Goal: Information Seeking & Learning: Find specific fact

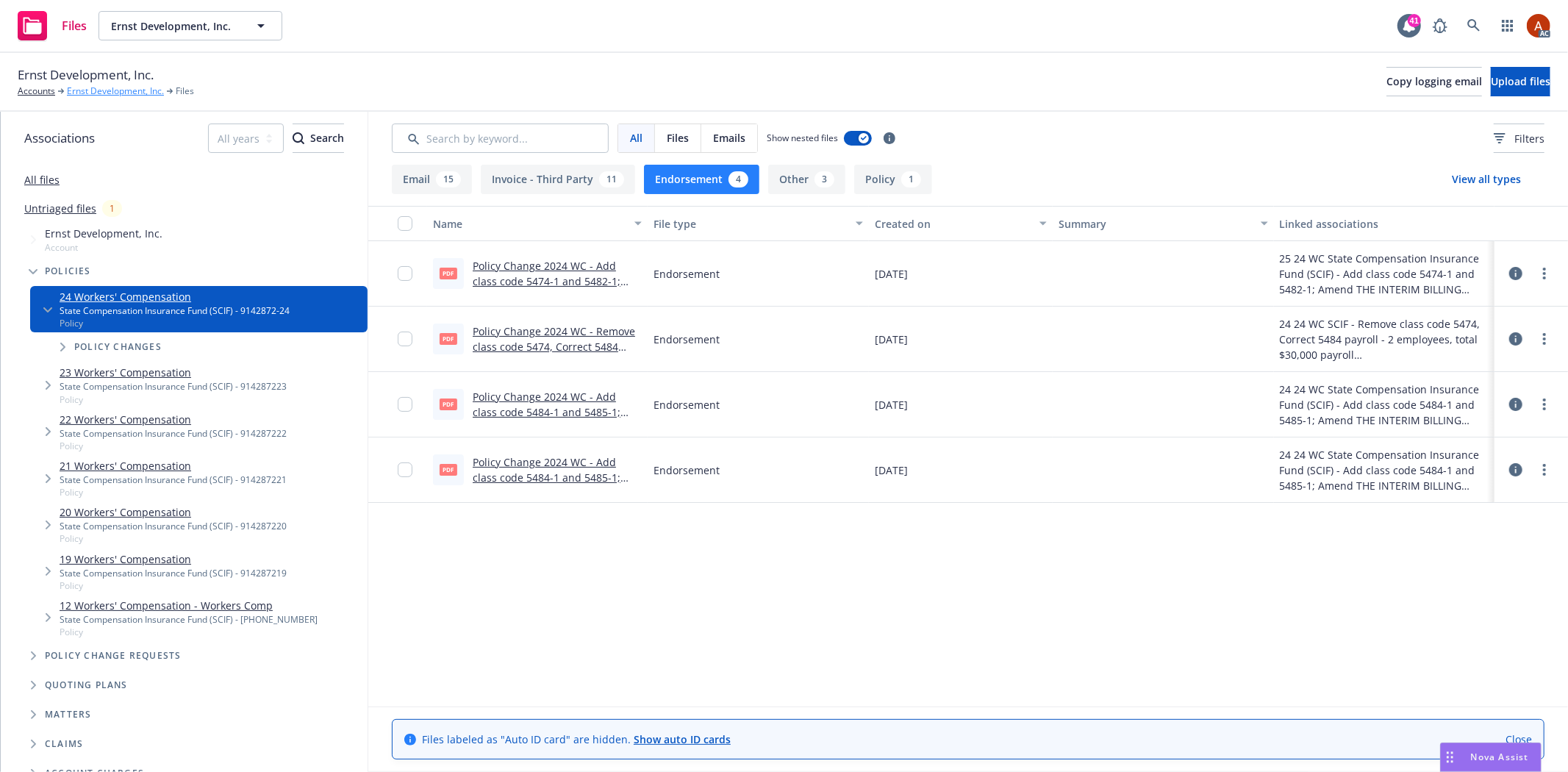
click at [118, 94] on link "Ernst Development, Inc." at bounding box center [116, 91] width 97 height 14
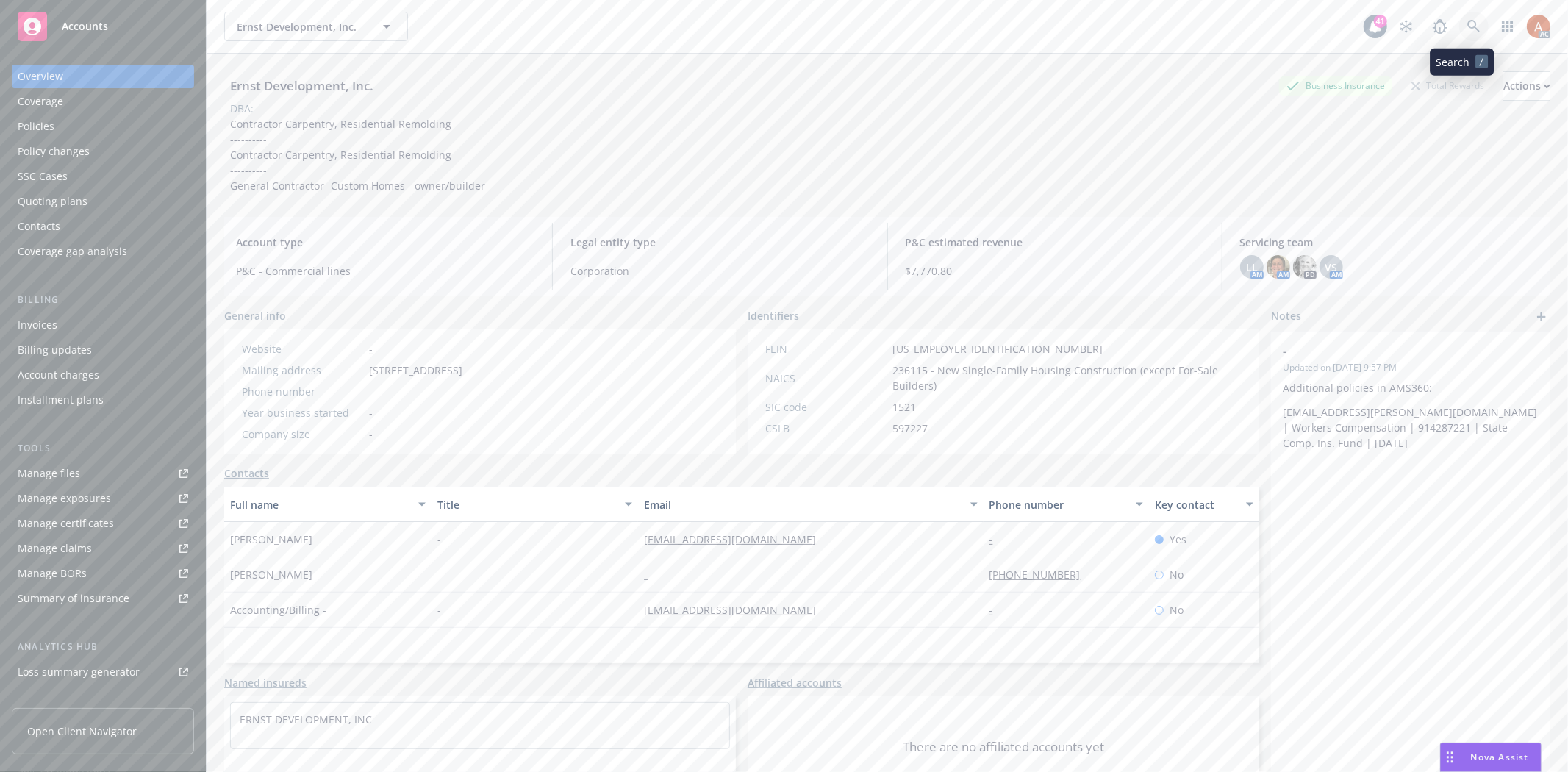
click at [1469, 26] on link at bounding box center [1474, 26] width 30 height 30
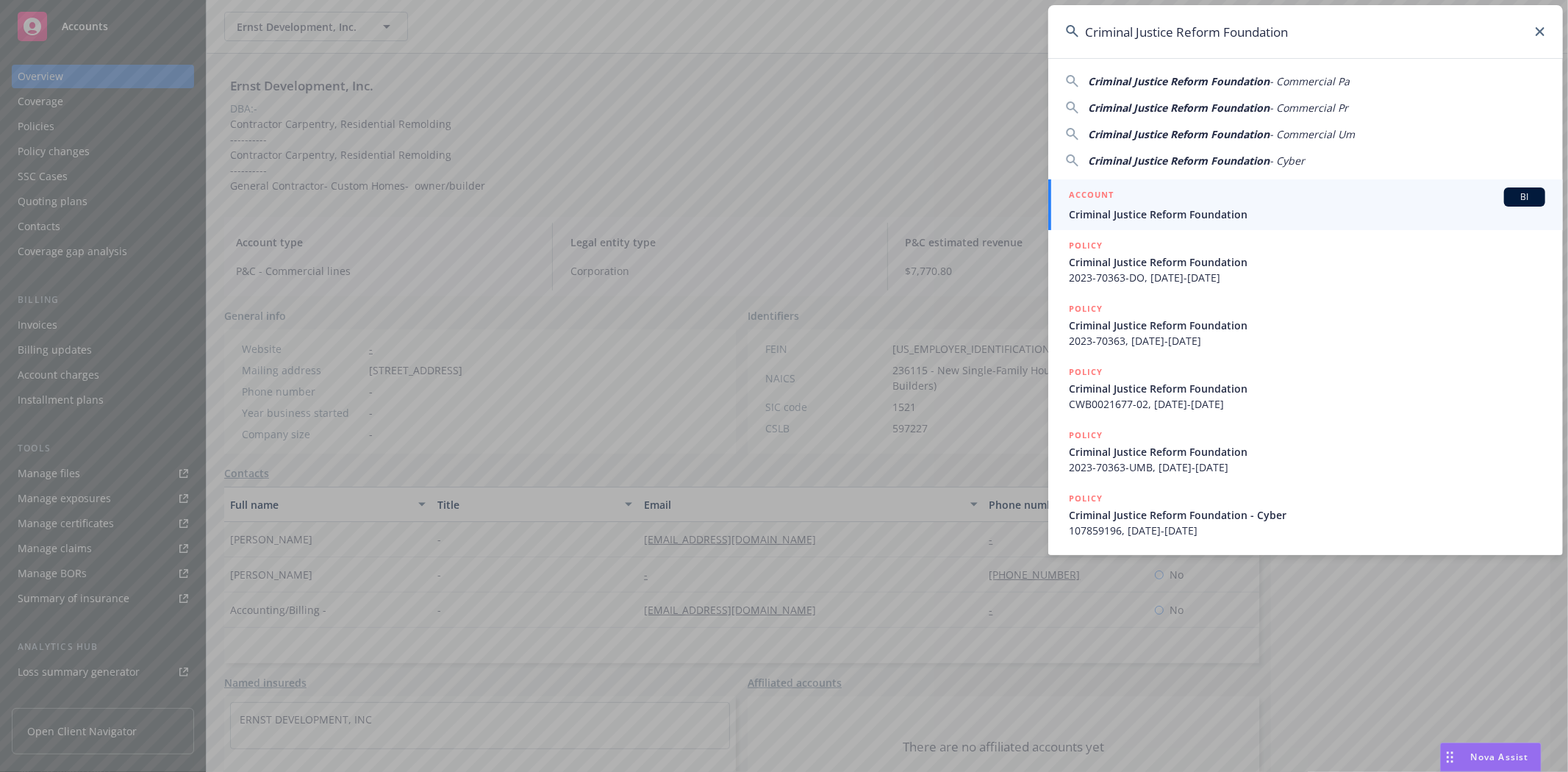
type input "Criminal Justice Reform Foundation"
click at [1088, 196] on li "ACCOUNT BI Criminal Justice Reform Foundation" at bounding box center [1305, 205] width 514 height 51
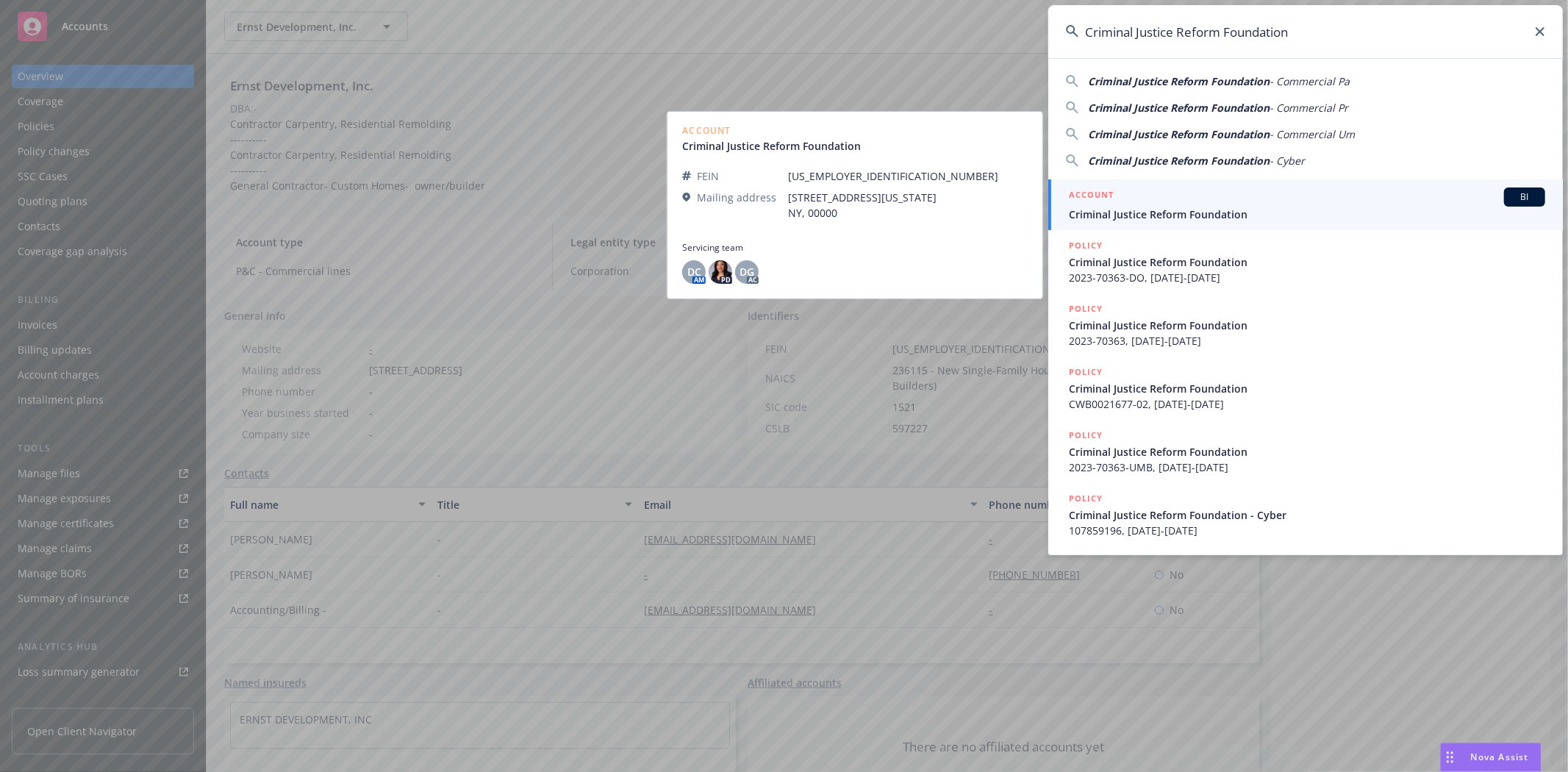
click at [1085, 196] on h5 "ACCOUNT" at bounding box center [1091, 196] width 45 height 18
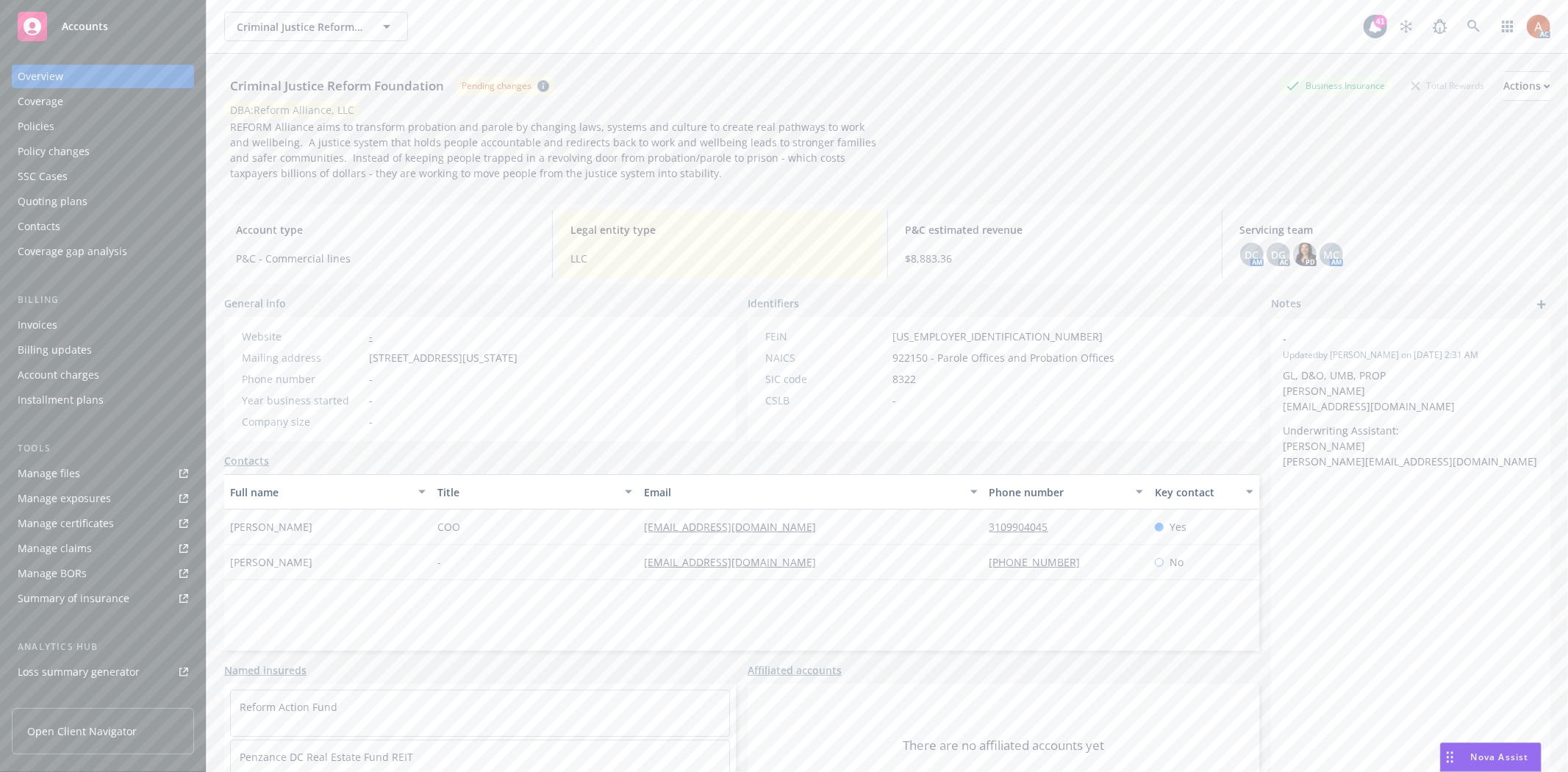
click at [40, 129] on div "Policies" at bounding box center [36, 127] width 37 height 24
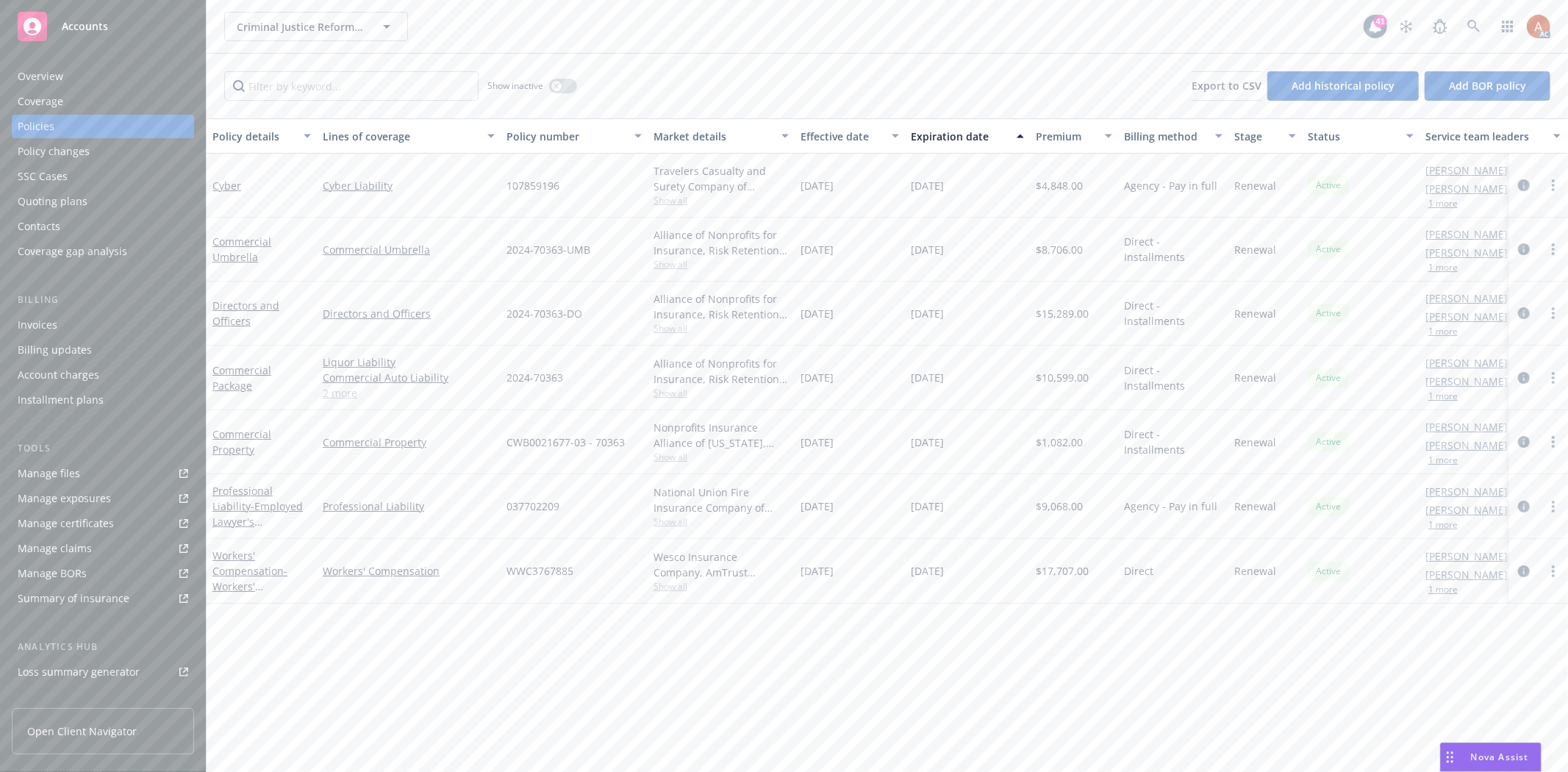
click at [342, 397] on link "2 more" at bounding box center [408, 393] width 172 height 15
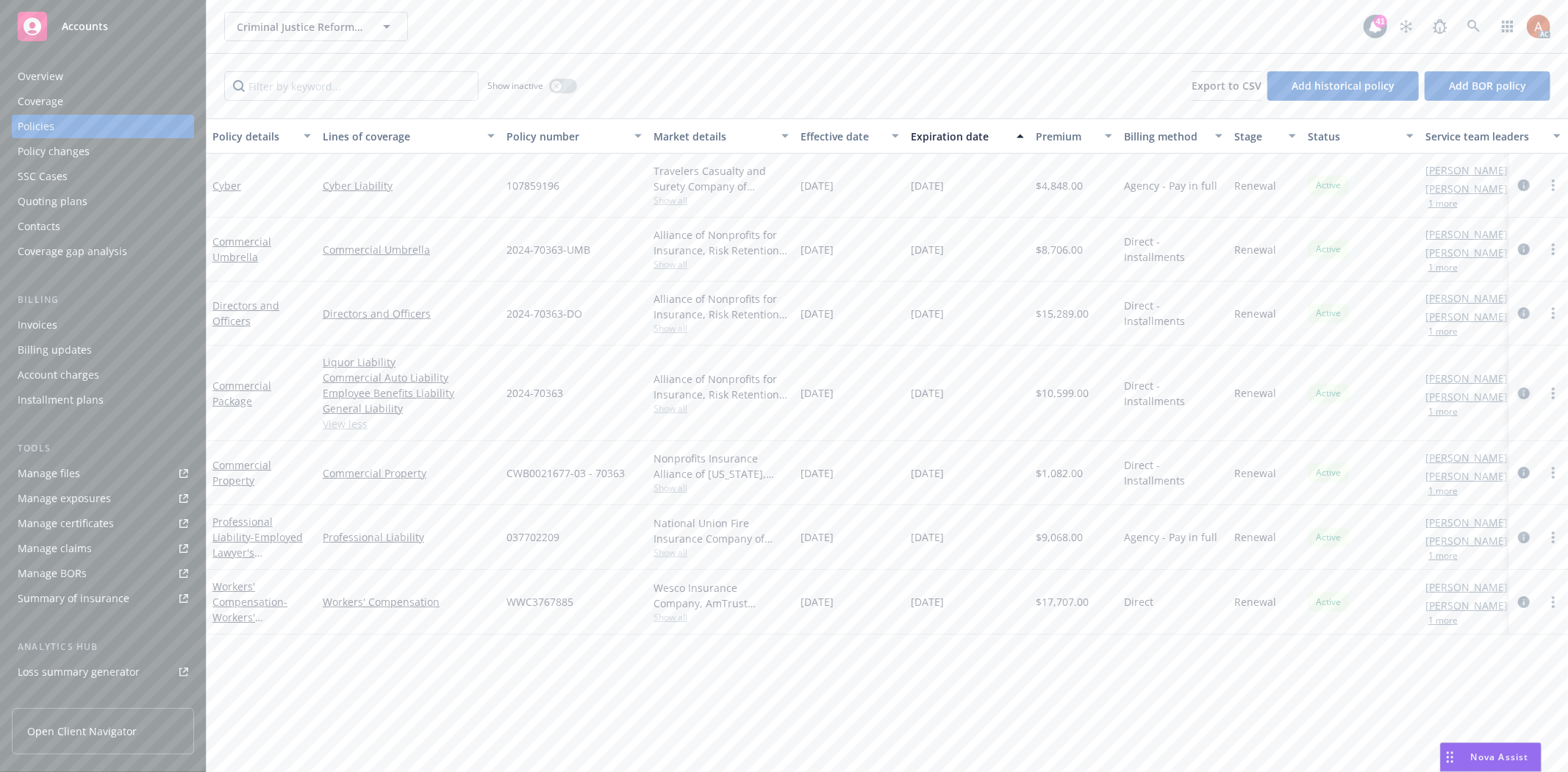
click at [1525, 392] on icon "circleInformation" at bounding box center [1524, 394] width 12 height 12
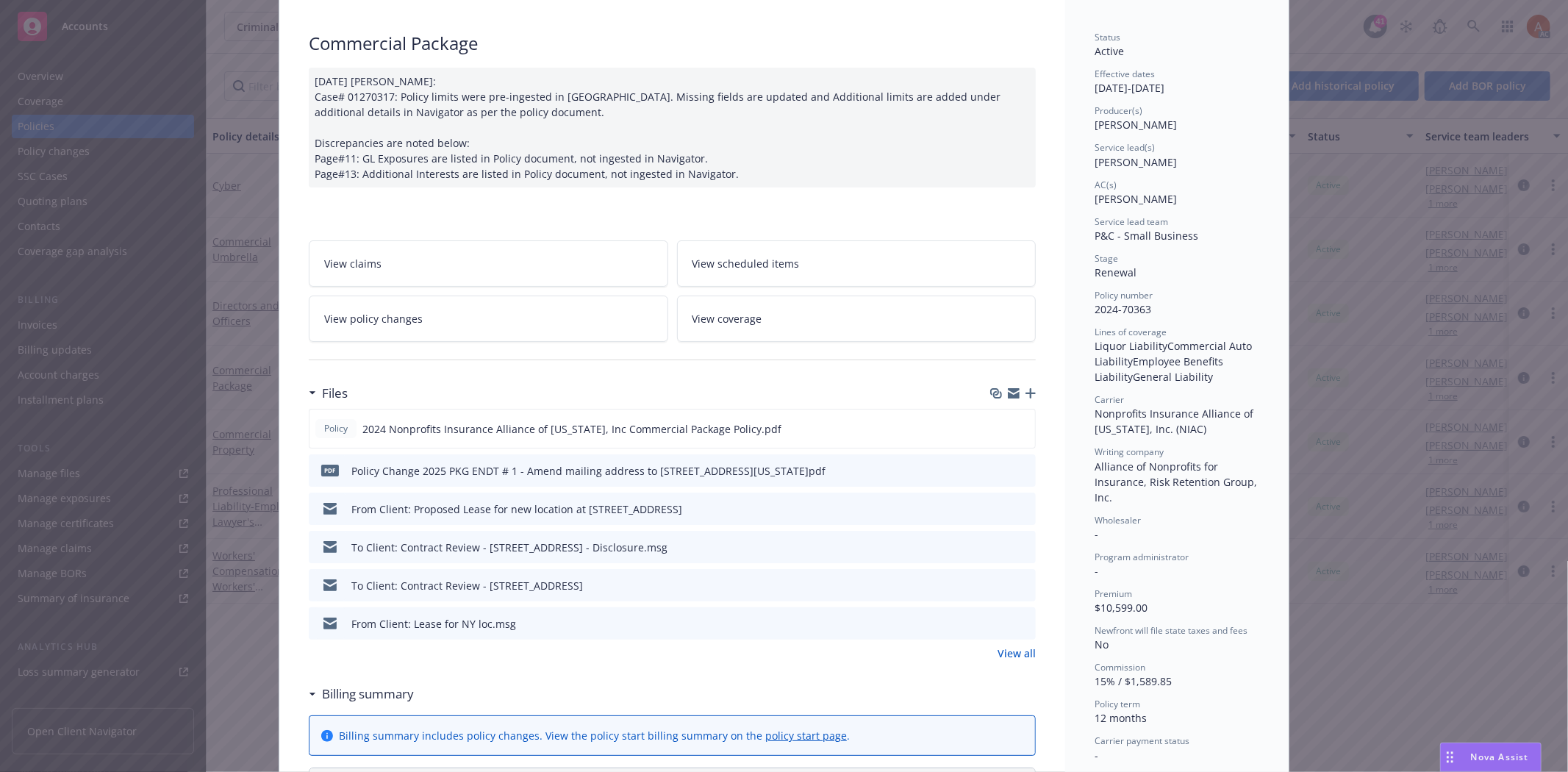
scroll to position [163, 0]
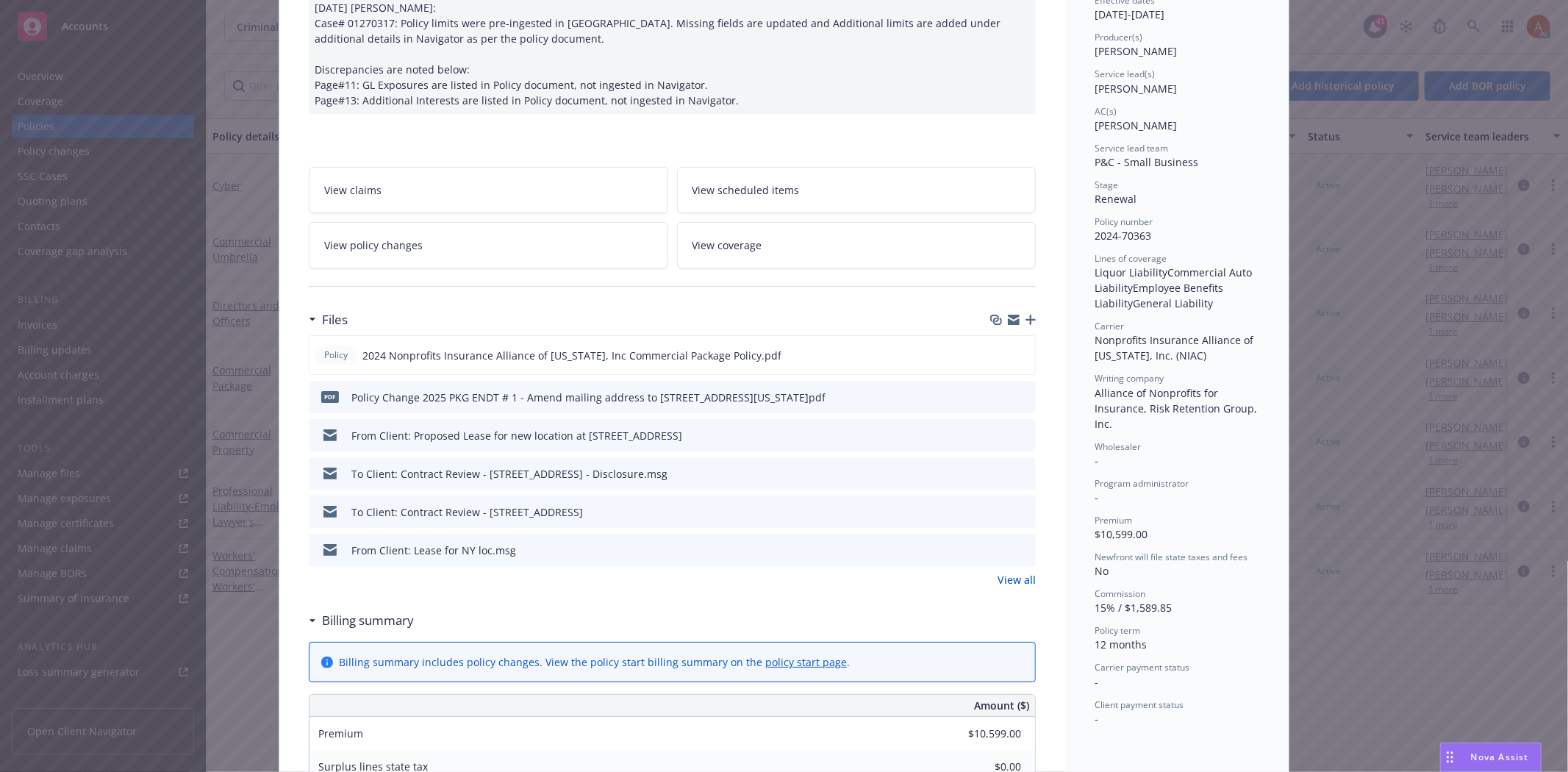
click at [1003, 582] on link "View all" at bounding box center [1016, 580] width 38 height 15
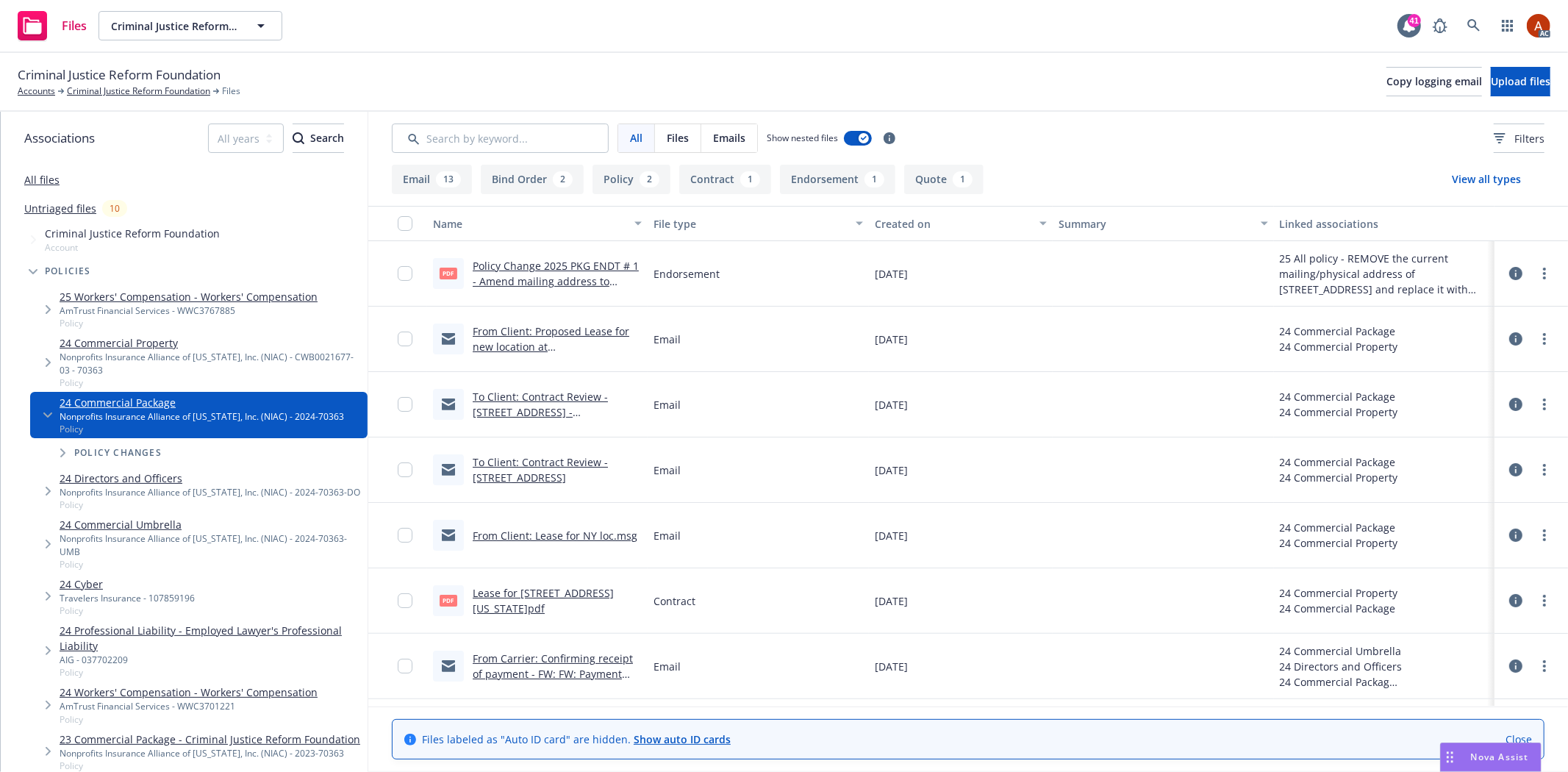
click at [569, 263] on link "Policy Change 2025 PKG ENDT # 1 - Amend mailing address to 240 West 37th St Ste…" at bounding box center [555, 281] width 166 height 45
drag, startPoint x: 649, startPoint y: 269, endPoint x: 724, endPoint y: 276, distance: 75.3
click at [724, 276] on div "Endorsement" at bounding box center [758, 274] width 220 height 65
click at [724, 306] on div "Email" at bounding box center [758, 338] width 220 height 65
click at [618, 184] on button "Policy 2" at bounding box center [632, 179] width 78 height 30
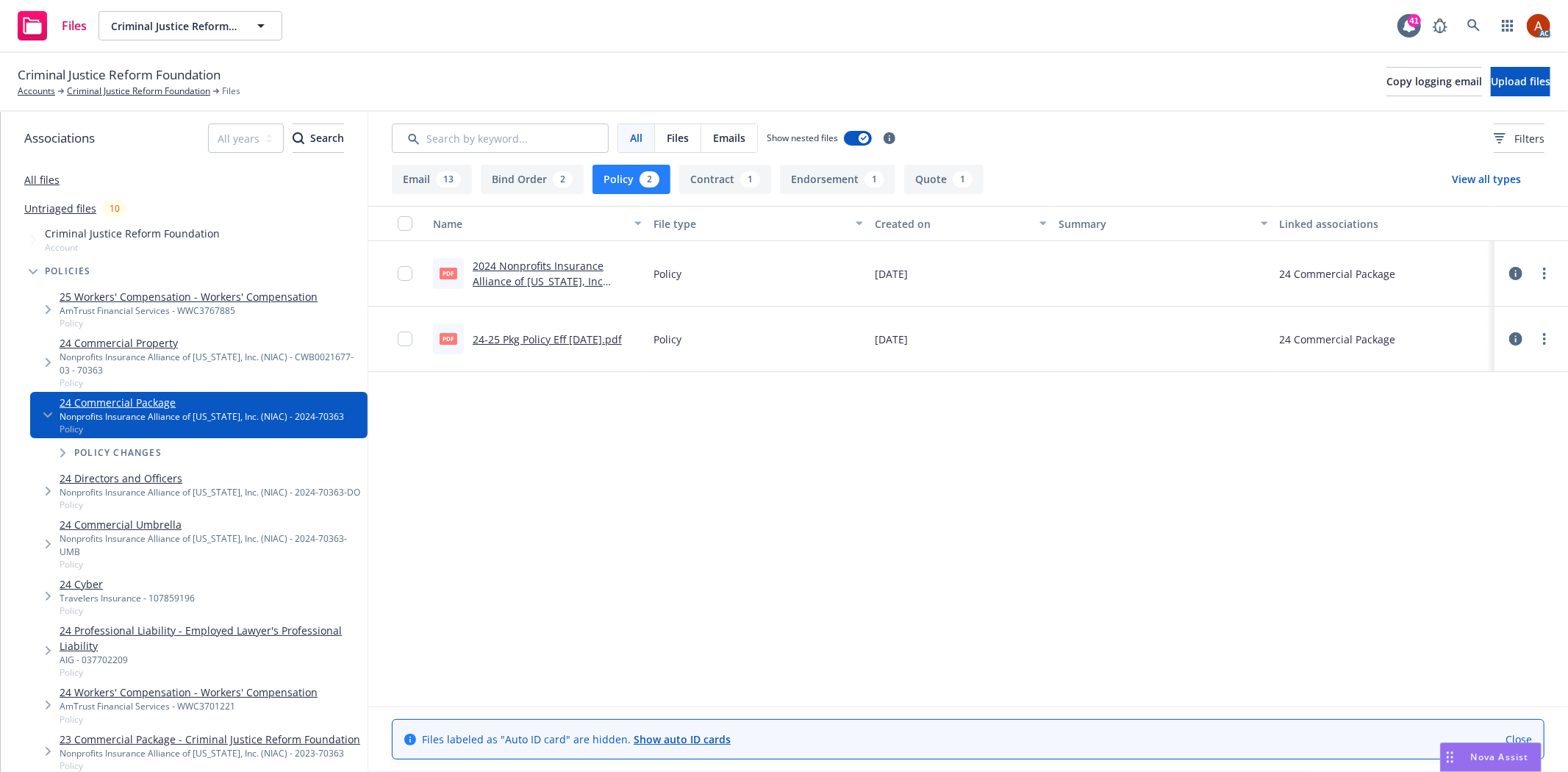
click at [527, 265] on link "2024 Nonprofits Insurance Alliance of [US_STATE], Inc Commercial Package Policy…" at bounding box center [548, 281] width 152 height 45
click at [156, 91] on link "Criminal Justice Reform Foundation" at bounding box center [139, 91] width 144 height 14
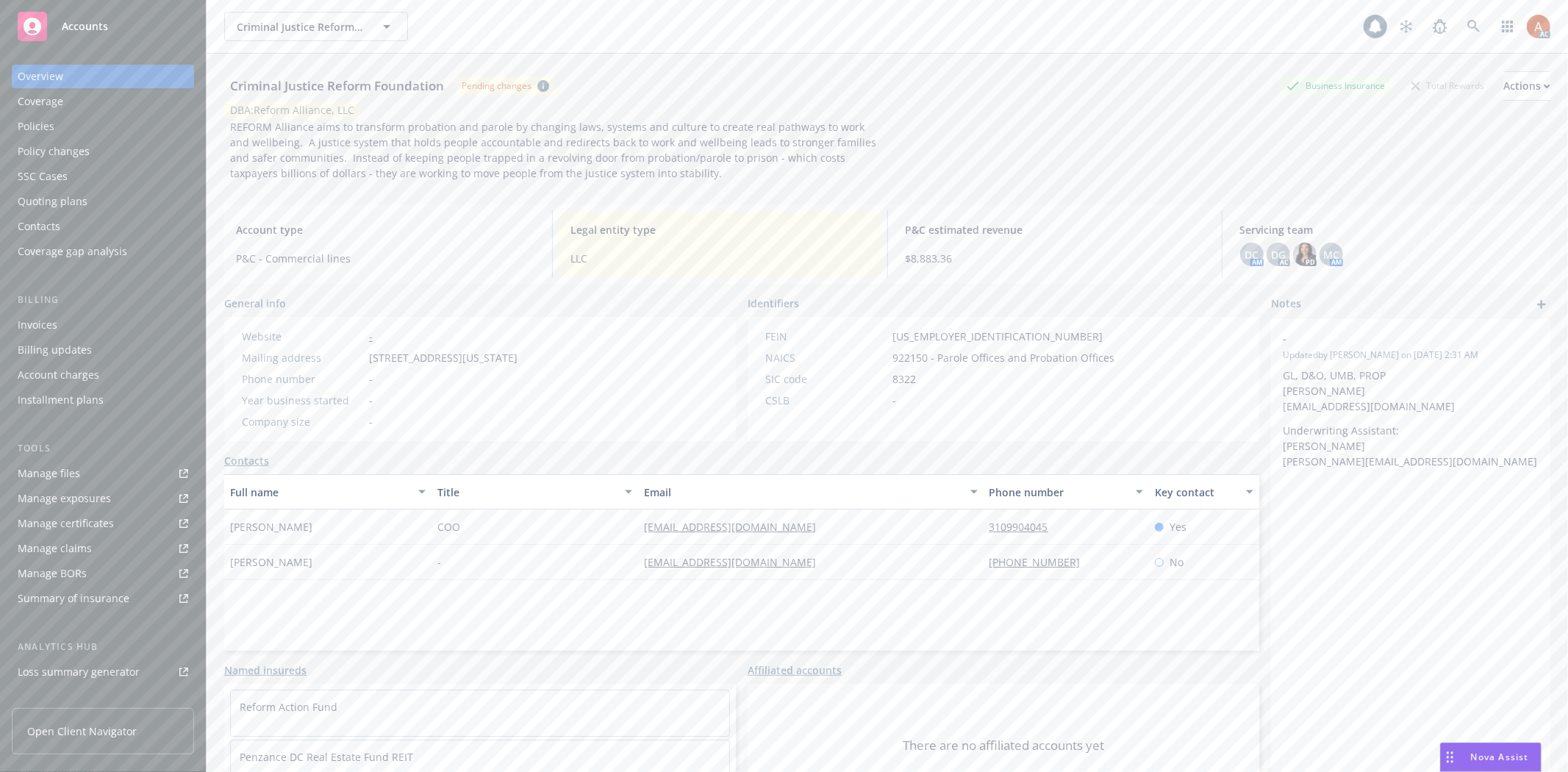
click at [30, 122] on div "Policies" at bounding box center [36, 127] width 37 height 24
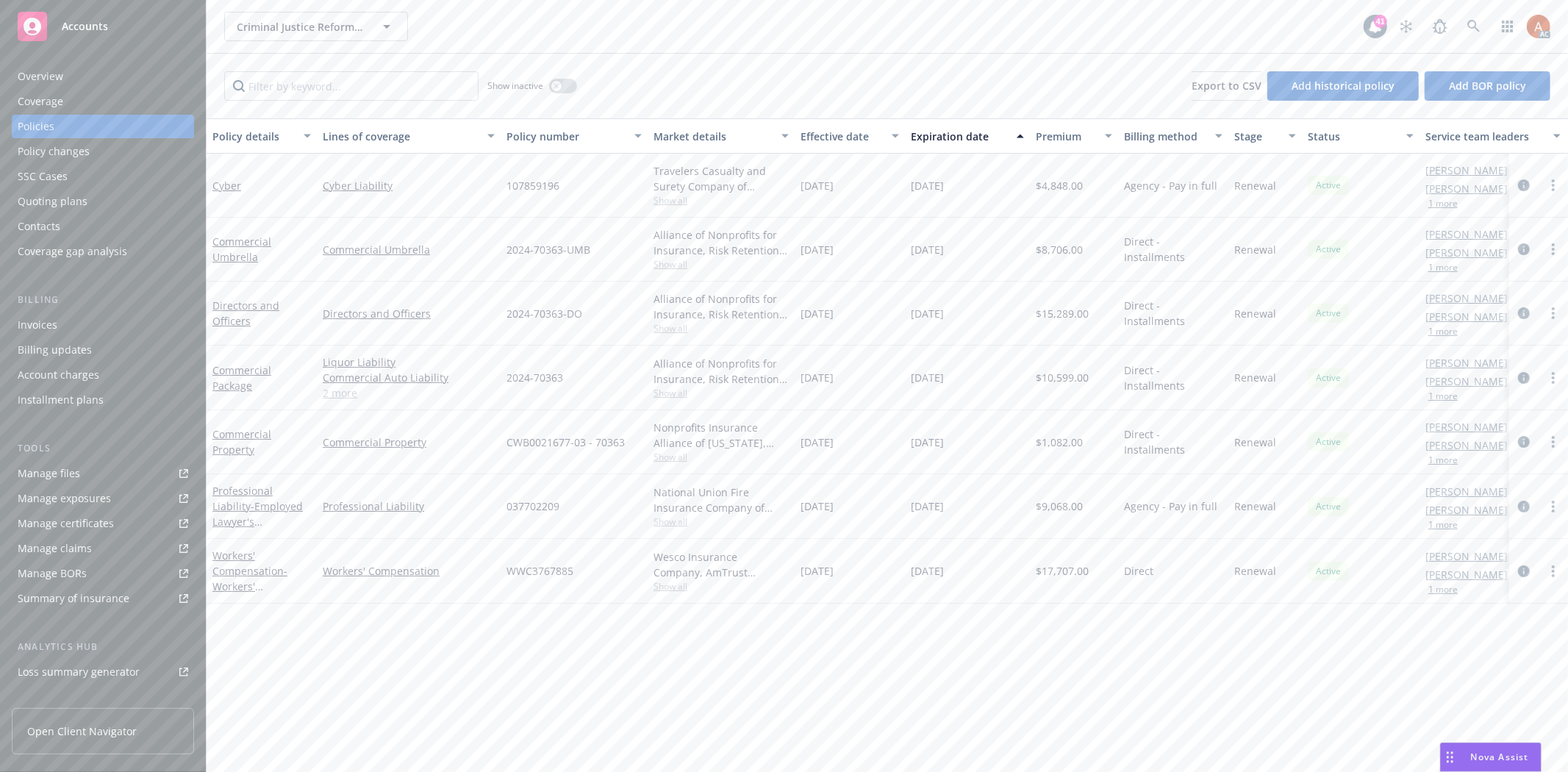
click at [337, 392] on link "2 more" at bounding box center [408, 393] width 172 height 15
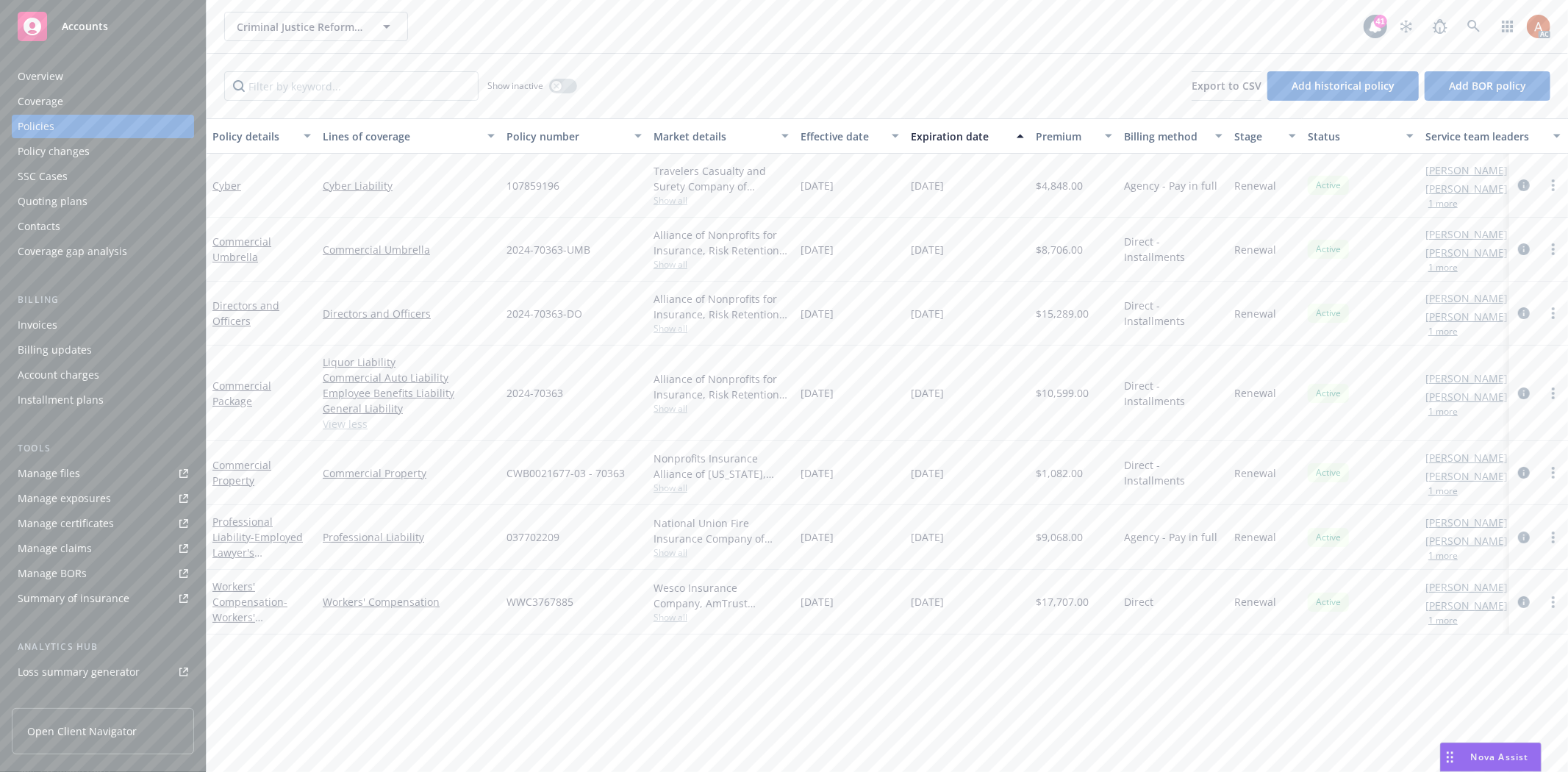
drag, startPoint x: 461, startPoint y: 420, endPoint x: 600, endPoint y: 410, distance: 139.4
click at [462, 420] on link "View less" at bounding box center [408, 423] width 172 height 15
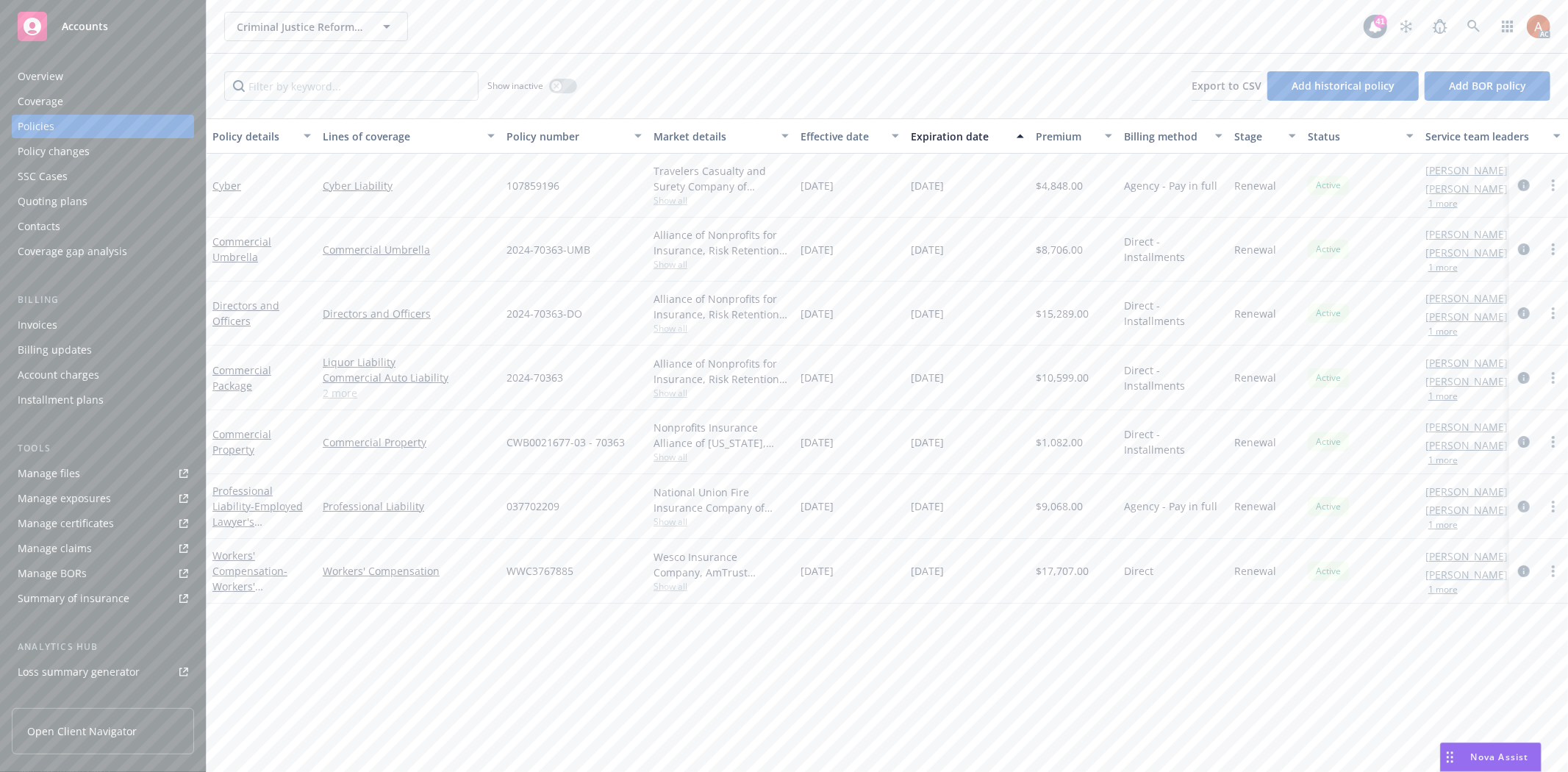
click at [677, 391] on span "Show all" at bounding box center [720, 393] width 135 height 13
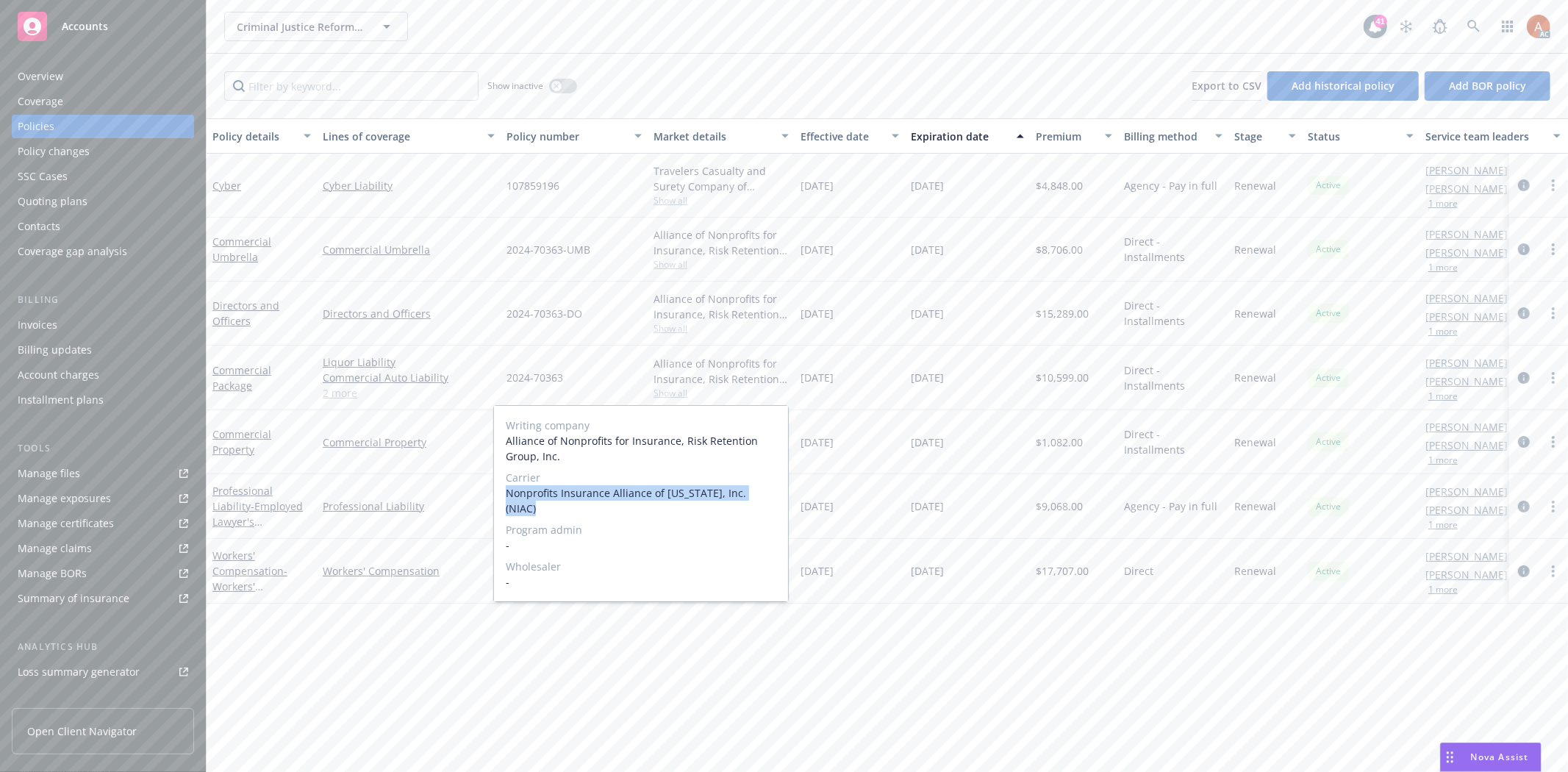
drag, startPoint x: 503, startPoint y: 491, endPoint x: 774, endPoint y: 494, distance: 271.0
click at [774, 494] on div "Writing company Alliance of Nonprofits for Insurance, Risk Retention Group, Inc…" at bounding box center [641, 503] width 294 height 196
copy span "Nonprofits Insurance Alliance of [US_STATE], Inc. (NIAC)"
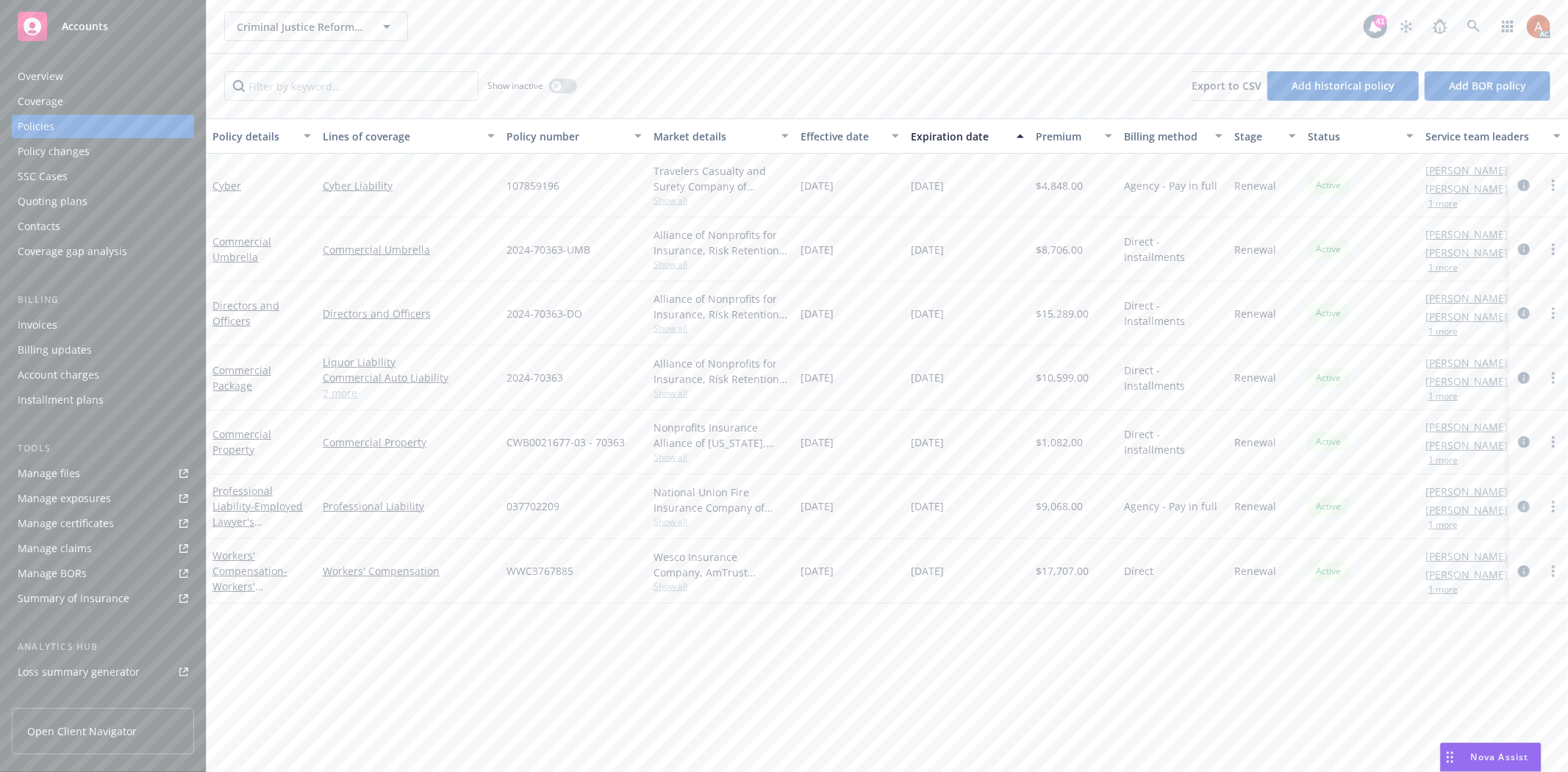
click at [582, 342] on div "2024-70363-DO" at bounding box center [574, 313] width 147 height 64
drag, startPoint x: 508, startPoint y: 373, endPoint x: 564, endPoint y: 372, distance: 56.0
click at [564, 372] on div "2024-70363" at bounding box center [574, 377] width 147 height 65
copy span "2024-70363"
click at [1055, 376] on span "$10,599.00" at bounding box center [1062, 377] width 53 height 15
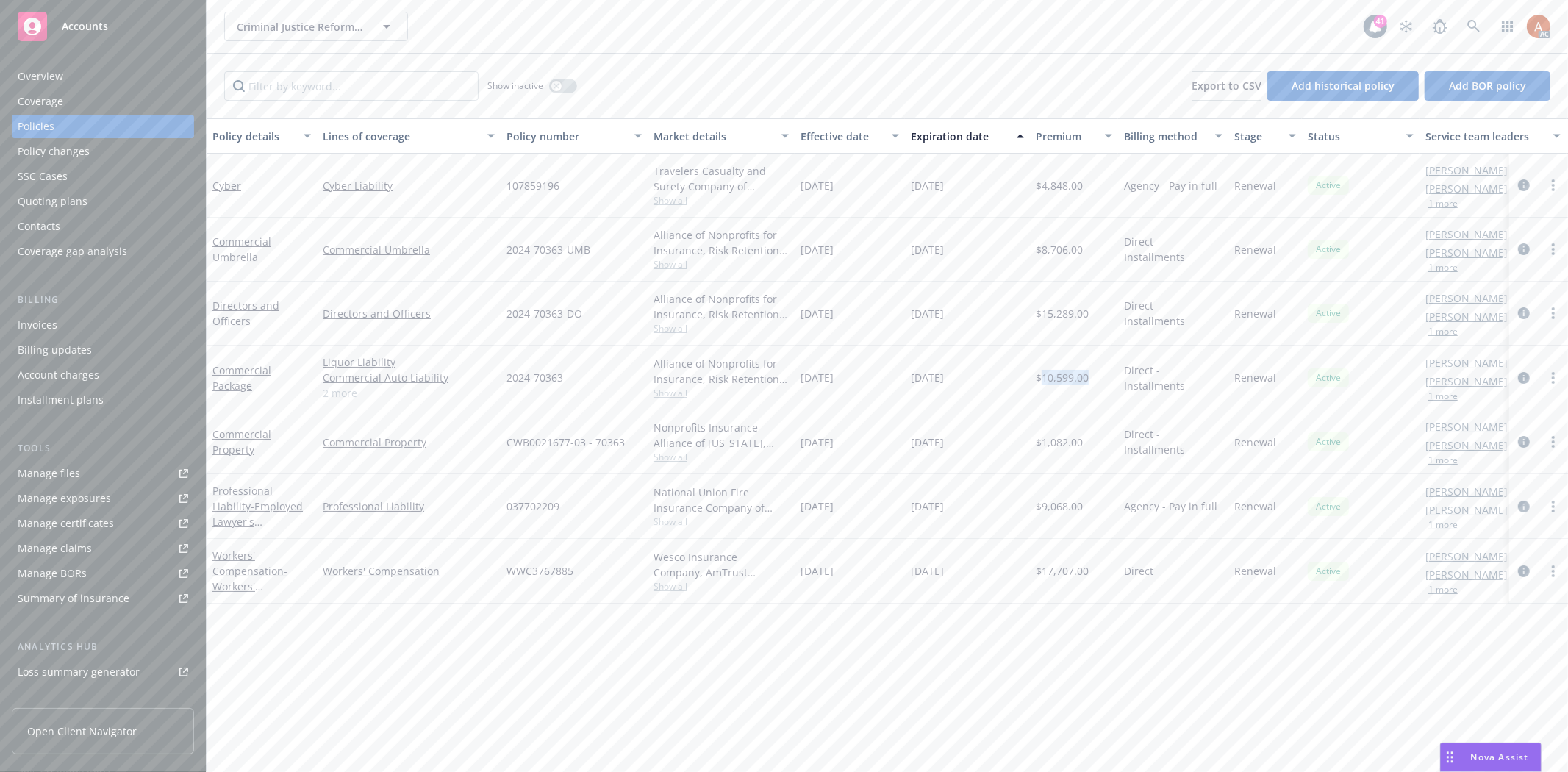
click at [1055, 376] on span "$10,599.00" at bounding box center [1062, 377] width 53 height 15
copy span "10,599.00"
drag, startPoint x: 801, startPoint y: 377, endPoint x: 861, endPoint y: 375, distance: 60.0
click at [861, 375] on div "[DATE]" at bounding box center [849, 377] width 111 height 65
copy span "[DATE]"
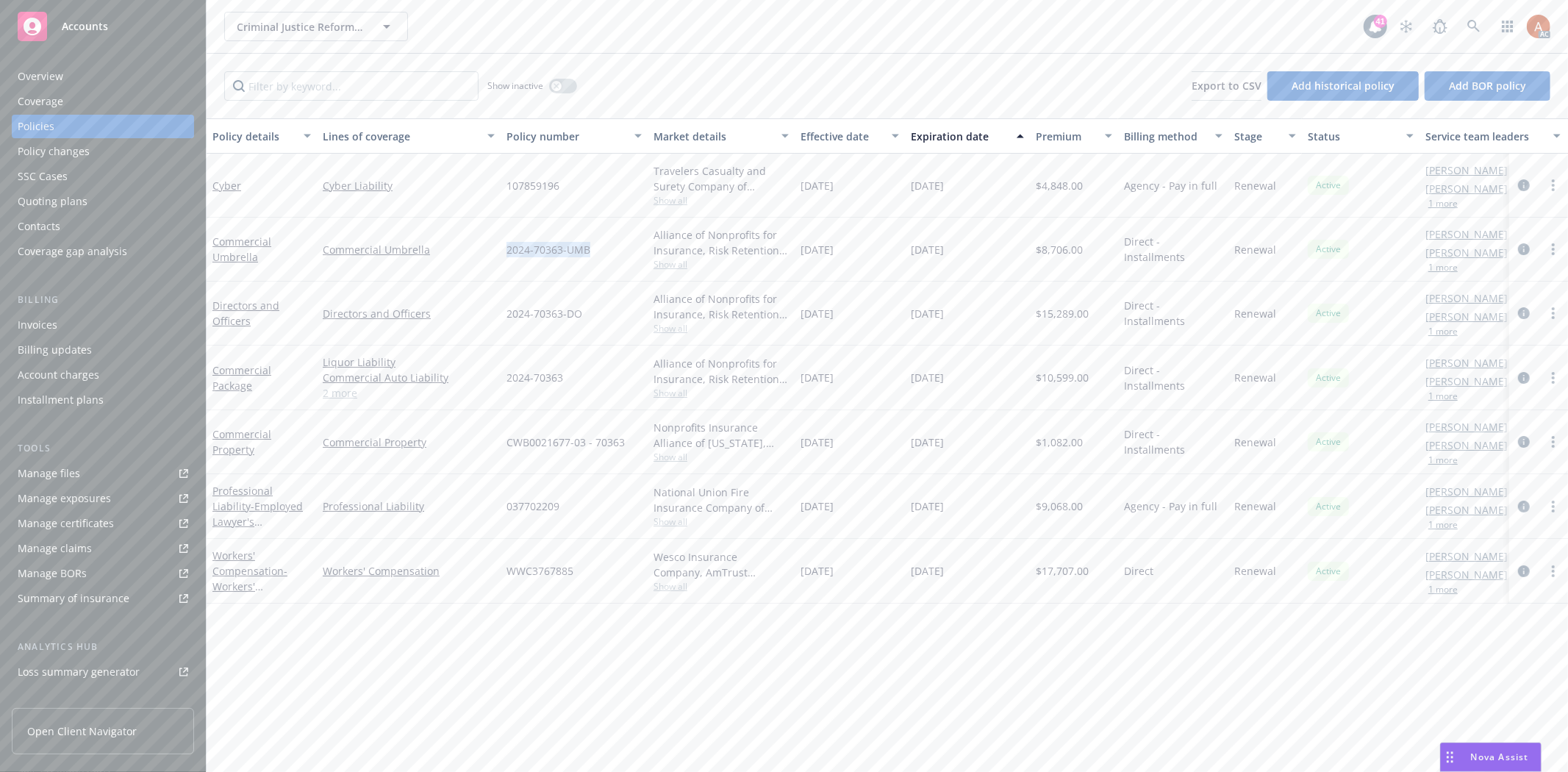
drag, startPoint x: 502, startPoint y: 248, endPoint x: 616, endPoint y: 258, distance: 114.4
click at [616, 258] on div "2024-70363-UMB" at bounding box center [574, 249] width 147 height 64
copy span "2024-70363-UMB"
click at [664, 263] on span "Show all" at bounding box center [720, 264] width 135 height 13
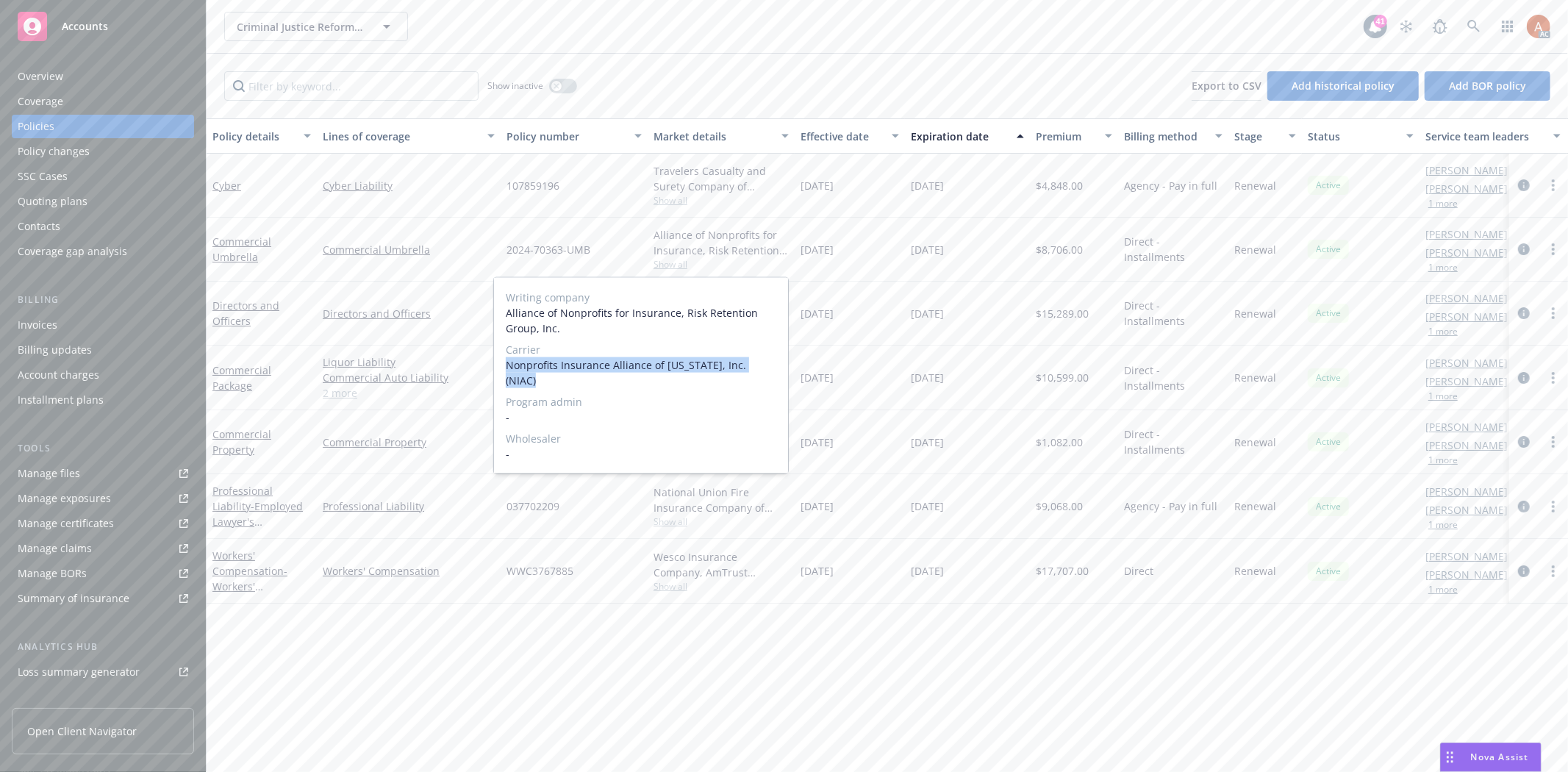
drag, startPoint x: 503, startPoint y: 362, endPoint x: 783, endPoint y: 367, distance: 280.0
click at [783, 367] on div "Writing company Alliance of Nonprofits for Insurance, Risk Retention Group, Inc…" at bounding box center [641, 376] width 294 height 196
copy span "Nonprofits Insurance Alliance of California, Inc. (NIAC)"
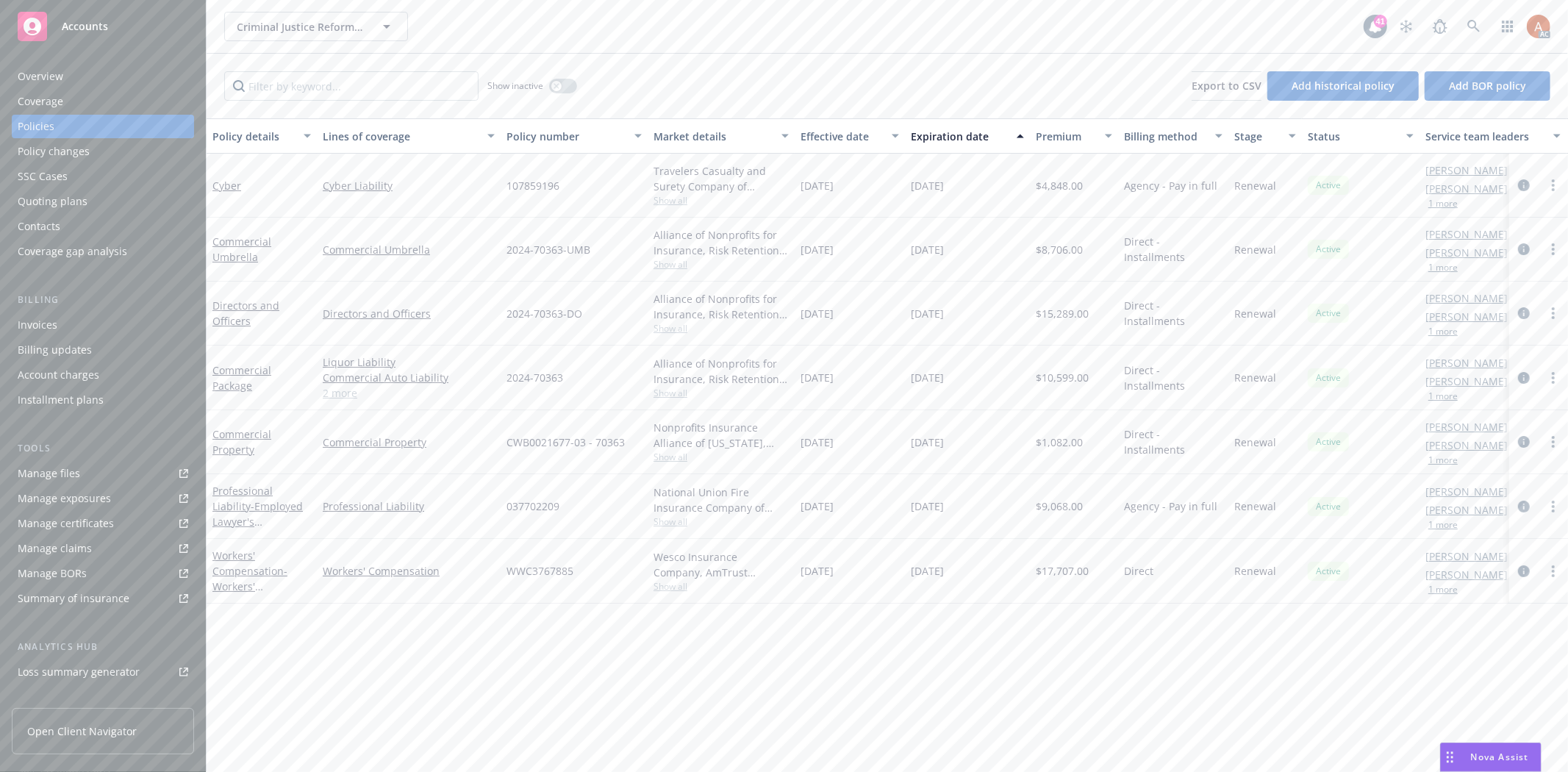
click at [476, 226] on div "Commercial Umbrella" at bounding box center [409, 249] width 184 height 64
click at [1041, 247] on span "$8,706.00" at bounding box center [1059, 249] width 47 height 15
click at [1043, 247] on span "$8,706.00" at bounding box center [1059, 249] width 47 height 15
copy span "8,706.00"
click at [349, 395] on link "2 more" at bounding box center [408, 393] width 172 height 15
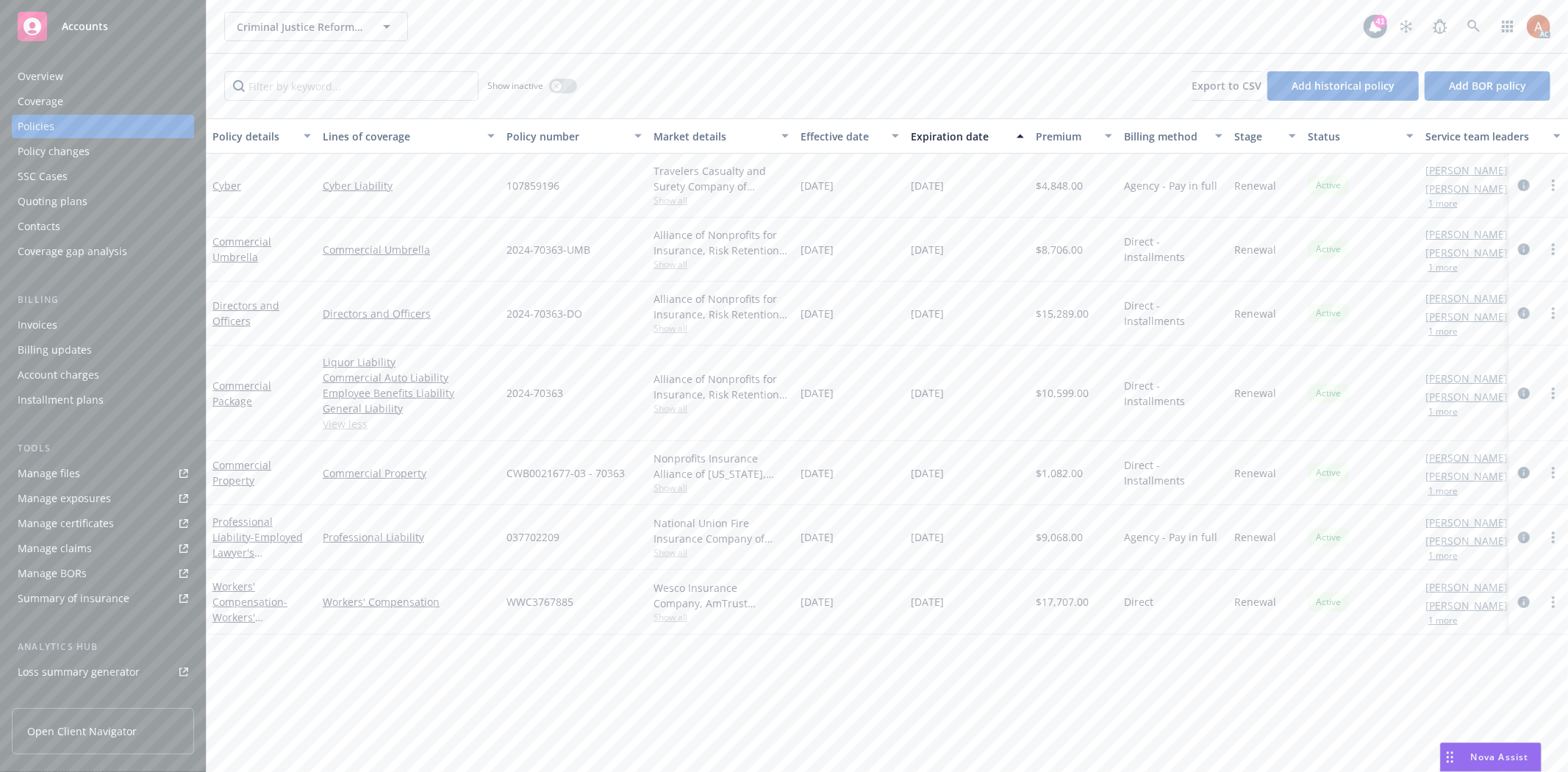
click at [893, 377] on div "09/15/2024" at bounding box center [849, 393] width 111 height 95
click at [561, 91] on button "button" at bounding box center [563, 85] width 28 height 14
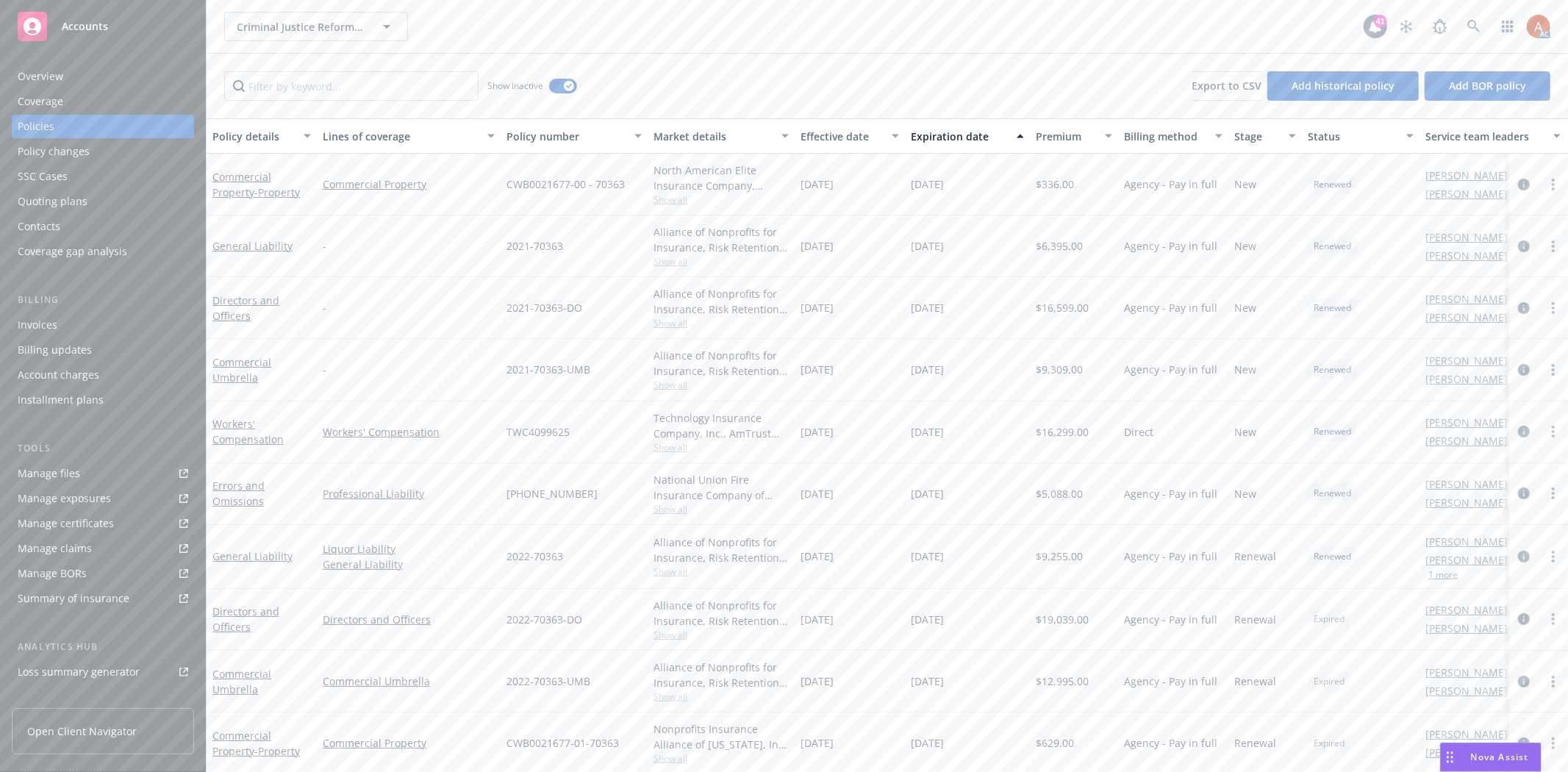
click at [833, 133] on div "Effective date" at bounding box center [841, 136] width 82 height 15
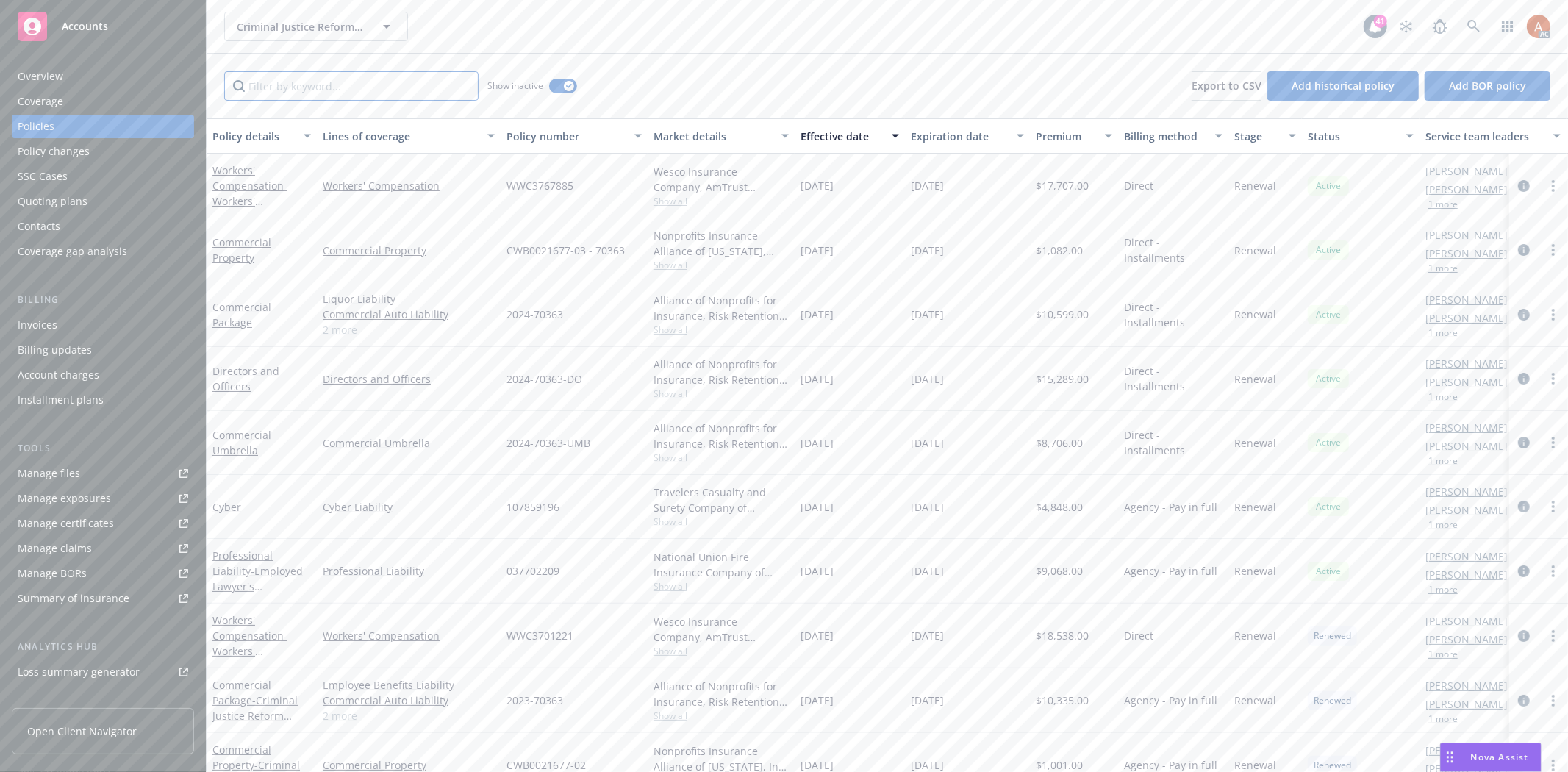
click at [383, 93] on input "Filter by keyword..." at bounding box center [351, 86] width 254 height 30
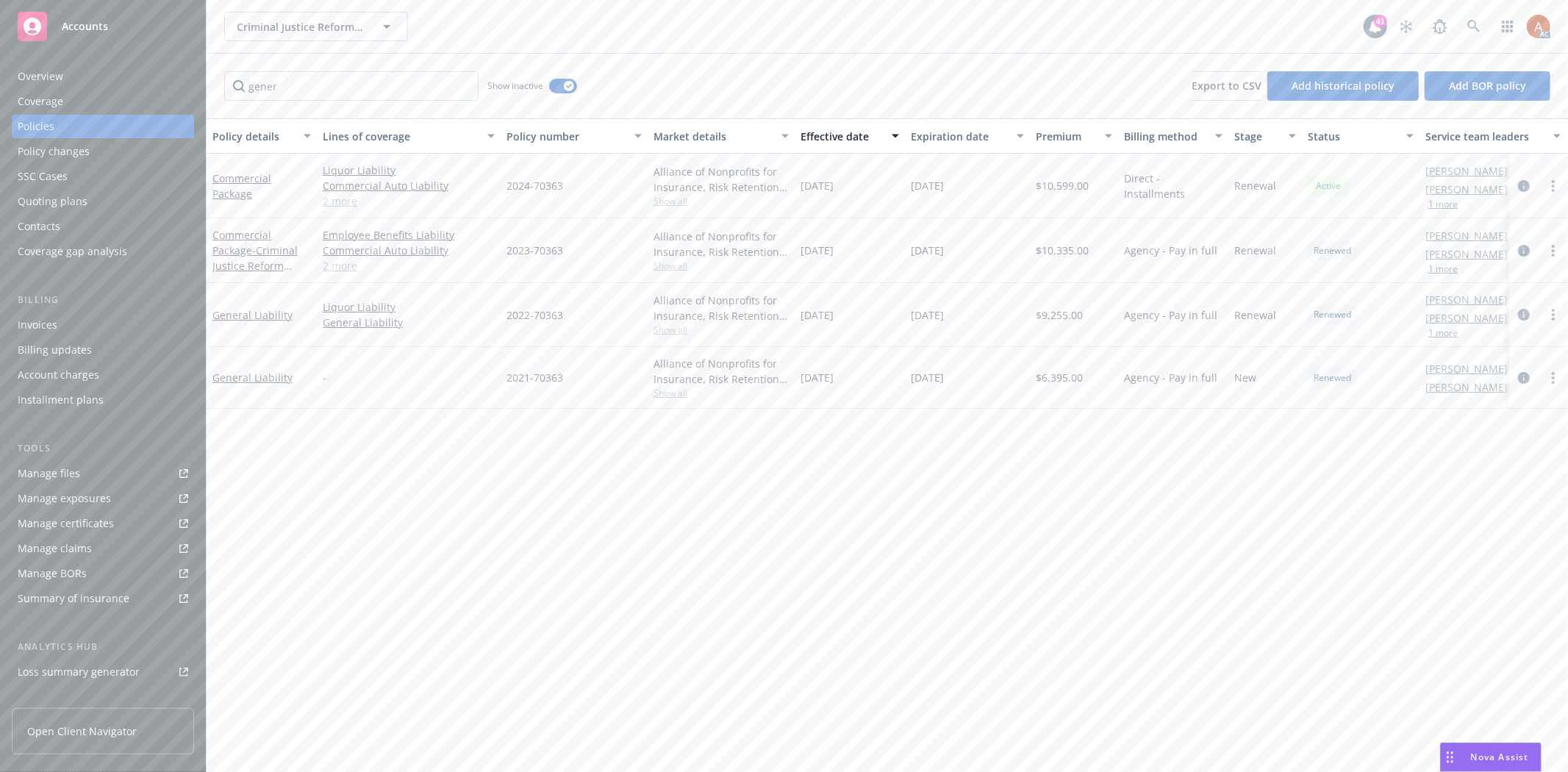
click at [716, 91] on div "gener Show inactive Export to CSV Add historical policy Add BOR policy" at bounding box center [887, 86] width 1361 height 65
click at [674, 266] on span "Show all" at bounding box center [720, 265] width 135 height 13
drag, startPoint x: 503, startPoint y: 361, endPoint x: 768, endPoint y: 360, distance: 265.0
click at [768, 360] on div "Writing company Alliance of Nonprofits for Insurance, Risk Retention Group, Inc…" at bounding box center [641, 377] width 294 height 196
copy span "Nonprofits Insurance Alliance of California, Inc. (NIAC)"
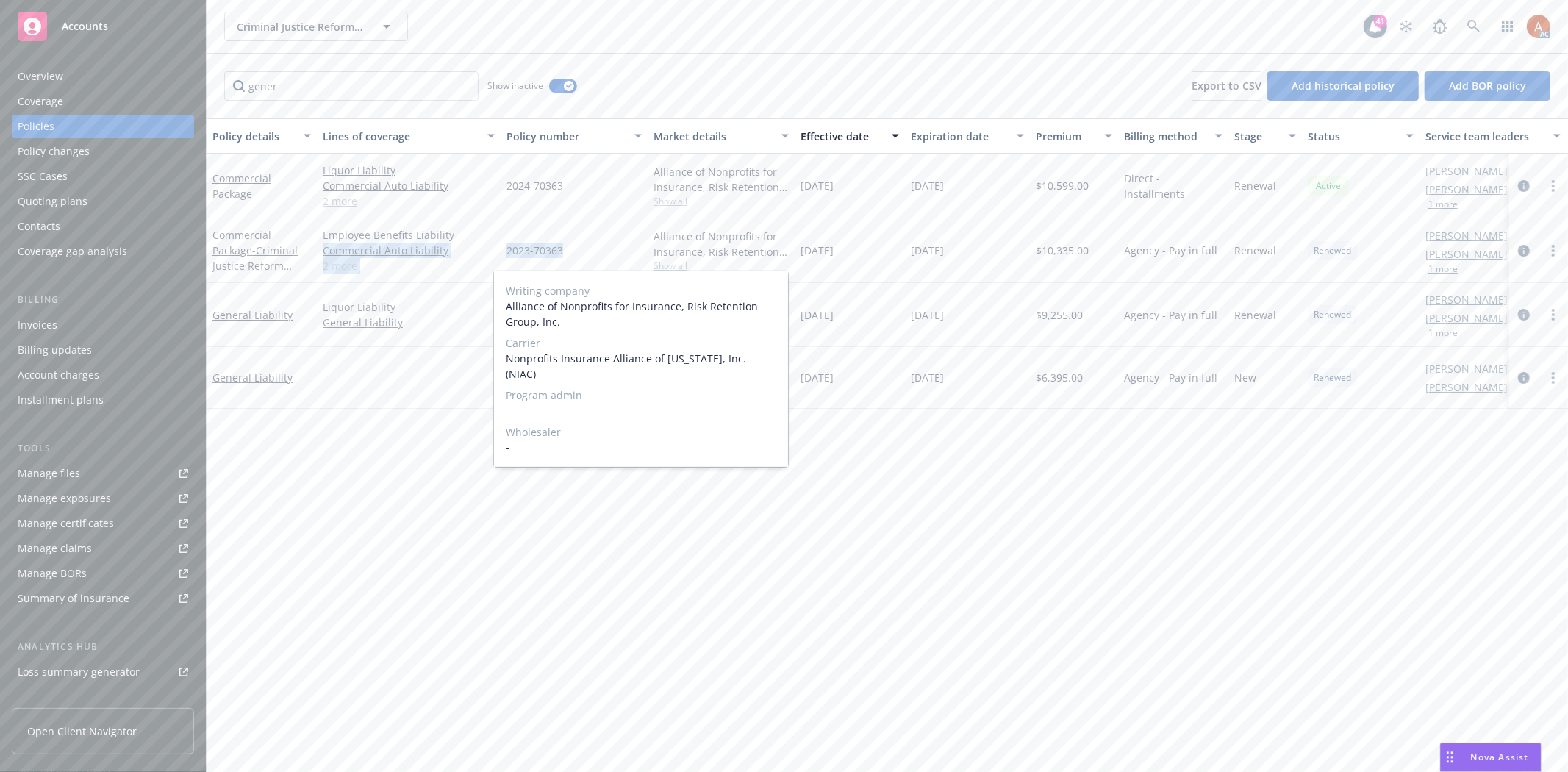
drag, startPoint x: 498, startPoint y: 241, endPoint x: 582, endPoint y: 245, distance: 84.1
click at [582, 245] on div "Commercial Package - Criminal Justice Reform Foundation Employee Benefits Liabi…" at bounding box center [916, 251] width 1418 height 65
click at [565, 287] on div "2022-70363" at bounding box center [574, 315] width 147 height 64
drag, startPoint x: 506, startPoint y: 247, endPoint x: 576, endPoint y: 247, distance: 70.0
click at [576, 247] on div "2023-70363" at bounding box center [574, 251] width 147 height 65
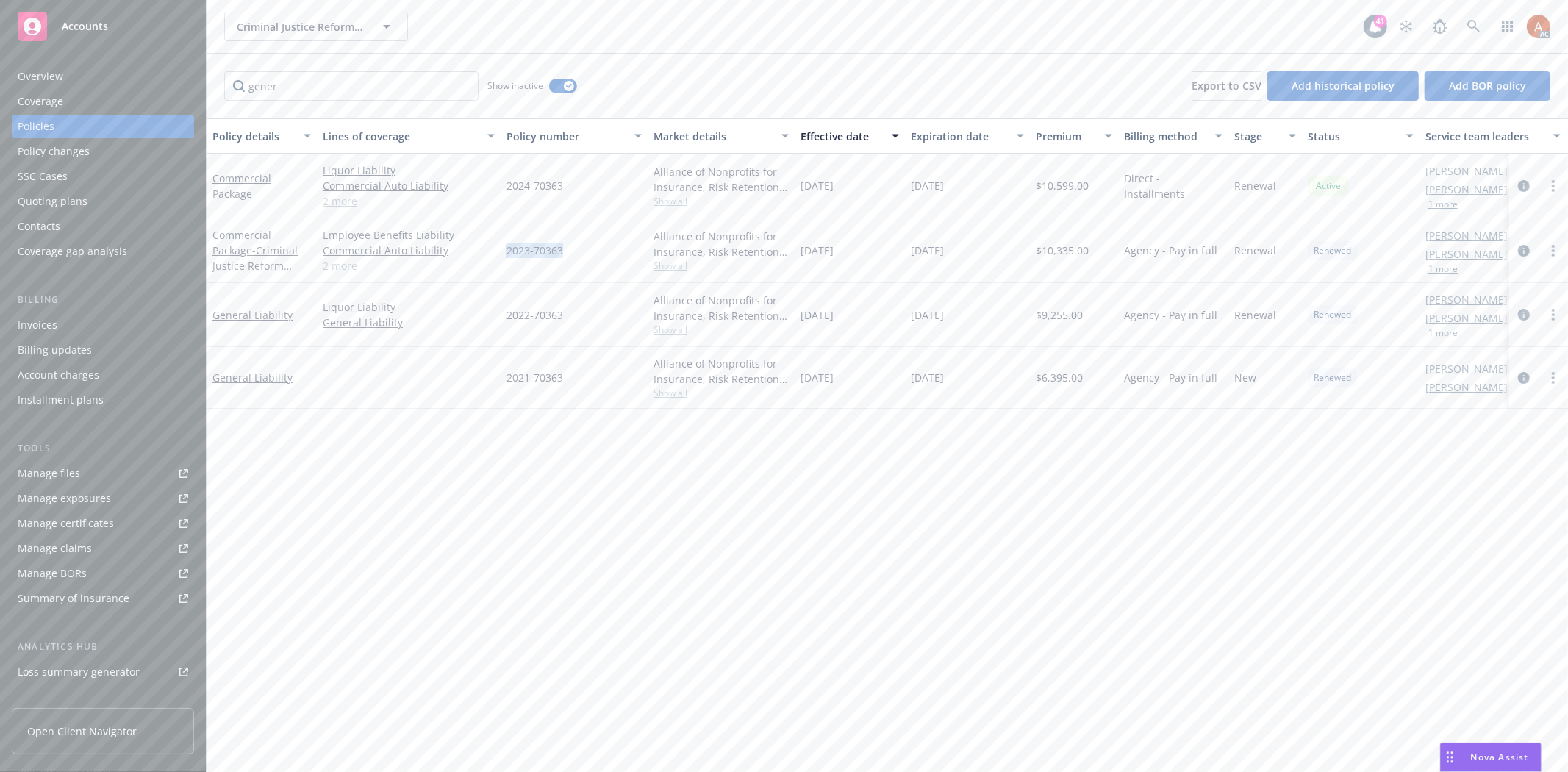
copy span "2023-70363"
click at [1068, 239] on div "$10,335.00" at bounding box center [1074, 251] width 88 height 65
click at [1067, 240] on div "$10,335.00" at bounding box center [1074, 251] width 88 height 65
copy span "10,335.00"
drag, startPoint x: 805, startPoint y: 253, endPoint x: 872, endPoint y: 247, distance: 67.3
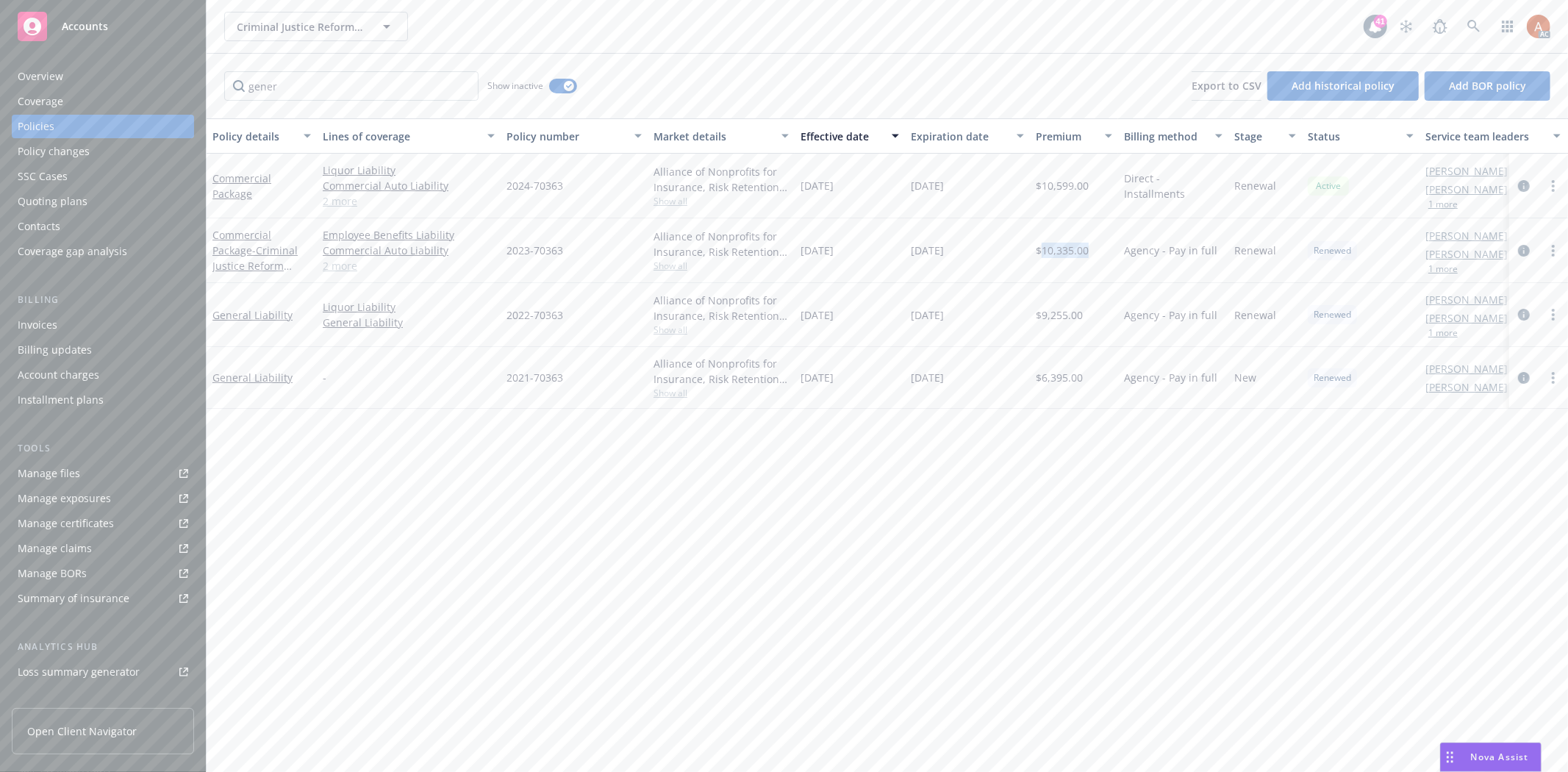
click at [872, 247] on div "09/15/2023" at bounding box center [849, 251] width 111 height 65
click at [675, 329] on span "Show all" at bounding box center [720, 329] width 135 height 13
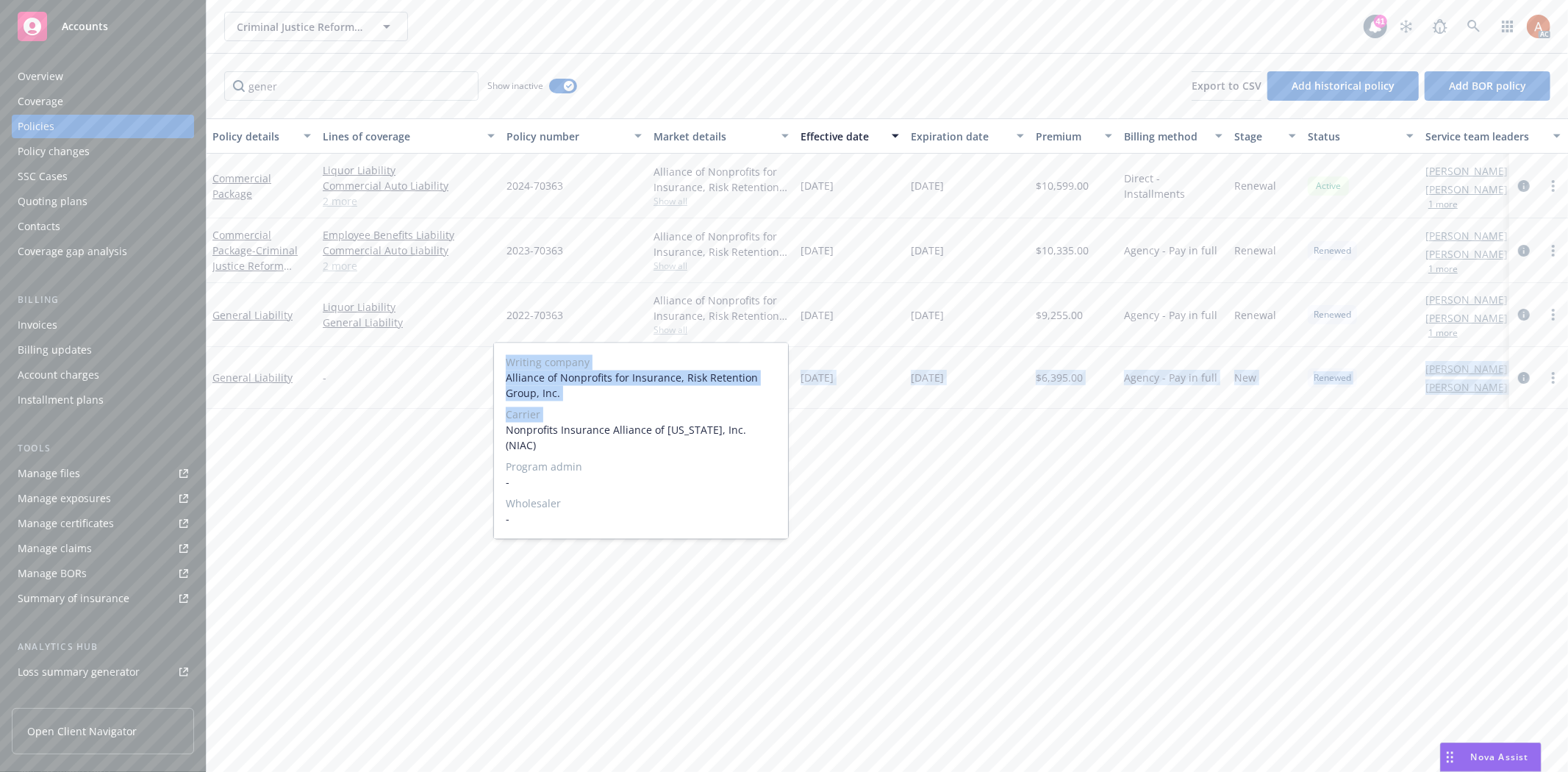
drag, startPoint x: 512, startPoint y: 430, endPoint x: 797, endPoint y: 434, distance: 285.0
click at [797, 434] on body "Accounts Overview Coverage Policies Policy changes SSC Cases Quoting plans Cont…" at bounding box center [784, 386] width 1568 height 772
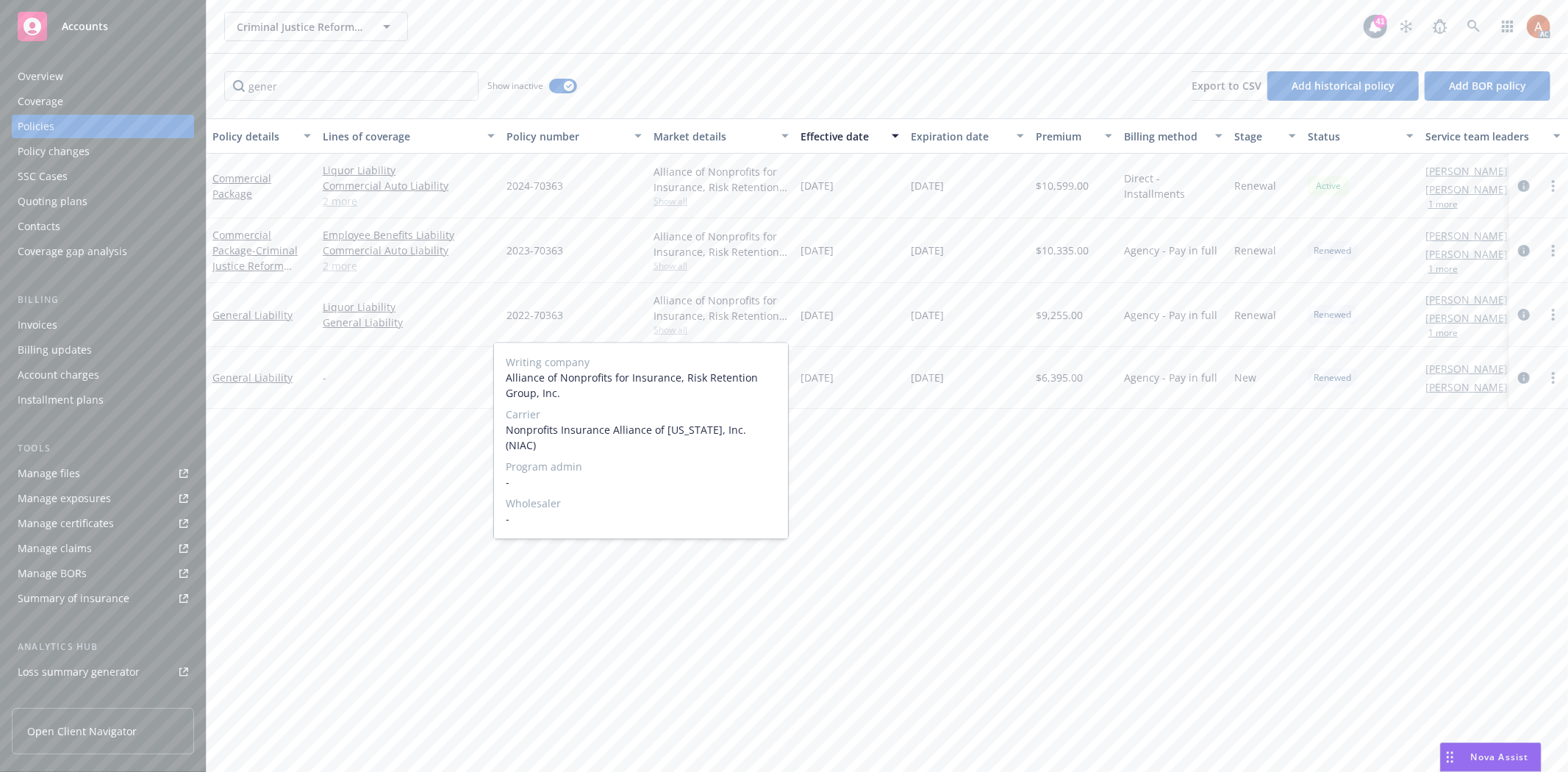
click at [612, 440] on div "Writing company Alliance of Nonprofits for Insurance, Risk Retention Group, Inc…" at bounding box center [641, 441] width 294 height 196
drag, startPoint x: 505, startPoint y: 431, endPoint x: 769, endPoint y: 434, distance: 264.0
click at [769, 434] on span "Nonprofits Insurance Alliance of California, Inc. (NIAC)" at bounding box center [641, 438] width 270 height 31
click at [923, 323] on div "09/15/2023" at bounding box center [967, 315] width 125 height 64
click at [1054, 317] on span "$9,255.00" at bounding box center [1059, 315] width 47 height 15
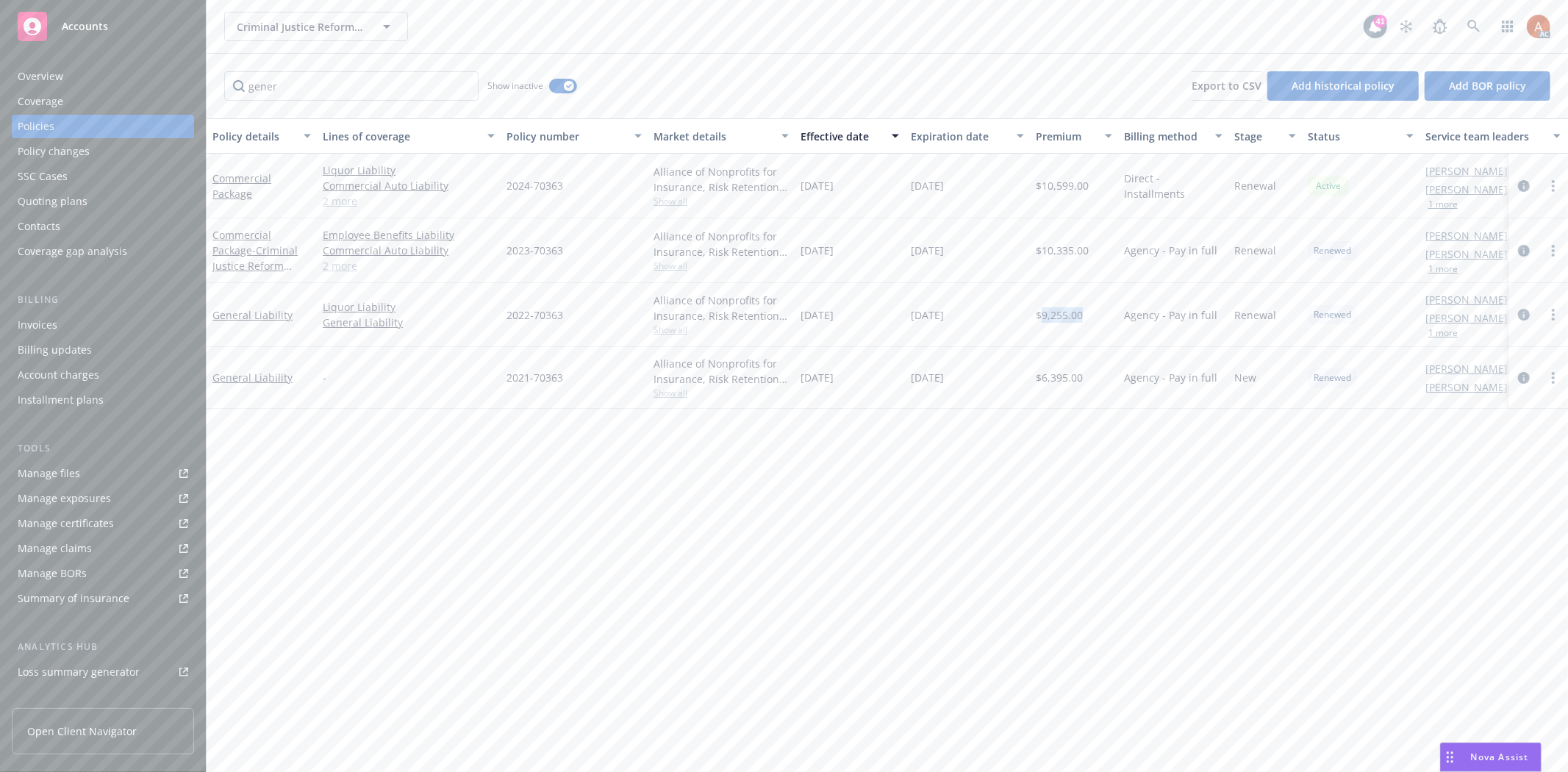
click at [1054, 317] on span "$9,255.00" at bounding box center [1059, 315] width 47 height 15
drag, startPoint x: 910, startPoint y: 312, endPoint x: 968, endPoint y: 314, distance: 58.0
click at [968, 314] on div "09/15/2023" at bounding box center [967, 315] width 125 height 64
drag, startPoint x: 860, startPoint y: 322, endPoint x: 846, endPoint y: 320, distance: 14.1
click at [860, 322] on div "08/15/2022" at bounding box center [849, 315] width 111 height 64
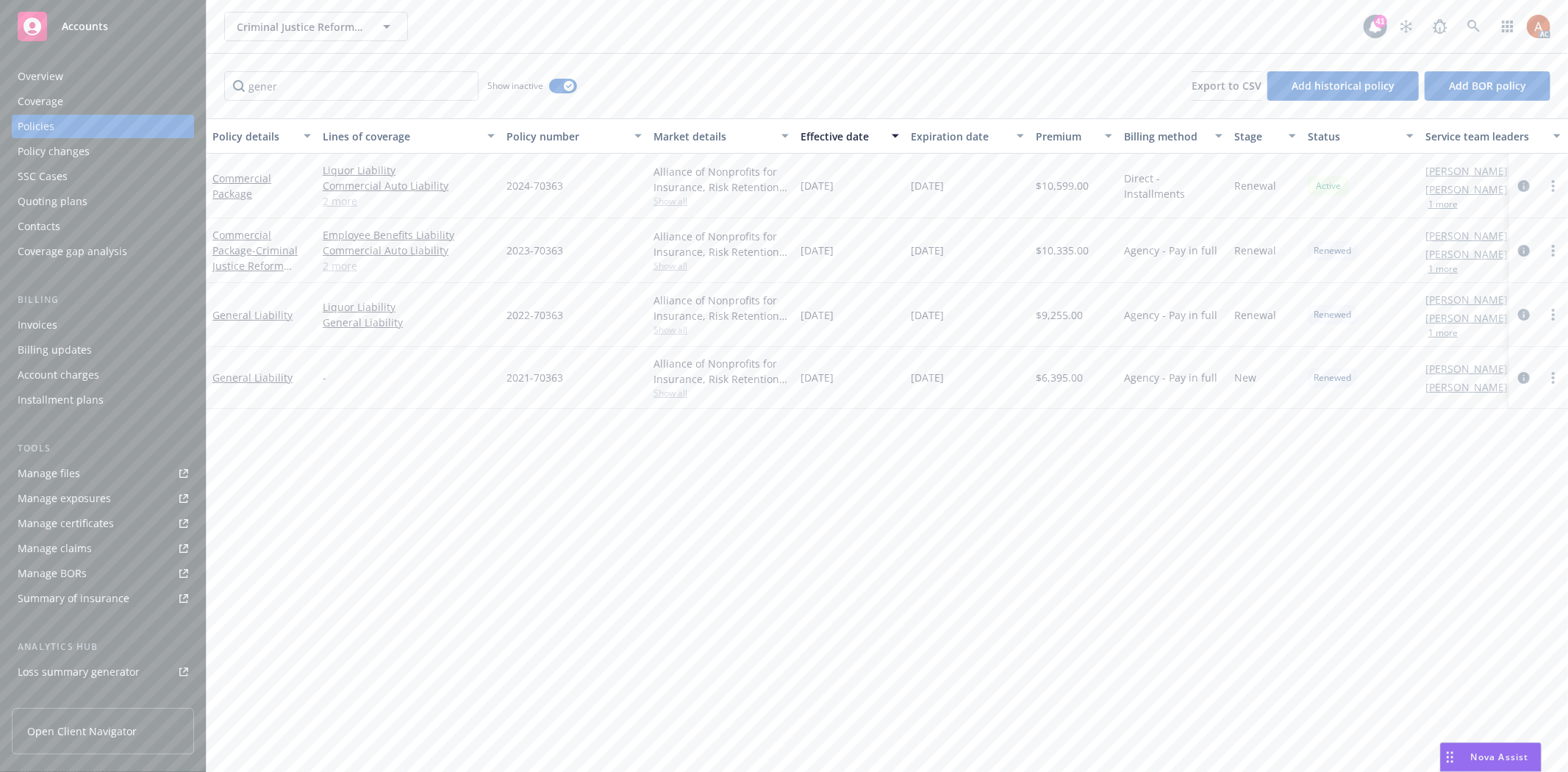
drag, startPoint x: 798, startPoint y: 313, endPoint x: 861, endPoint y: 307, distance: 63.3
click at [861, 307] on div "08/15/2022" at bounding box center [849, 315] width 111 height 64
drag, startPoint x: 507, startPoint y: 309, endPoint x: 568, endPoint y: 310, distance: 61.0
click at [568, 310] on div "2022-70363" at bounding box center [574, 315] width 147 height 64
click at [1048, 317] on span "$9,255.00" at bounding box center [1059, 315] width 47 height 15
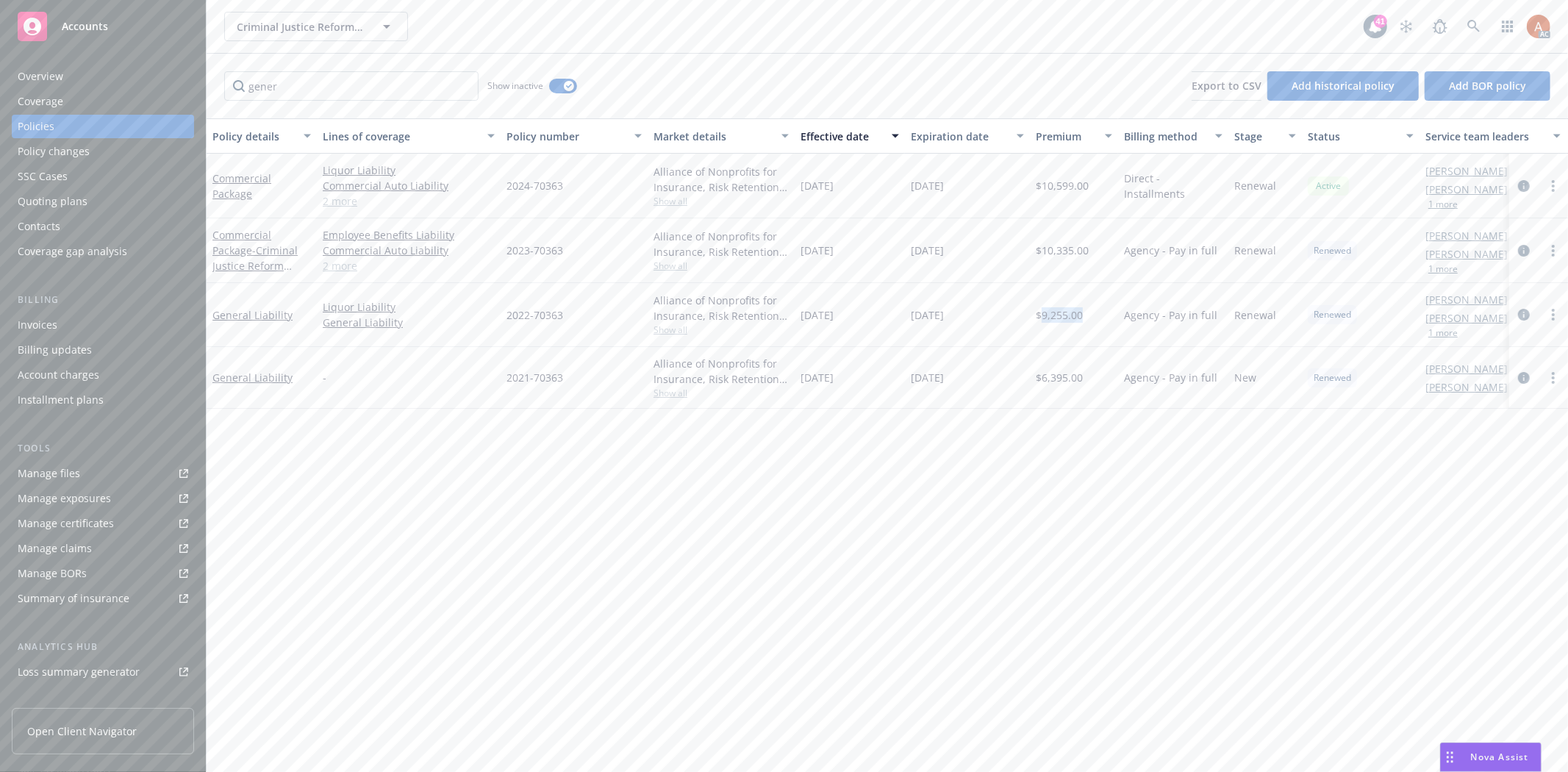
click at [1048, 317] on span "$9,255.00" at bounding box center [1059, 315] width 47 height 15
drag, startPoint x: 361, startPoint y: 89, endPoint x: 104, endPoint y: 78, distance: 257.2
click at [104, 78] on div "Accounts Overview Coverage Policies Policy changes SSC Cases Quoting plans Cont…" at bounding box center [784, 386] width 1568 height 772
type input "um"
click at [1065, 310] on span "$12,995.00" at bounding box center [1062, 313] width 53 height 15
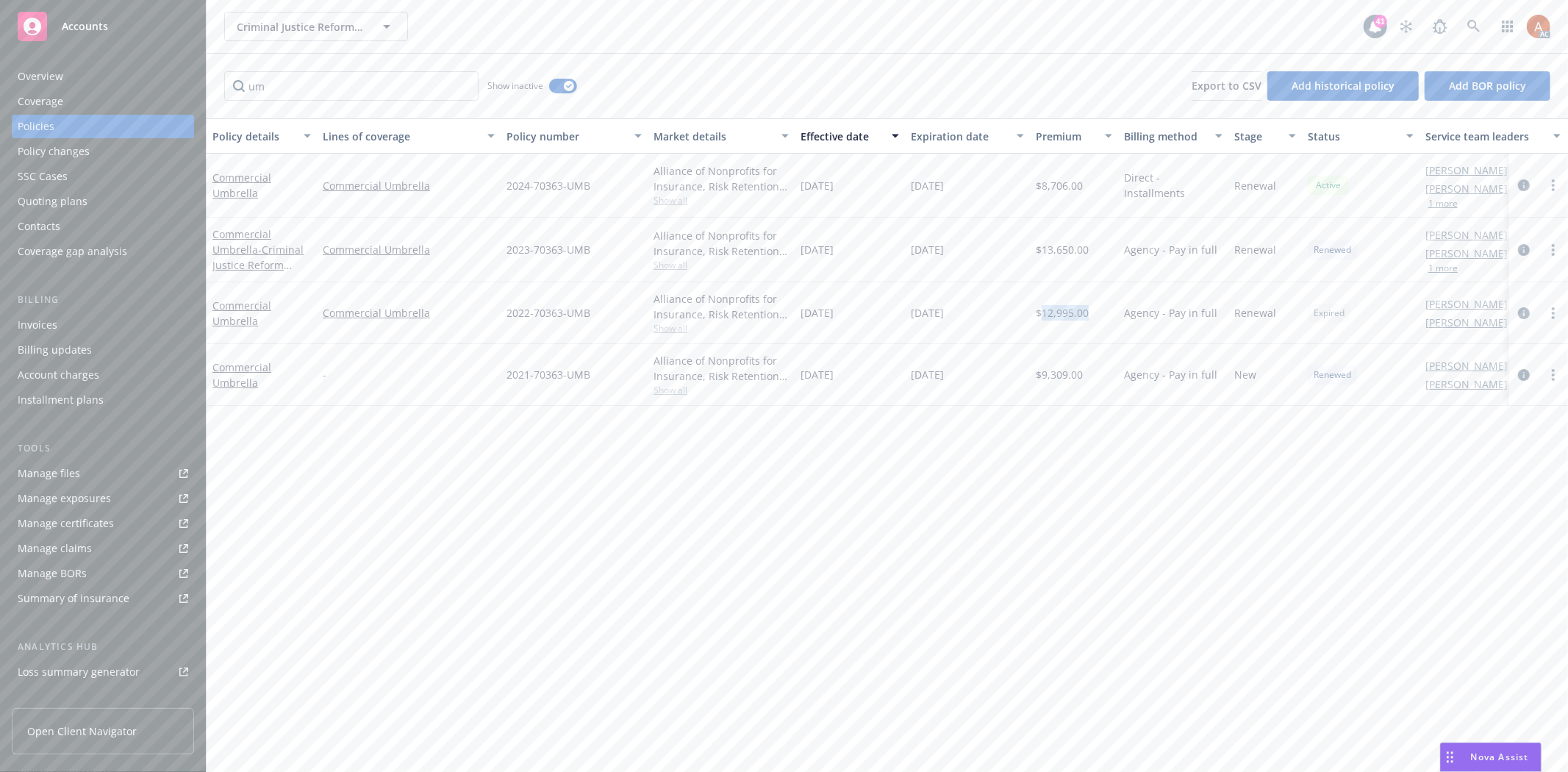
click at [1065, 310] on span "$12,995.00" at bounding box center [1062, 313] width 53 height 15
drag, startPoint x: 500, startPoint y: 309, endPoint x: 605, endPoint y: 313, distance: 105.1
click at [605, 313] on div "Commercial Umbrella Commercial Umbrella 2022-70363-UMB Alliance of Nonprofits f…" at bounding box center [916, 313] width 1418 height 62
click at [1041, 276] on div "$13,650.00" at bounding box center [1074, 250] width 88 height 65
drag, startPoint x: 797, startPoint y: 244, endPoint x: 1083, endPoint y: 246, distance: 286.0
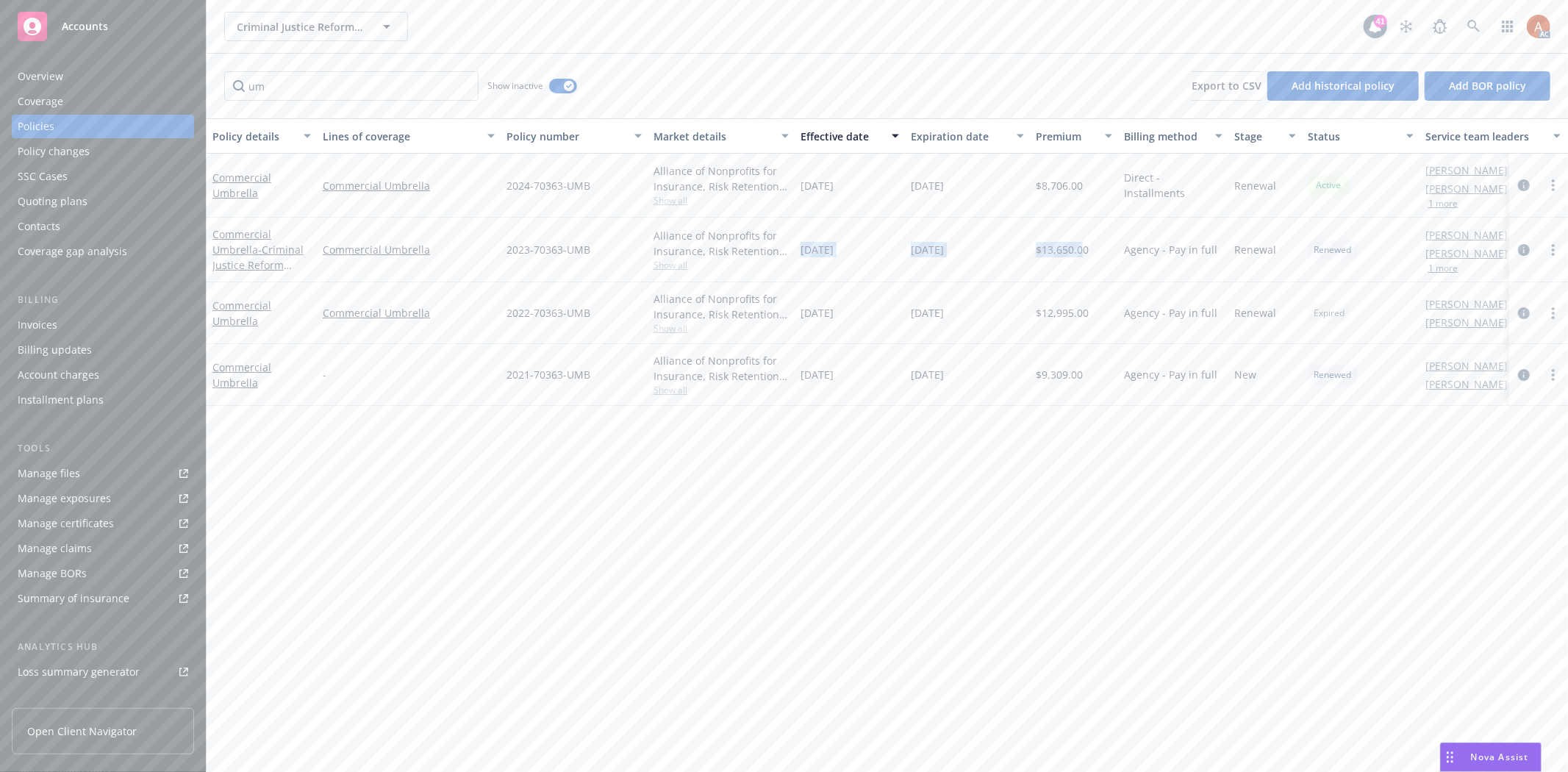
click at [1083, 246] on div "Commercial Umbrella - Criminal Justice Reform Foundation Commercial Umbrella 20…" at bounding box center [916, 250] width 1418 height 65
drag, startPoint x: 506, startPoint y: 247, endPoint x: 594, endPoint y: 247, distance: 88.0
click at [594, 247] on div "2023-70363-UMB" at bounding box center [574, 250] width 147 height 65
click at [685, 262] on span "Show all" at bounding box center [720, 264] width 135 height 13
drag, startPoint x: 498, startPoint y: 366, endPoint x: 783, endPoint y: 373, distance: 285.1
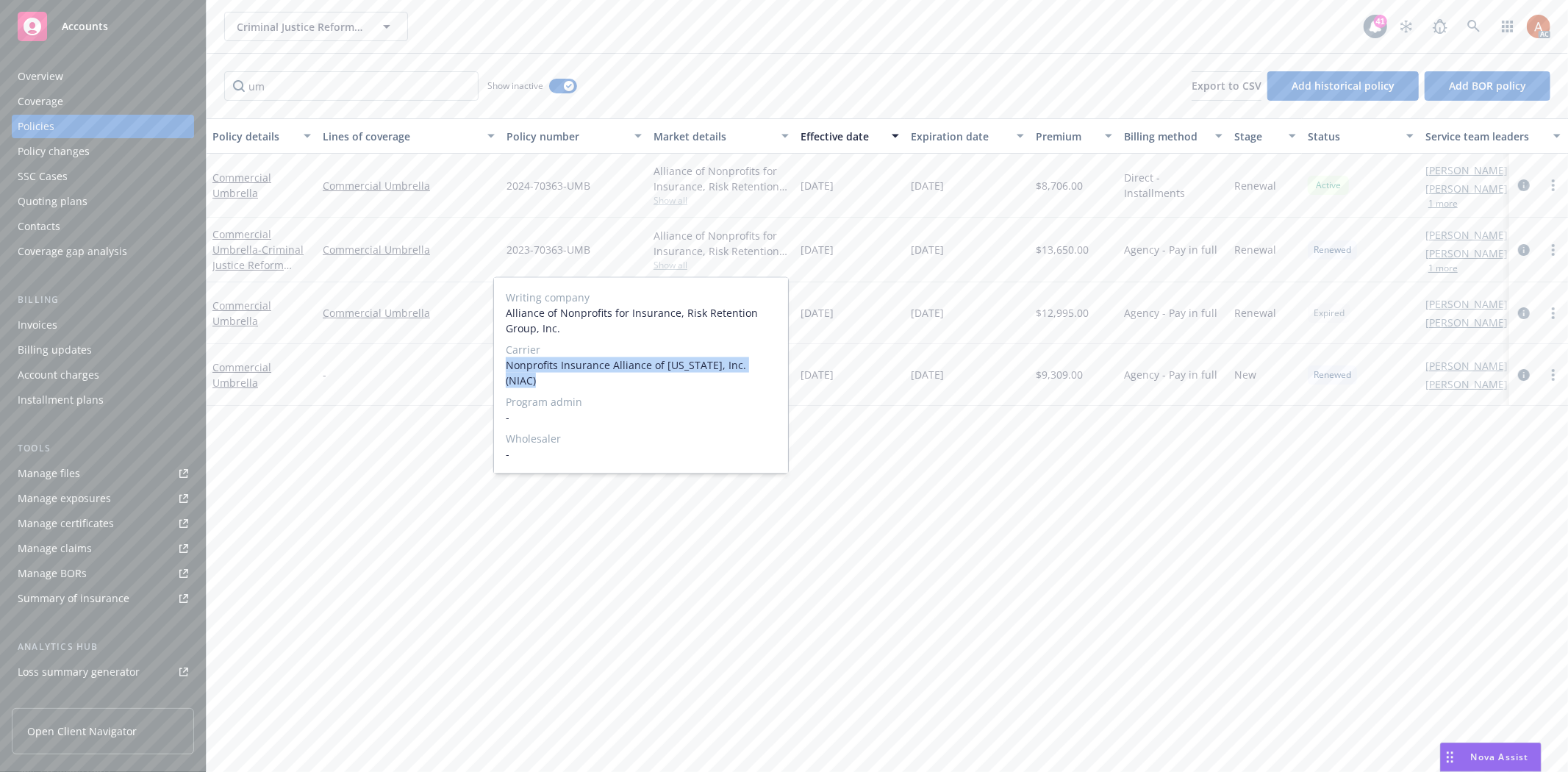
click at [783, 373] on div "Writing company Alliance of Nonprofits for Insurance, Risk Retention Group, Inc…" at bounding box center [641, 376] width 294 height 196
drag, startPoint x: 851, startPoint y: 274, endPoint x: 960, endPoint y: 268, distance: 109.2
click at [856, 274] on div "09/15/2023" at bounding box center [849, 250] width 111 height 65
click at [1078, 248] on span "$13,650.00" at bounding box center [1062, 249] width 53 height 15
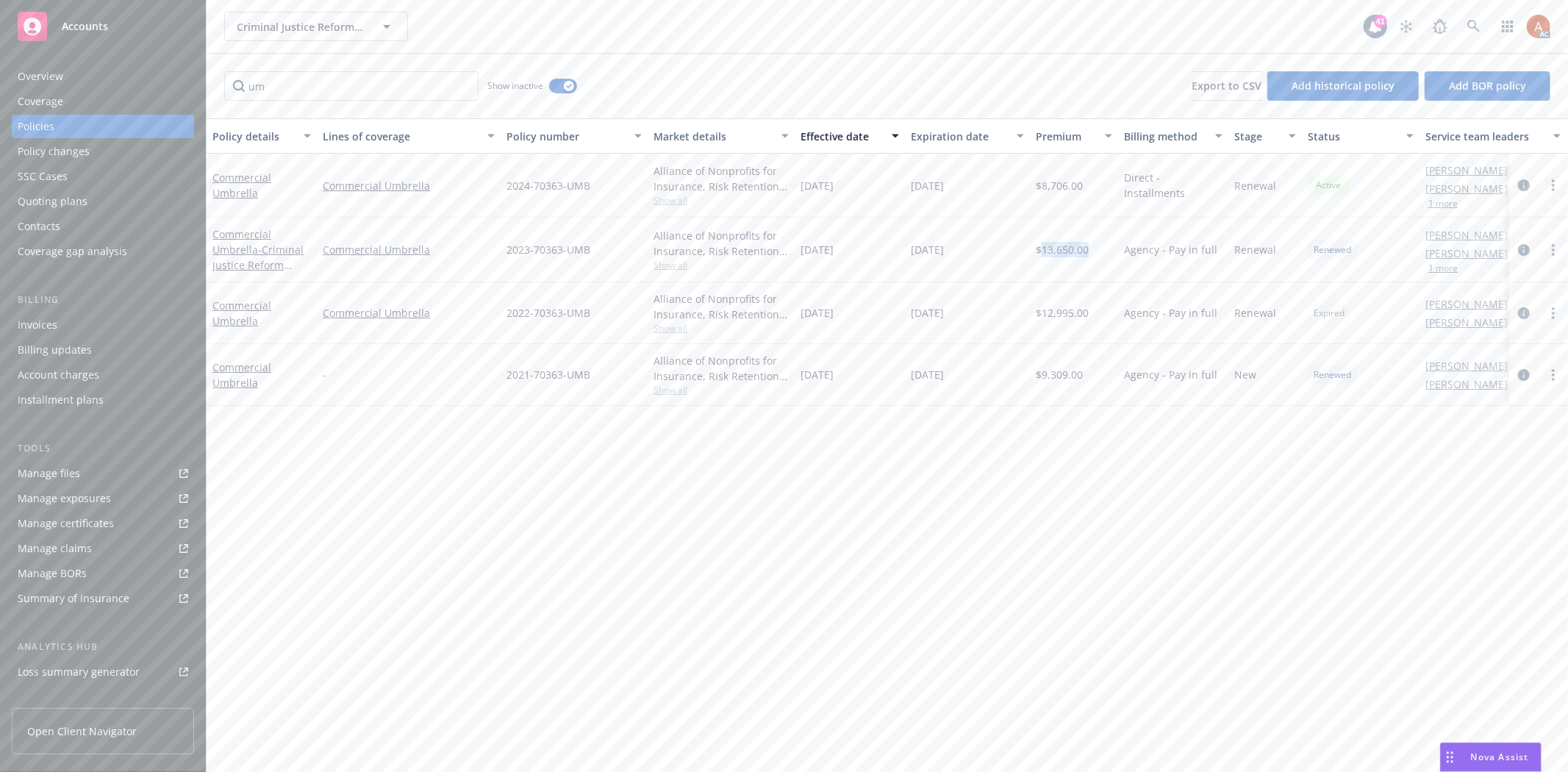
click at [35, 74] on div "Overview" at bounding box center [41, 77] width 46 height 24
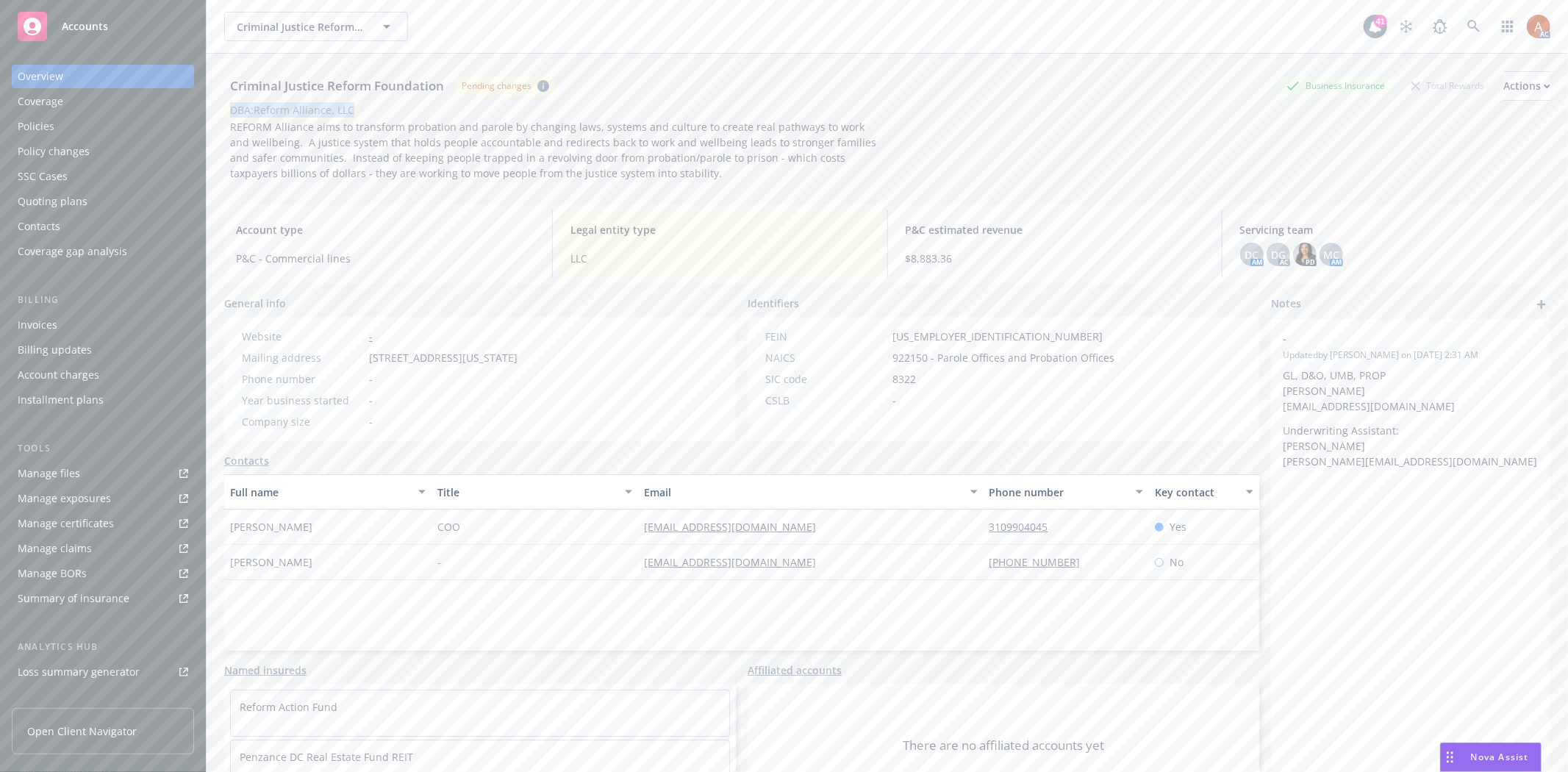
drag, startPoint x: 232, startPoint y: 105, endPoint x: 387, endPoint y: 145, distance: 160.1
click at [365, 105] on div "DBA: Reform Alliance, LLC" at bounding box center [887, 110] width 1326 height 19
click at [466, 246] on div "Account type P&C - Commercial lines" at bounding box center [385, 244] width 322 height 68
click at [54, 122] on div "Policies" at bounding box center [103, 127] width 171 height 24
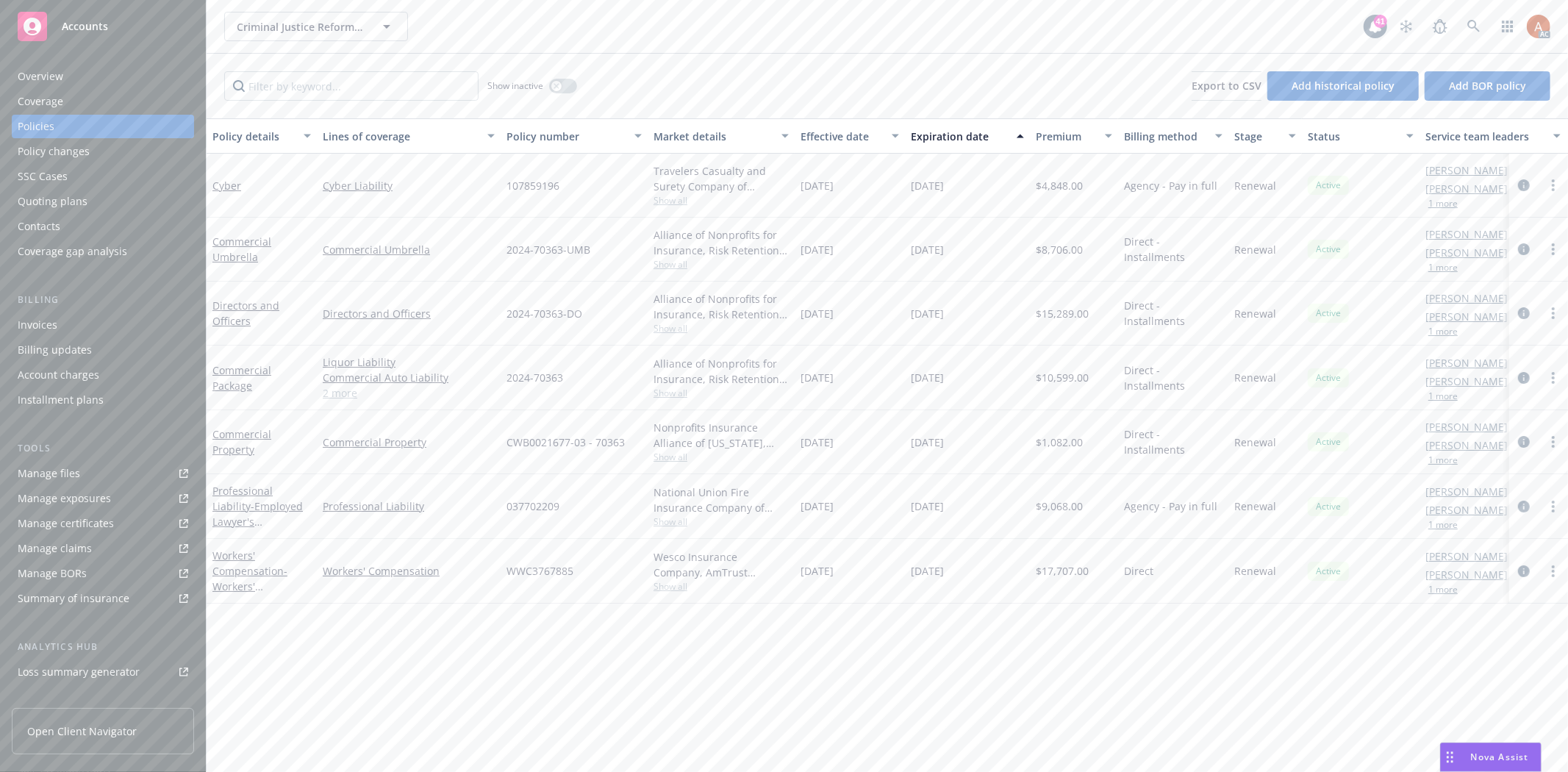
click at [349, 392] on link "2 more" at bounding box center [408, 393] width 172 height 15
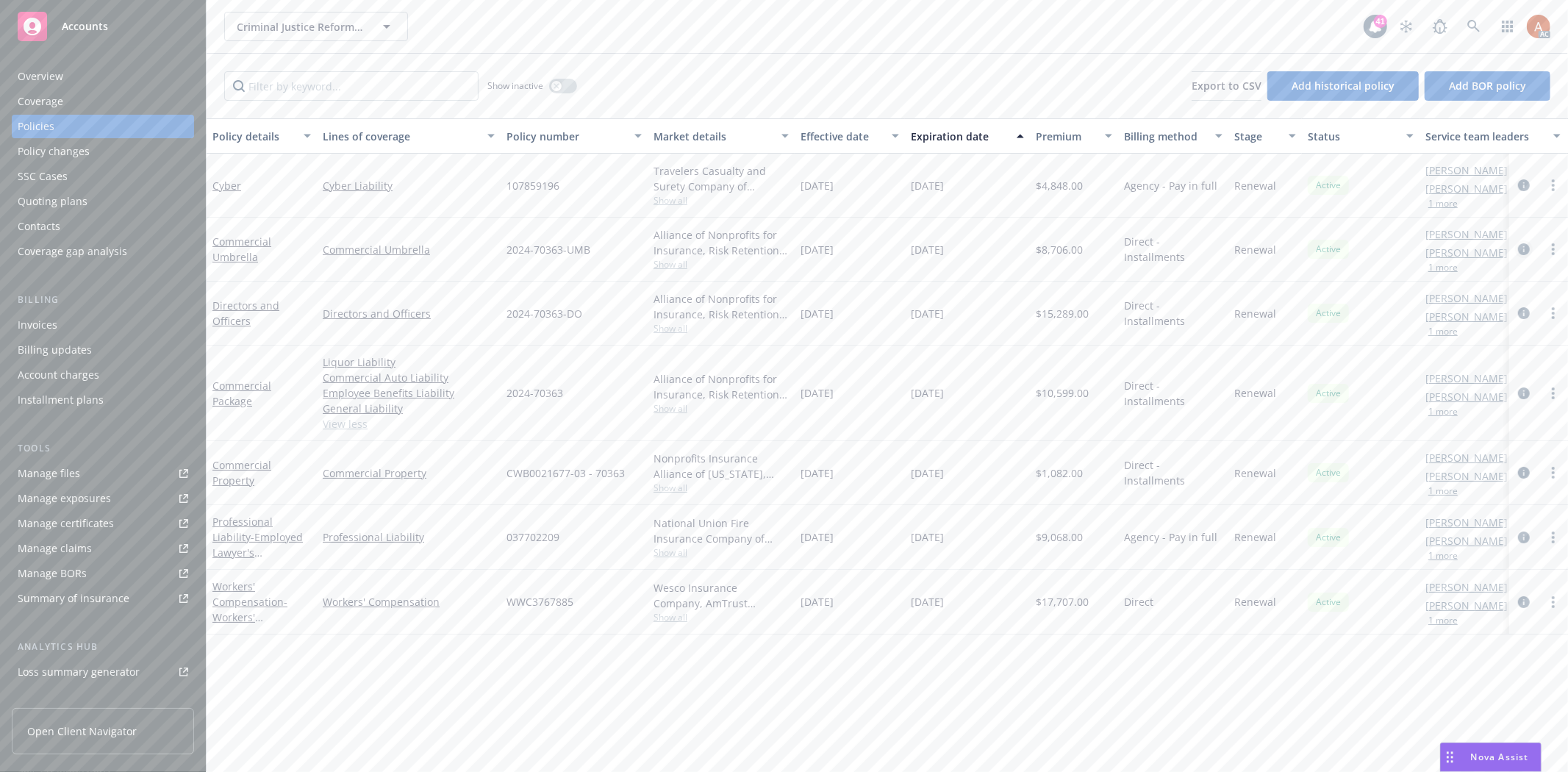
click at [1525, 247] on icon "circleInformation" at bounding box center [1524, 249] width 12 height 12
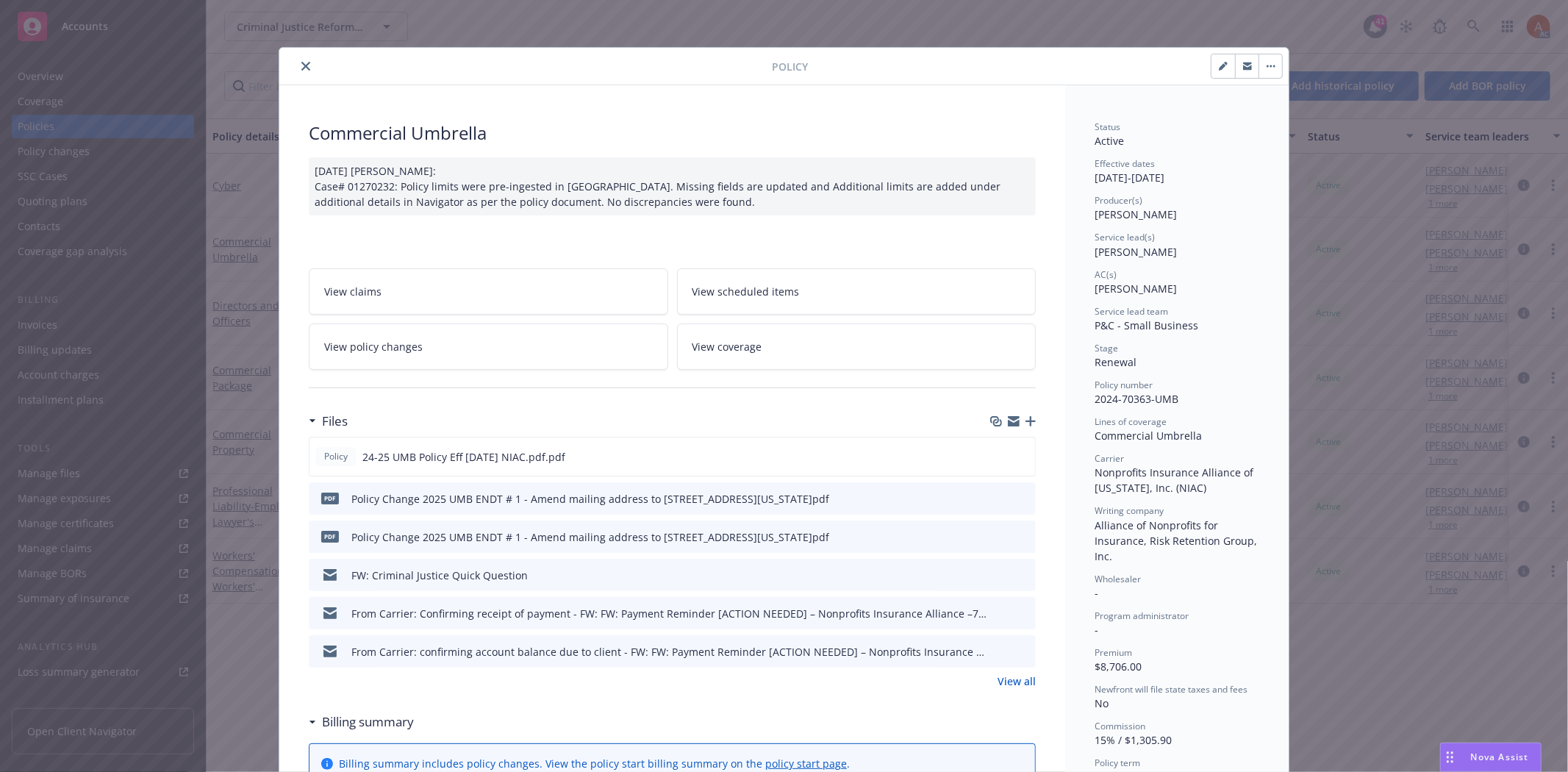
click at [1015, 680] on link "View all" at bounding box center [1016, 681] width 38 height 15
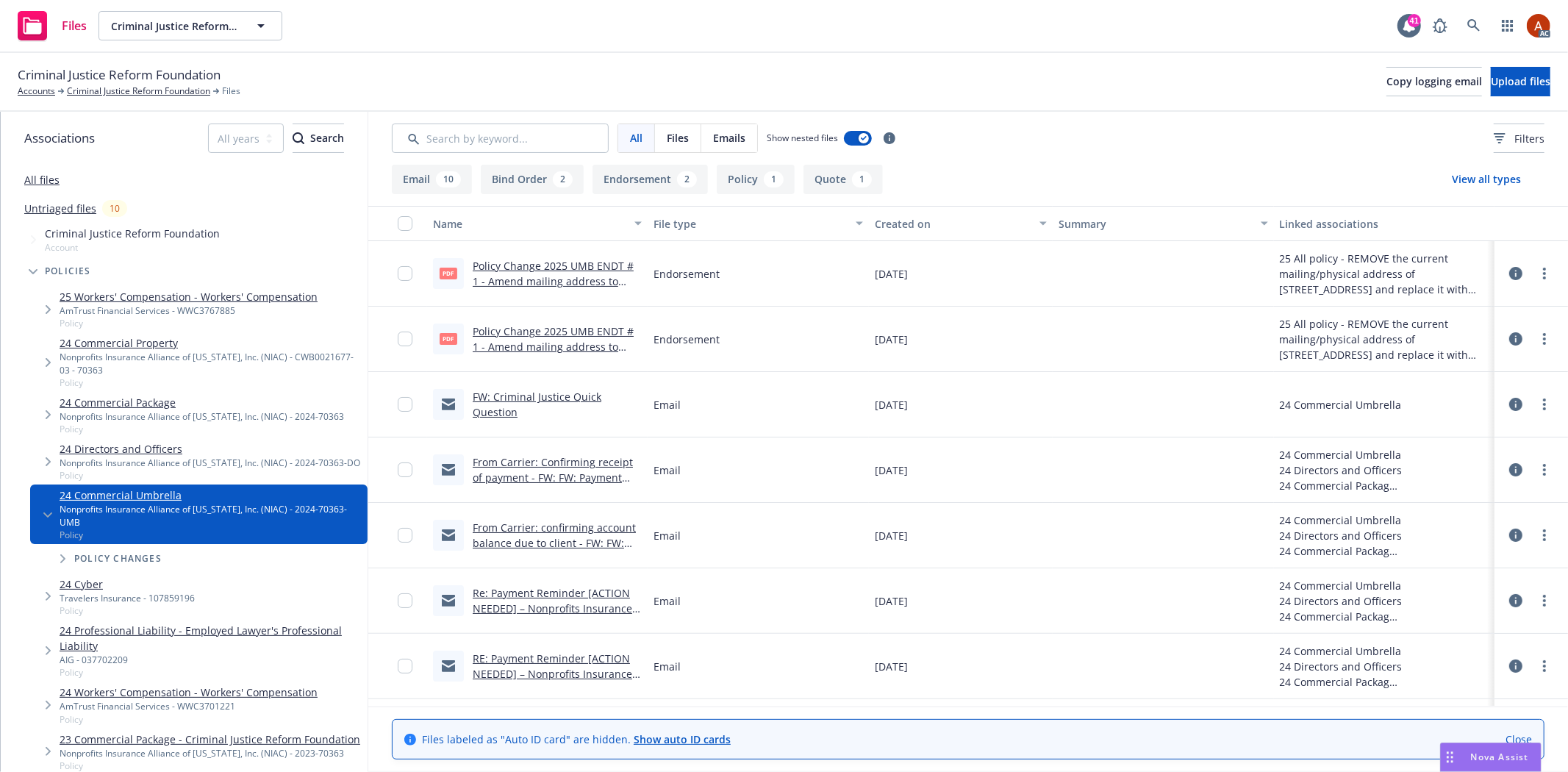
click at [647, 182] on button "Endorsement 2" at bounding box center [650, 179] width 116 height 30
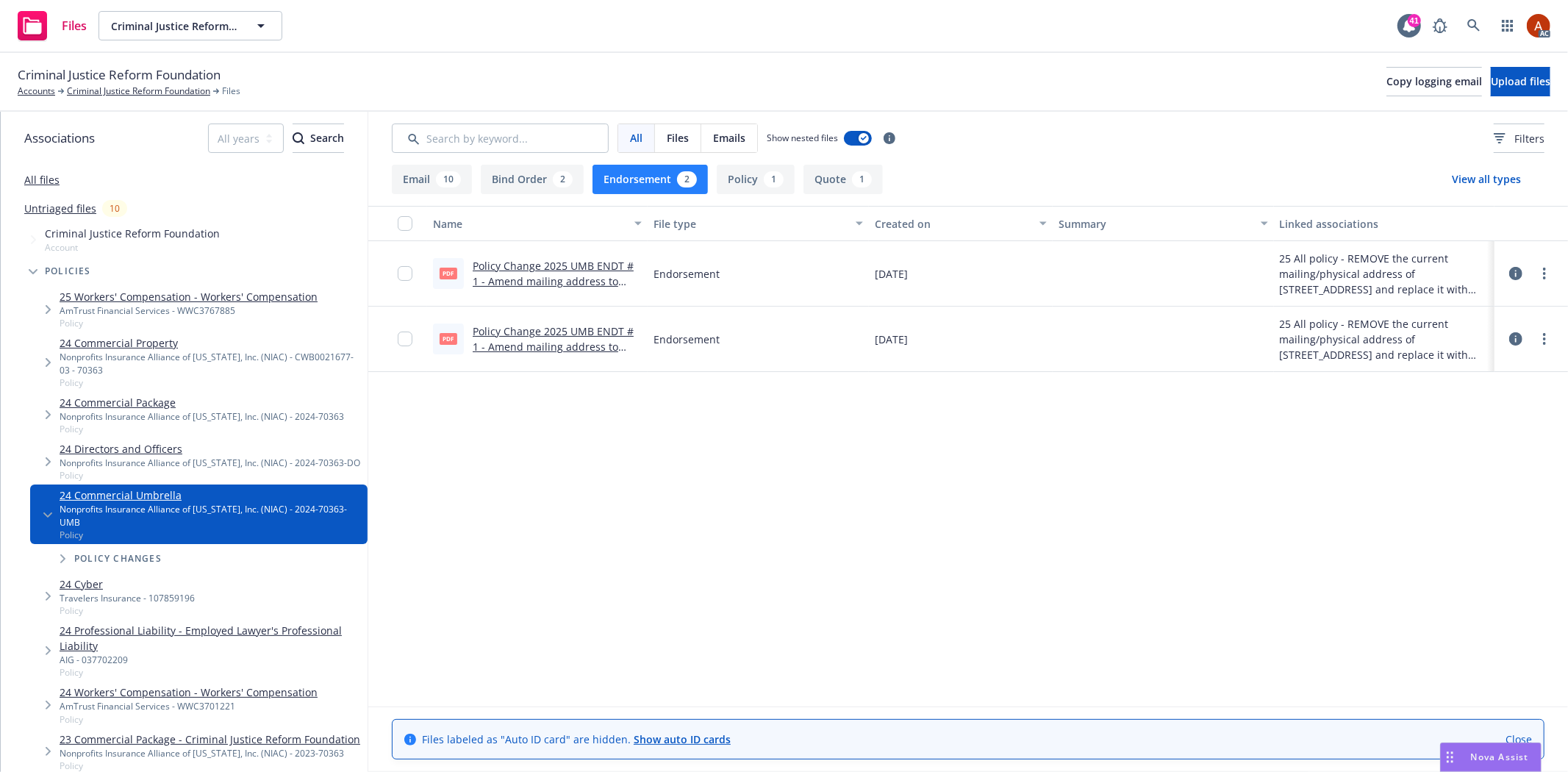
click at [577, 267] on link "Policy Change 2025 UMB ENDT # 1 - Amend mailing address to [STREET_ADDRESS][US_…" at bounding box center [555, 281] width 165 height 45
click at [1514, 337] on icon at bounding box center [1516, 339] width 14 height 14
click at [775, 184] on div "1" at bounding box center [773, 179] width 20 height 16
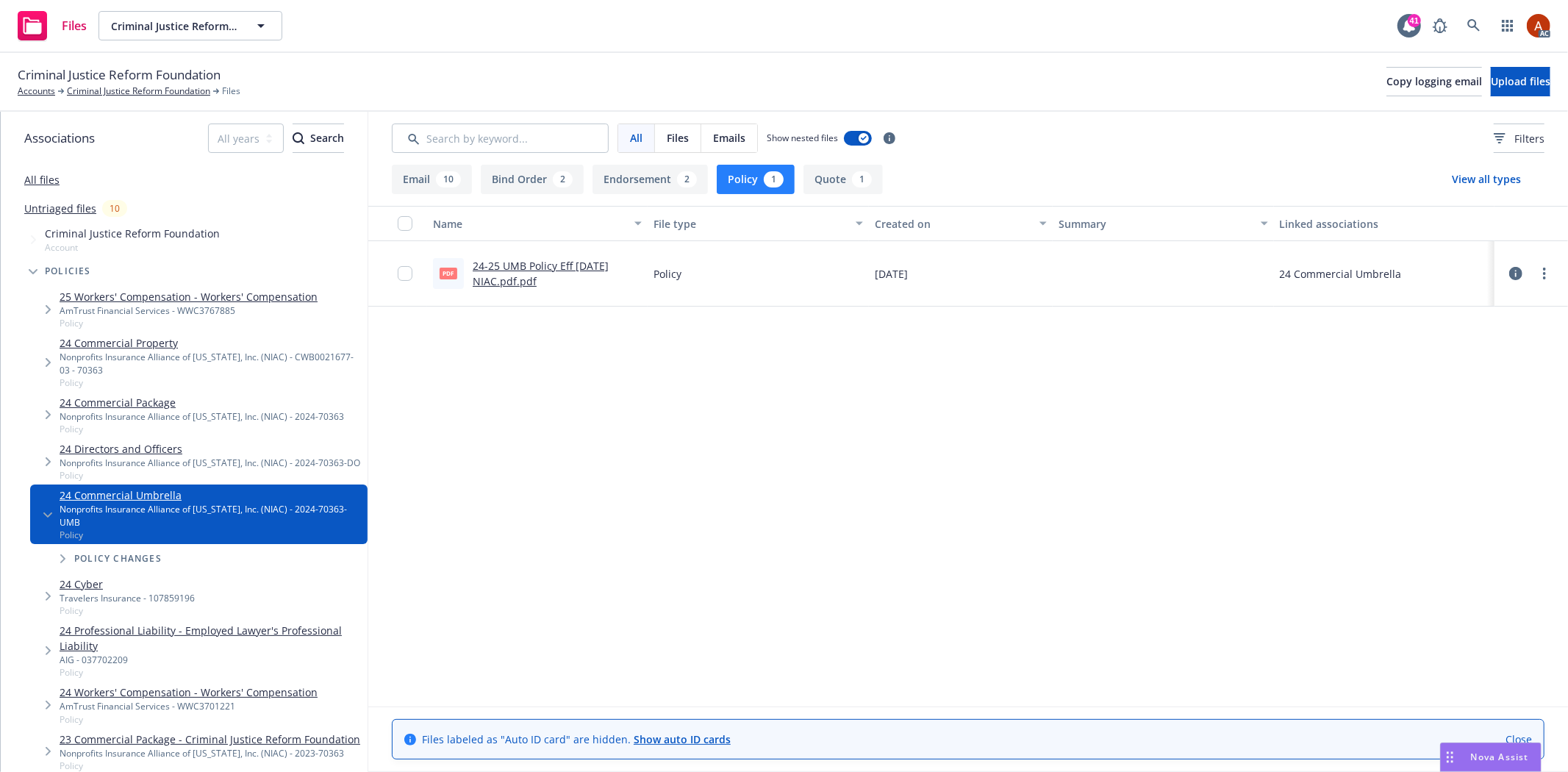
click at [528, 264] on link "24-25 UMB Policy Eff 9/15/24 NIAC.pdf.pdf" at bounding box center [541, 273] width 136 height 30
click at [105, 89] on link "Criminal Justice Reform Foundation" at bounding box center [139, 91] width 144 height 14
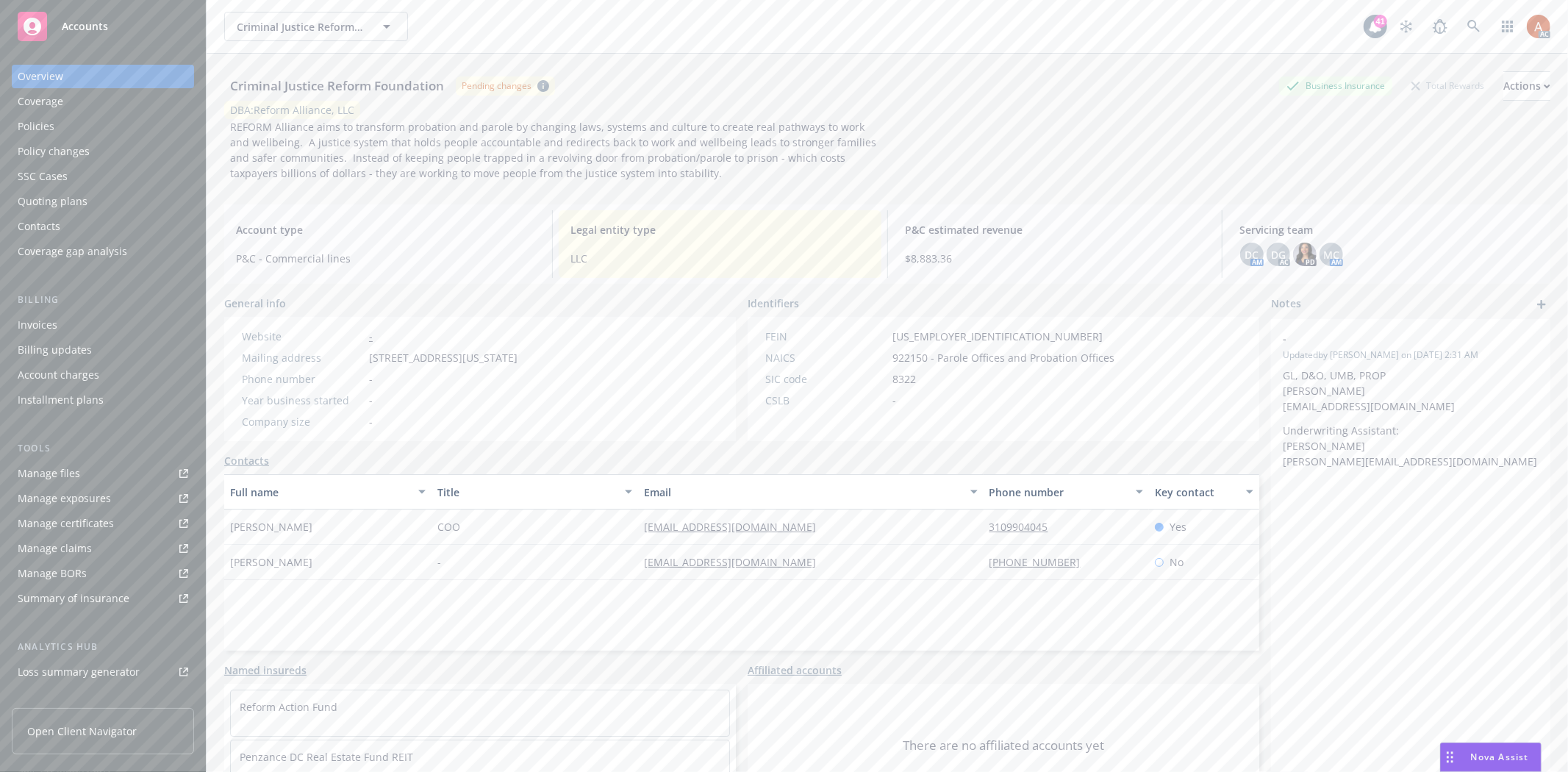
click at [50, 128] on div "Policies" at bounding box center [36, 127] width 37 height 24
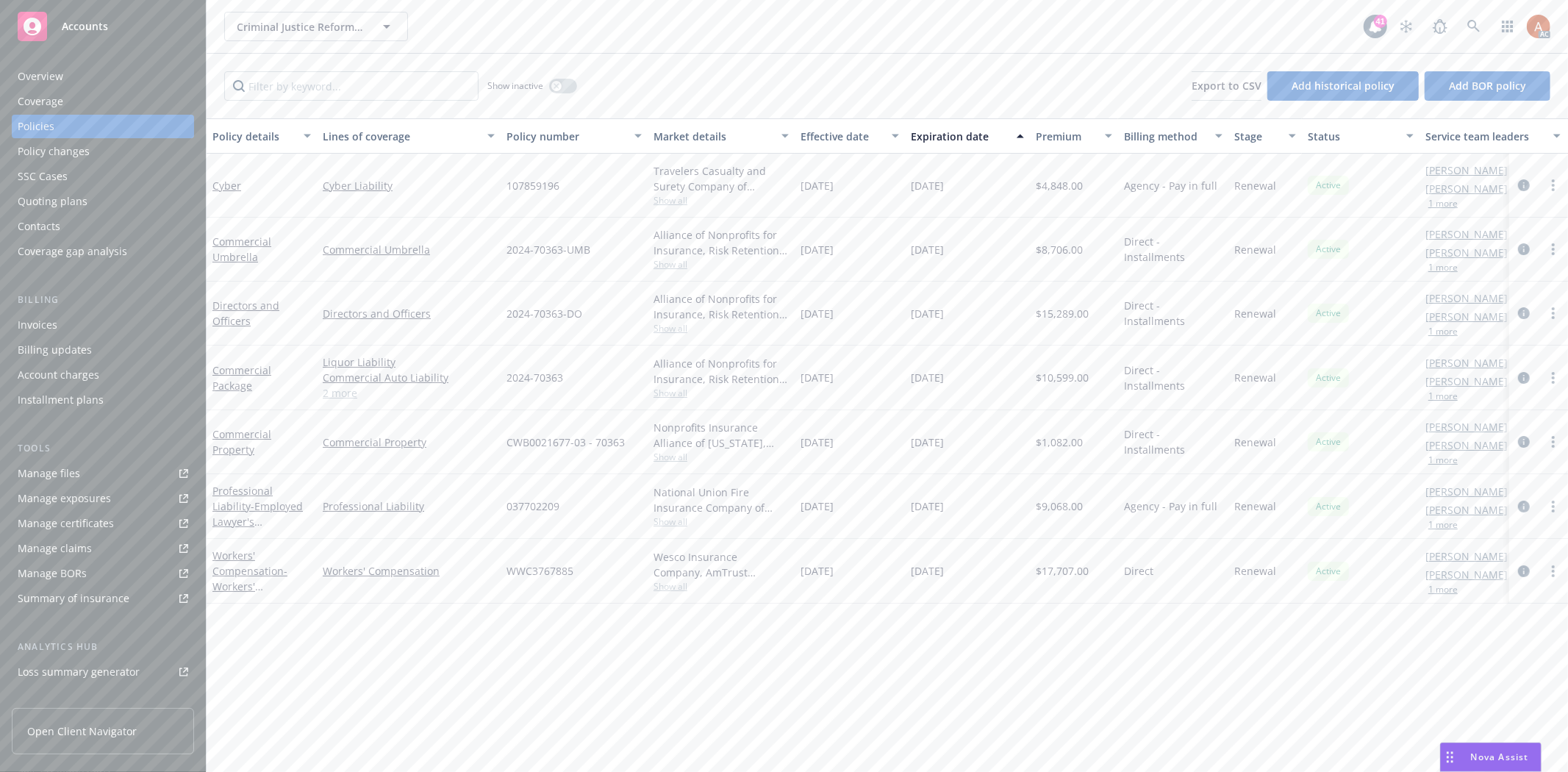
drag, startPoint x: 798, startPoint y: 574, endPoint x: 863, endPoint y: 575, distance: 65.0
click at [863, 575] on div "03/30/2025" at bounding box center [849, 571] width 111 height 65
copy span "03/30/2025"
drag, startPoint x: 516, startPoint y: 570, endPoint x: 582, endPoint y: 570, distance: 66.0
click at [582, 570] on div "WWC3767885" at bounding box center [574, 571] width 147 height 65
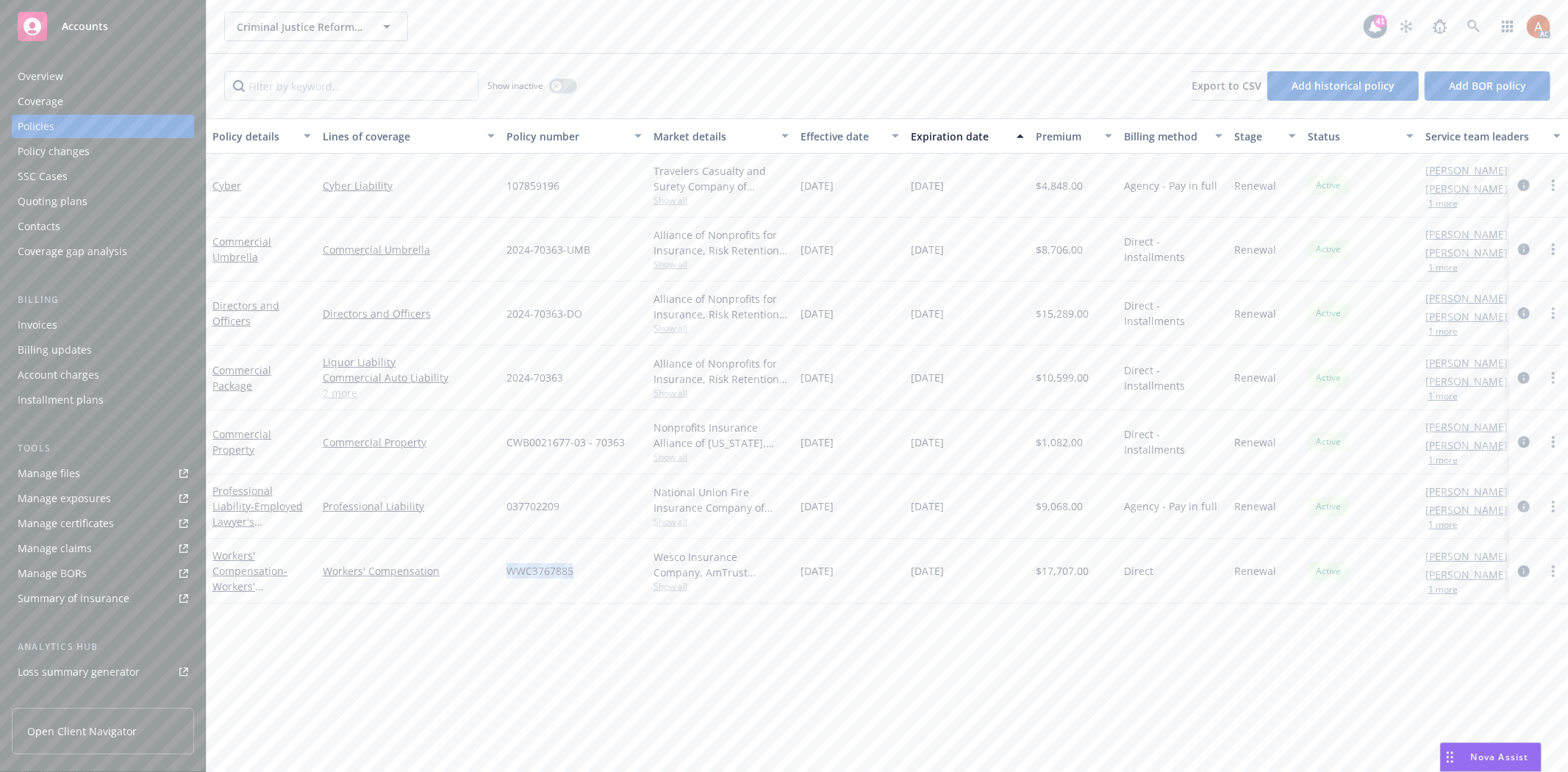
copy span "WWC3767885"
click at [709, 666] on div "Policy details Lines of coverage Policy number Market details Effective date Ex…" at bounding box center [887, 445] width 1361 height 653
click at [673, 589] on span "Show all" at bounding box center [720, 586] width 135 height 13
drag, startPoint x: 508, startPoint y: 669, endPoint x: 645, endPoint y: 673, distance: 137.1
click at [645, 673] on span "AmTrust Financial Services" at bounding box center [641, 671] width 270 height 15
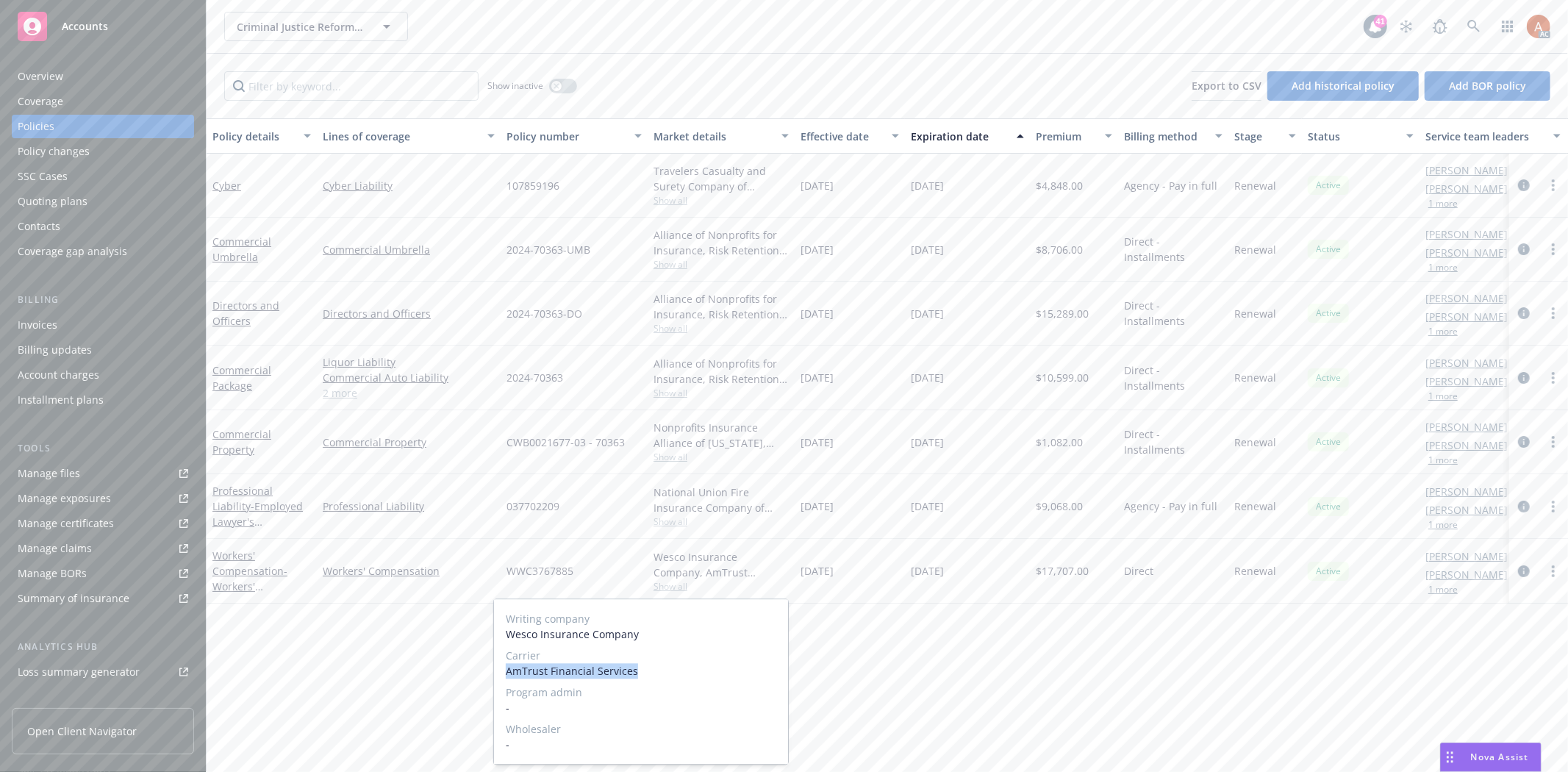
copy span "AmTrust Financial Services"
click at [414, 685] on div "Policy details Lines of coverage Policy number Market details Effective date Ex…" at bounding box center [887, 445] width 1361 height 653
click at [1525, 571] on icon "circleInformation" at bounding box center [1524, 571] width 12 height 12
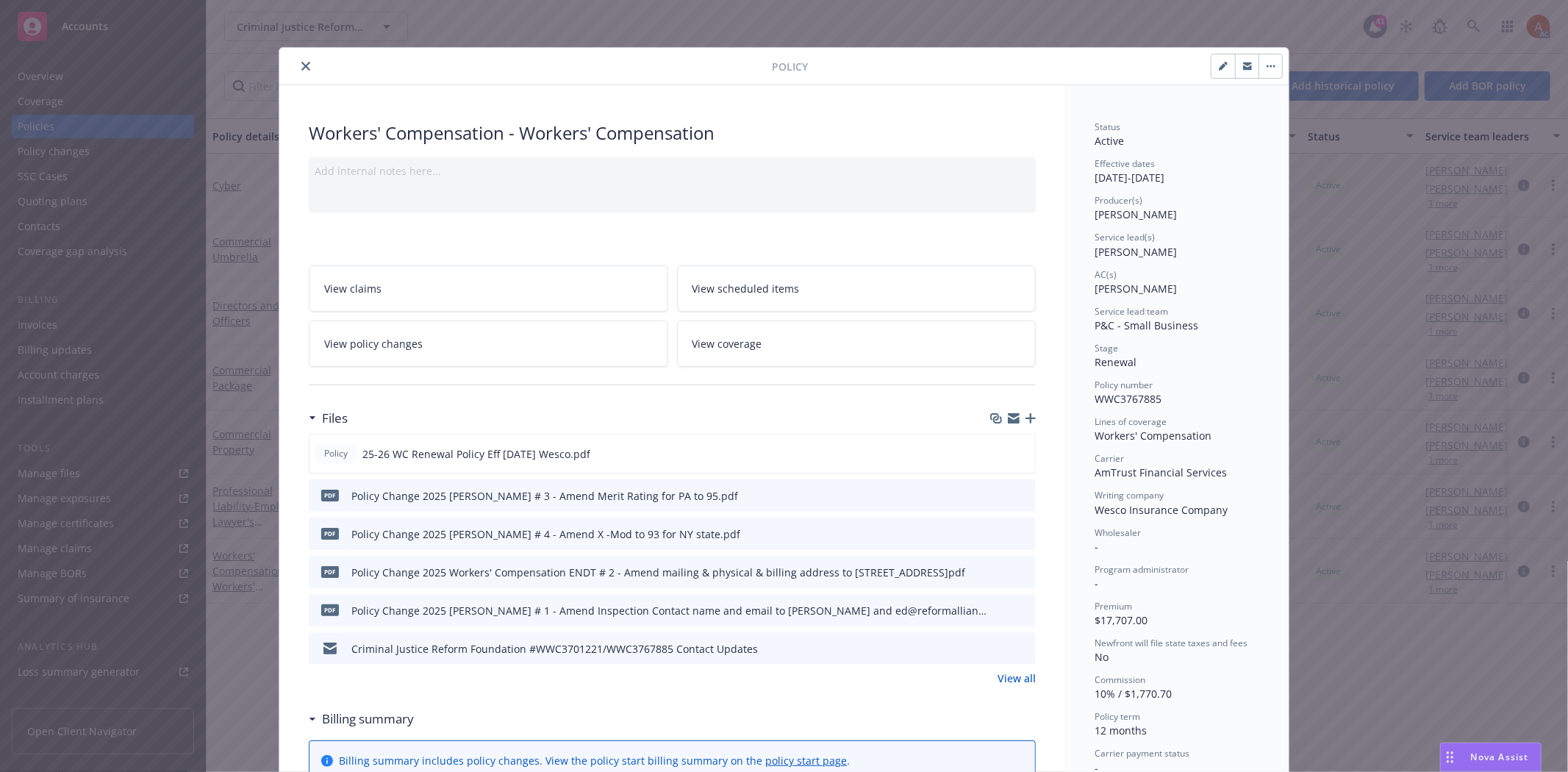
click at [1011, 678] on link "View all" at bounding box center [1016, 678] width 38 height 15
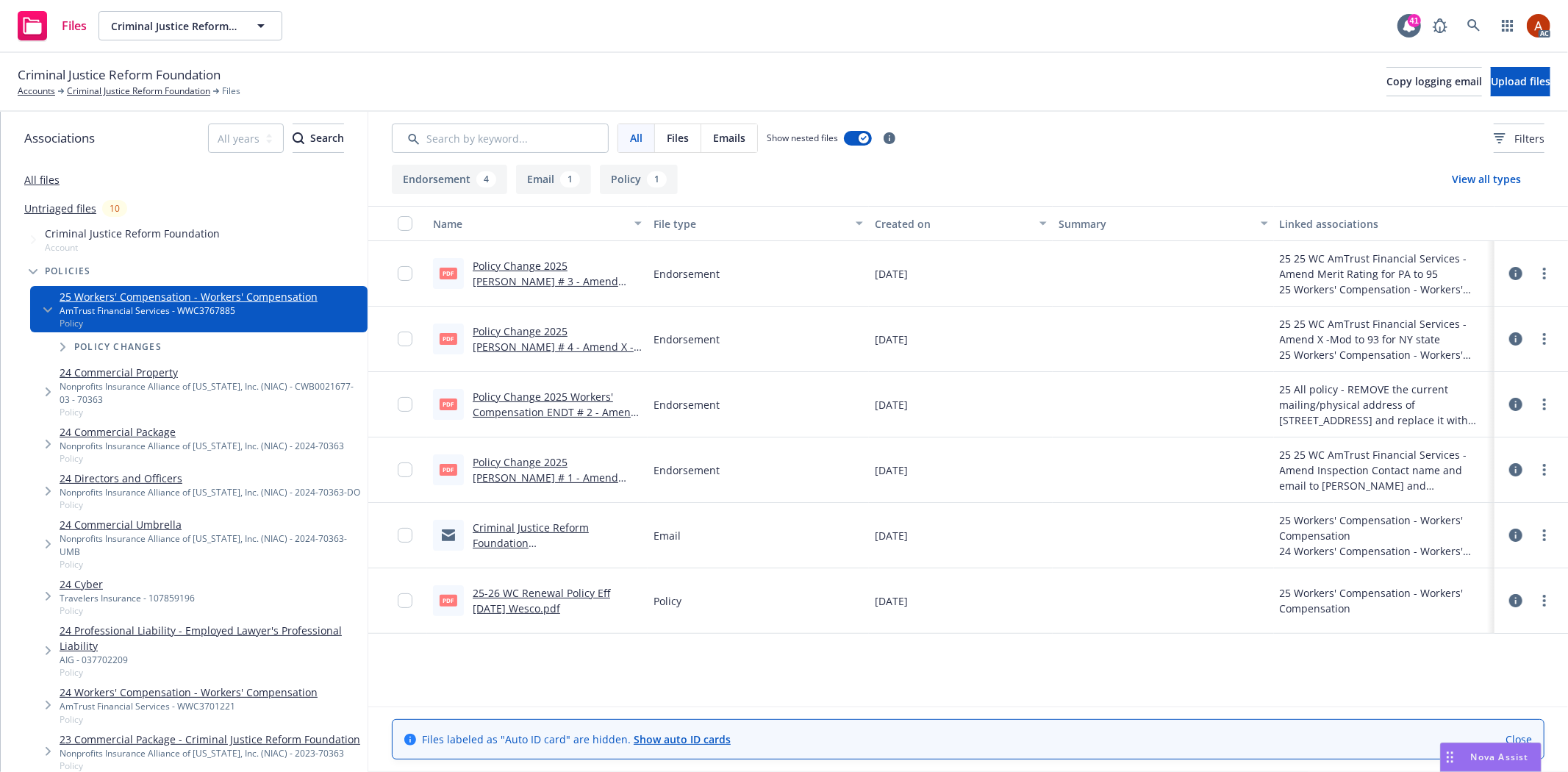
click at [1511, 274] on icon at bounding box center [1516, 274] width 14 height 14
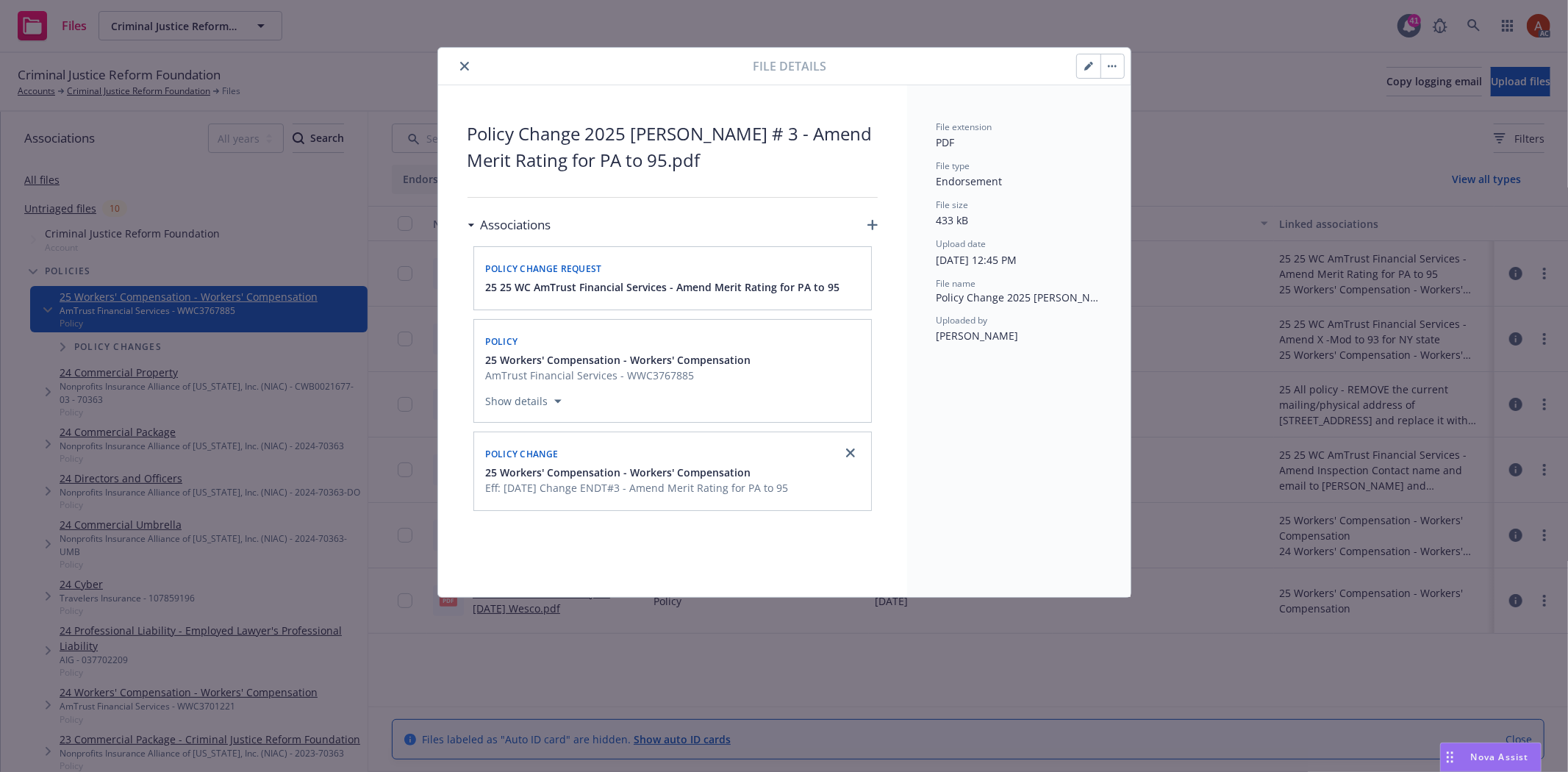
click at [1239, 192] on div "File details Policy Change 2025 [PERSON_NAME] # 3 - Amend Merit Rating for PA t…" at bounding box center [784, 386] width 1568 height 772
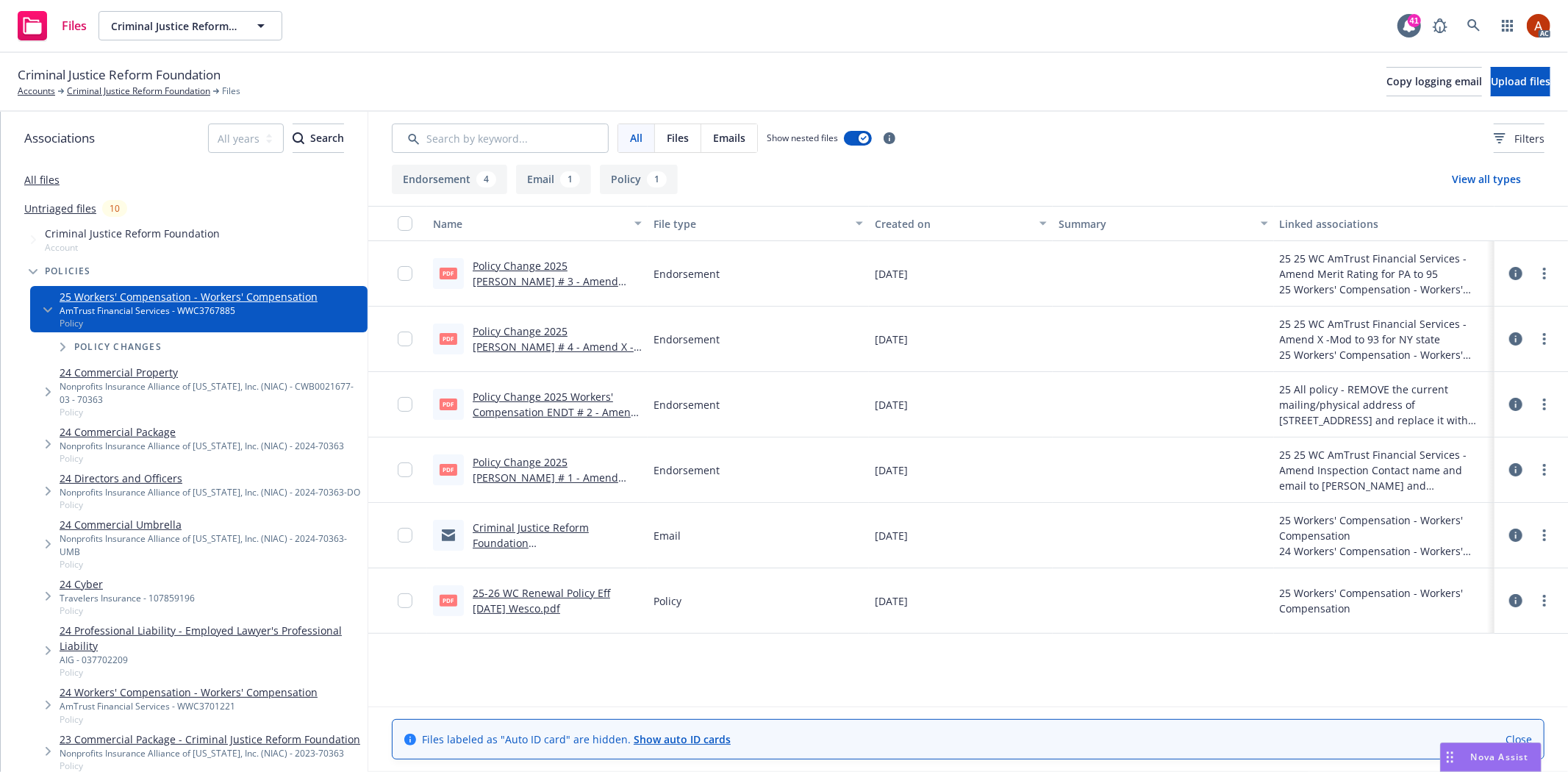
click at [466, 63] on div "Criminal Justice Reform Foundation Accounts Criminal Justice Reform Foundation …" at bounding box center [784, 82] width 1568 height 59
click at [1517, 337] on icon at bounding box center [1516, 339] width 14 height 14
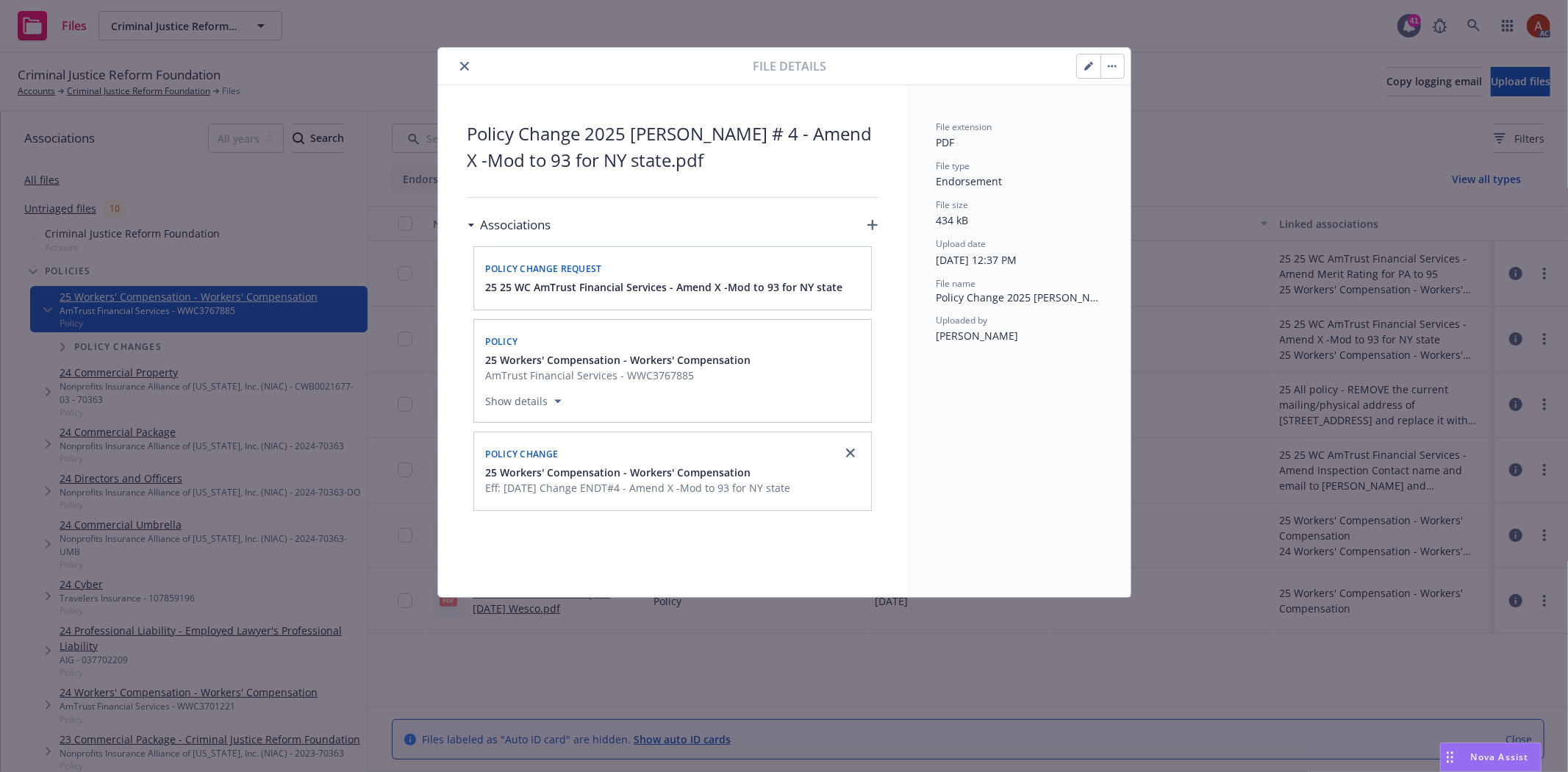
click at [463, 69] on icon "close" at bounding box center [464, 66] width 9 height 9
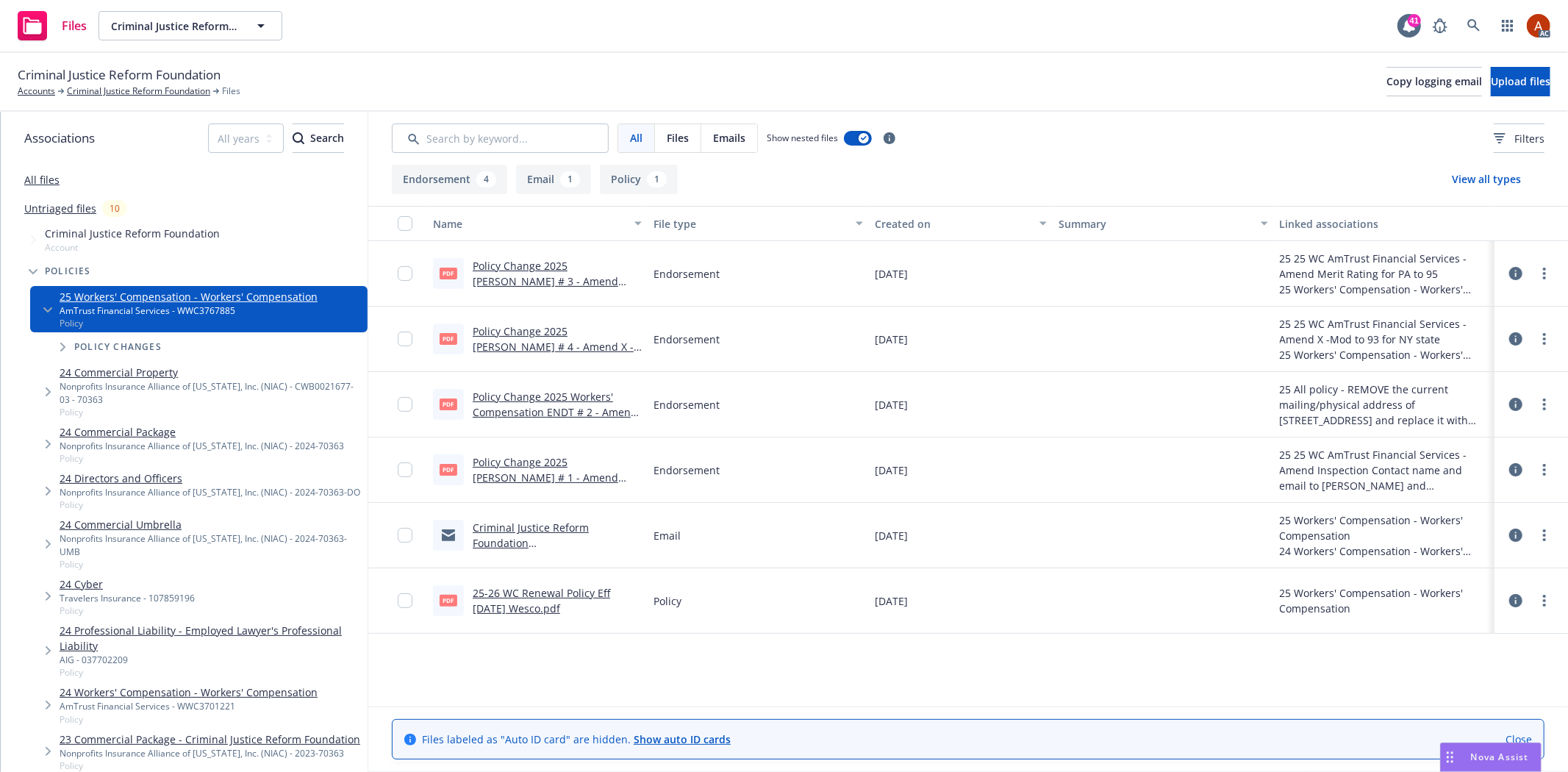
click at [1515, 400] on icon at bounding box center [1516, 405] width 14 height 14
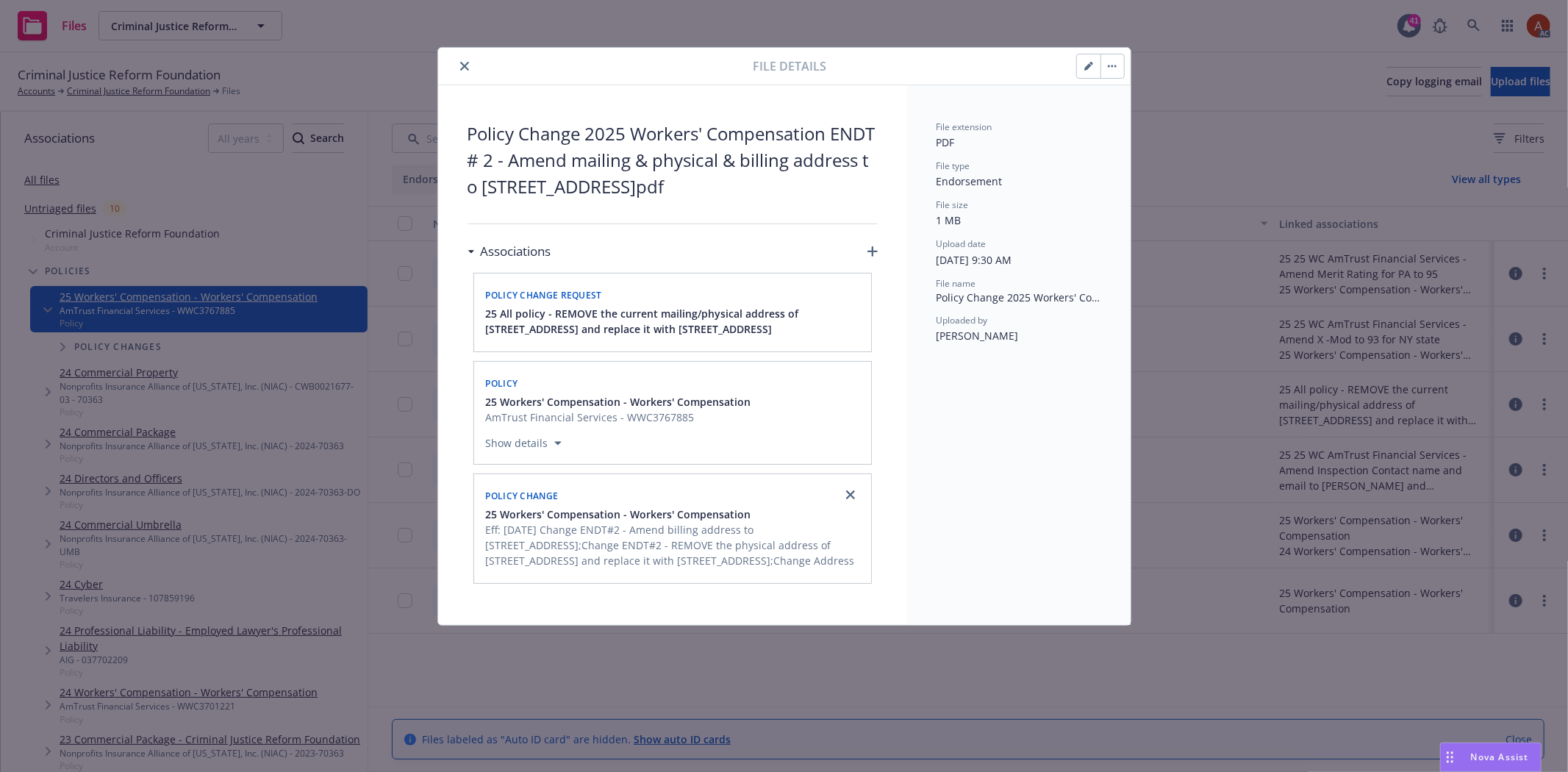
click at [462, 67] on icon "close" at bounding box center [464, 66] width 9 height 9
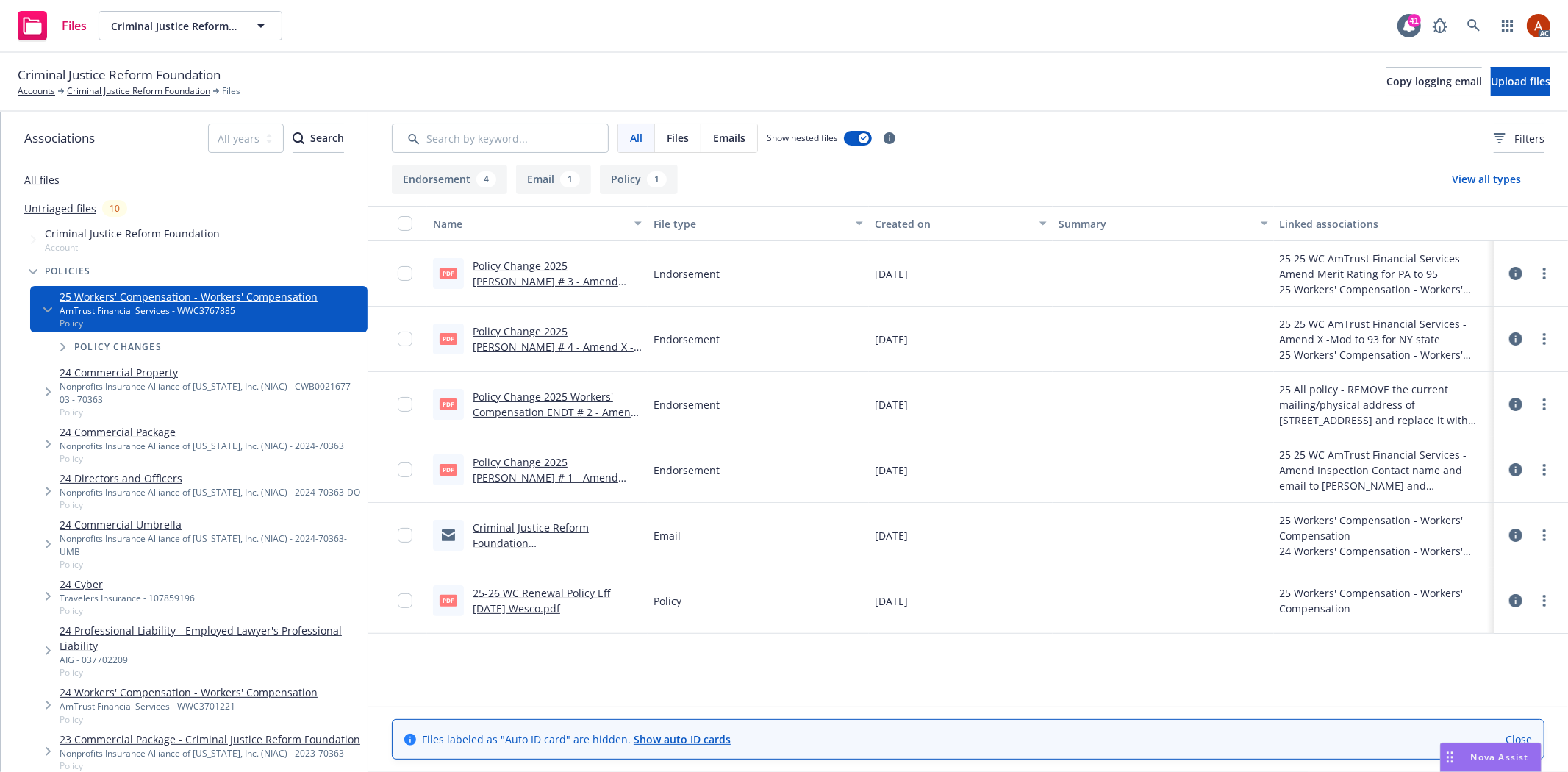
click at [629, 180] on button "Policy 1" at bounding box center [639, 179] width 78 height 30
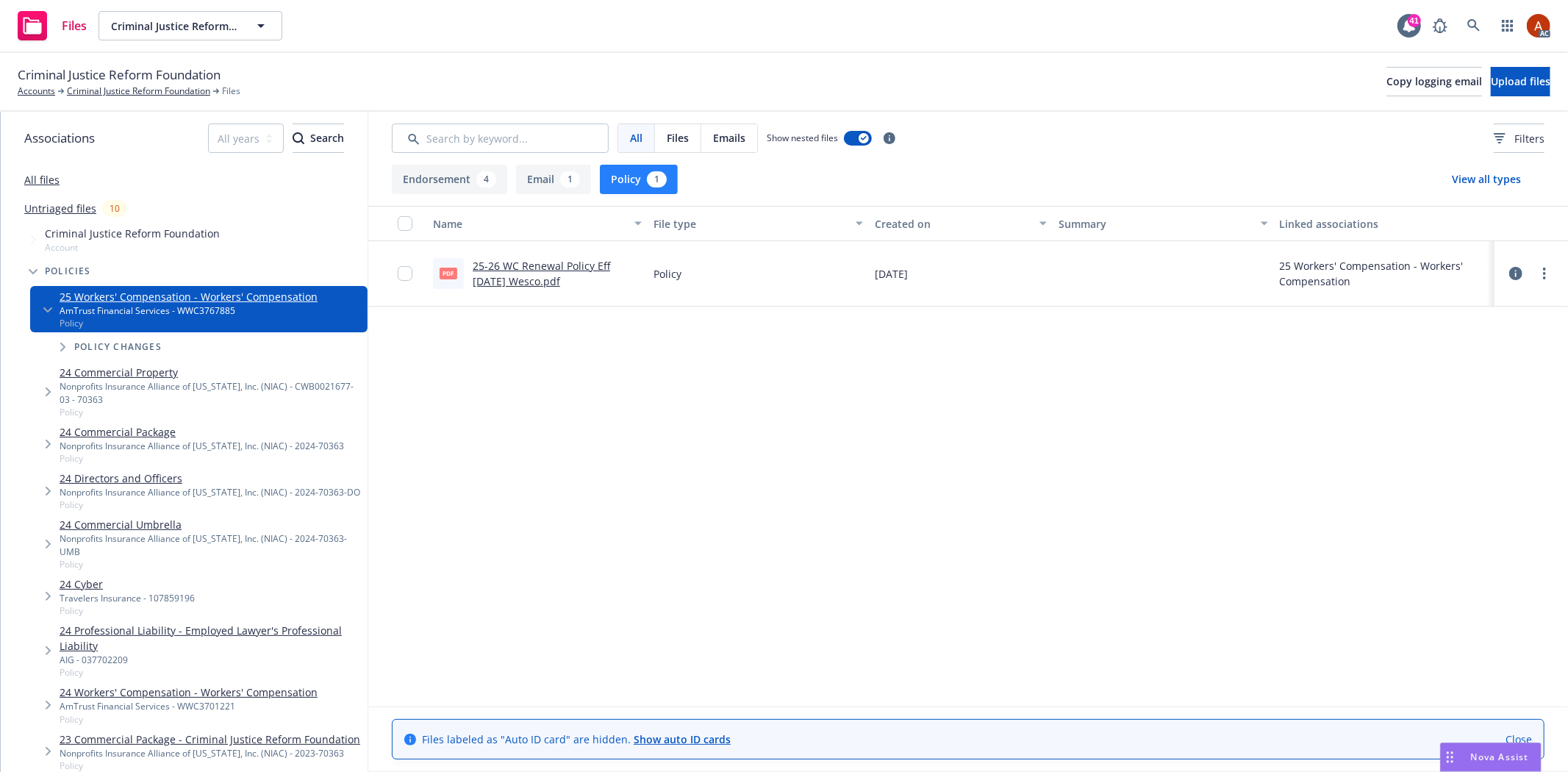
click at [512, 265] on link "25-26 WC Renewal Policy Eff [DATE] Wesco.pdf" at bounding box center [542, 273] width 138 height 30
click at [441, 187] on button "Endorsement 4" at bounding box center [450, 179] width 116 height 30
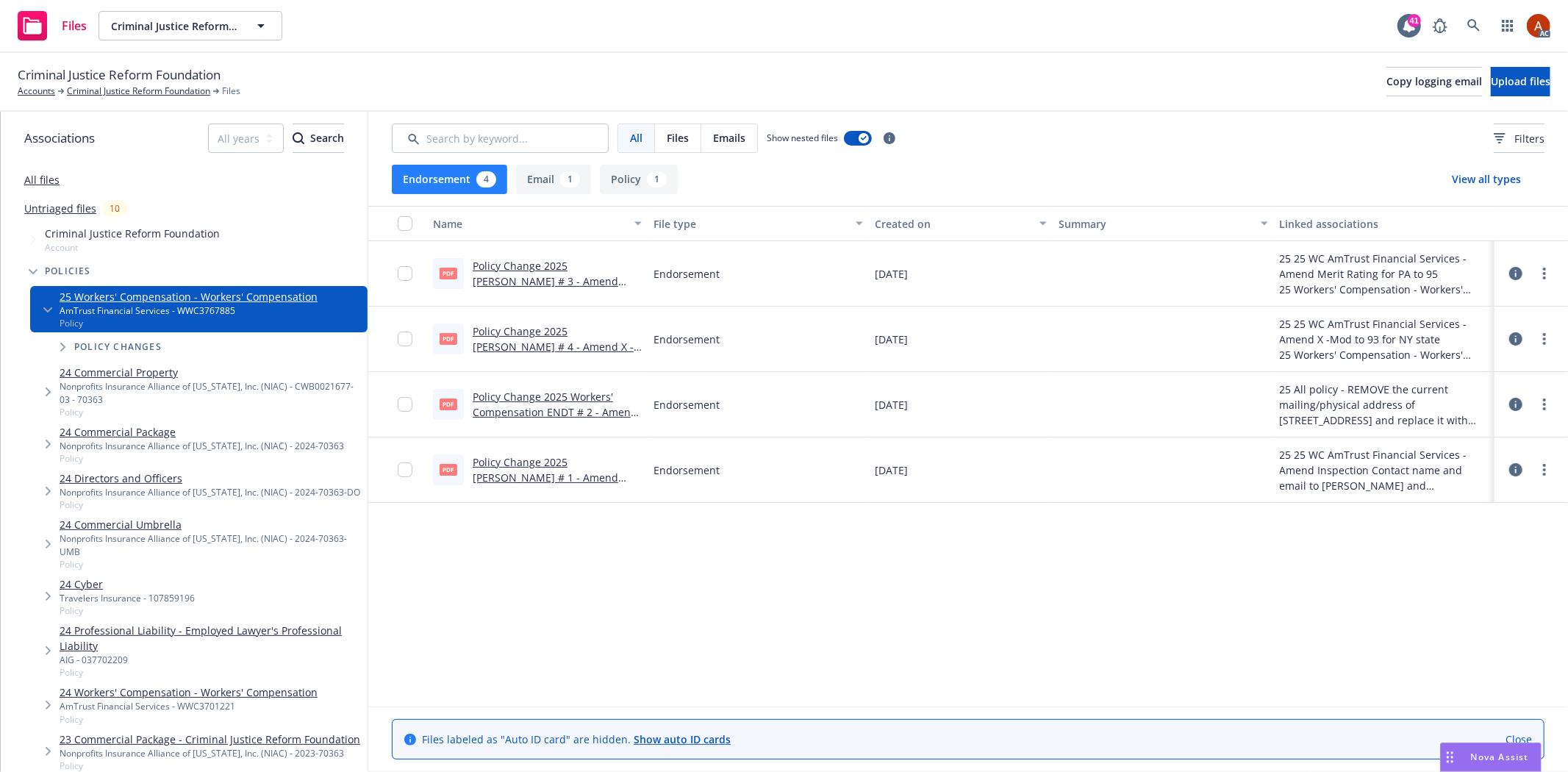
click at [557, 269] on link "Policy Change 2025 WC ENDT # 3 - Amend Merit Rating for PA to 95.pdf" at bounding box center [545, 281] width 145 height 45
click at [520, 335] on link "Policy Change 2025 WC ENDT # 4 - Amend X -Mod to 93 for NY state.pdf" at bounding box center [553, 346] width 161 height 45
click at [545, 400] on link "Policy Change 2025 Workers' Compensation ENDT # 2 - Amend mailing & physical & …" at bounding box center [555, 419] width 165 height 60
click at [542, 466] on link "Policy Change 2025 WC ENDT # 1 - Amend Inspection Contact name and email to Ed …" at bounding box center [546, 492] width 147 height 76
click at [1517, 463] on icon at bounding box center [1516, 470] width 14 height 14
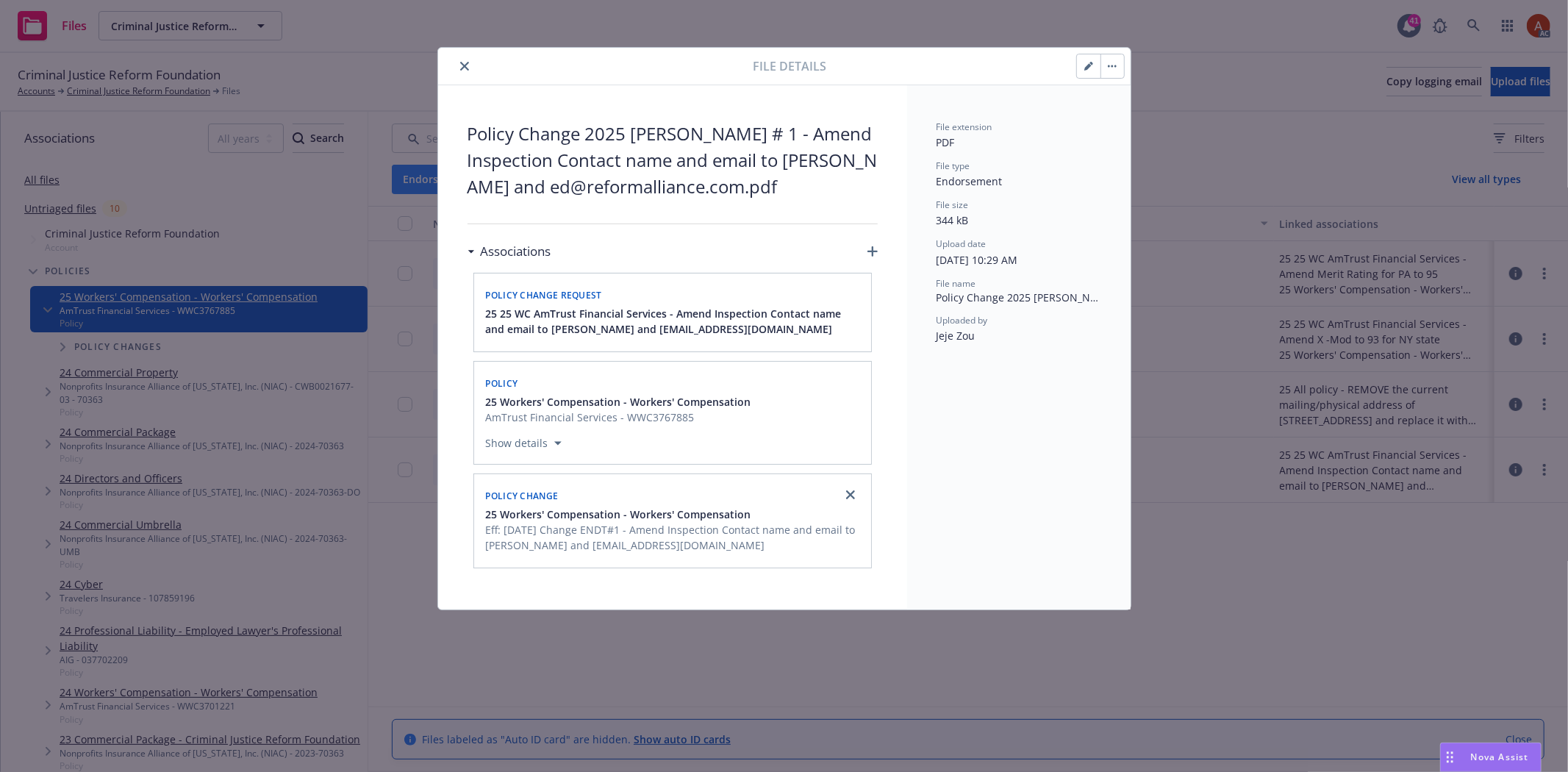
click at [463, 68] on icon "close" at bounding box center [464, 66] width 9 height 9
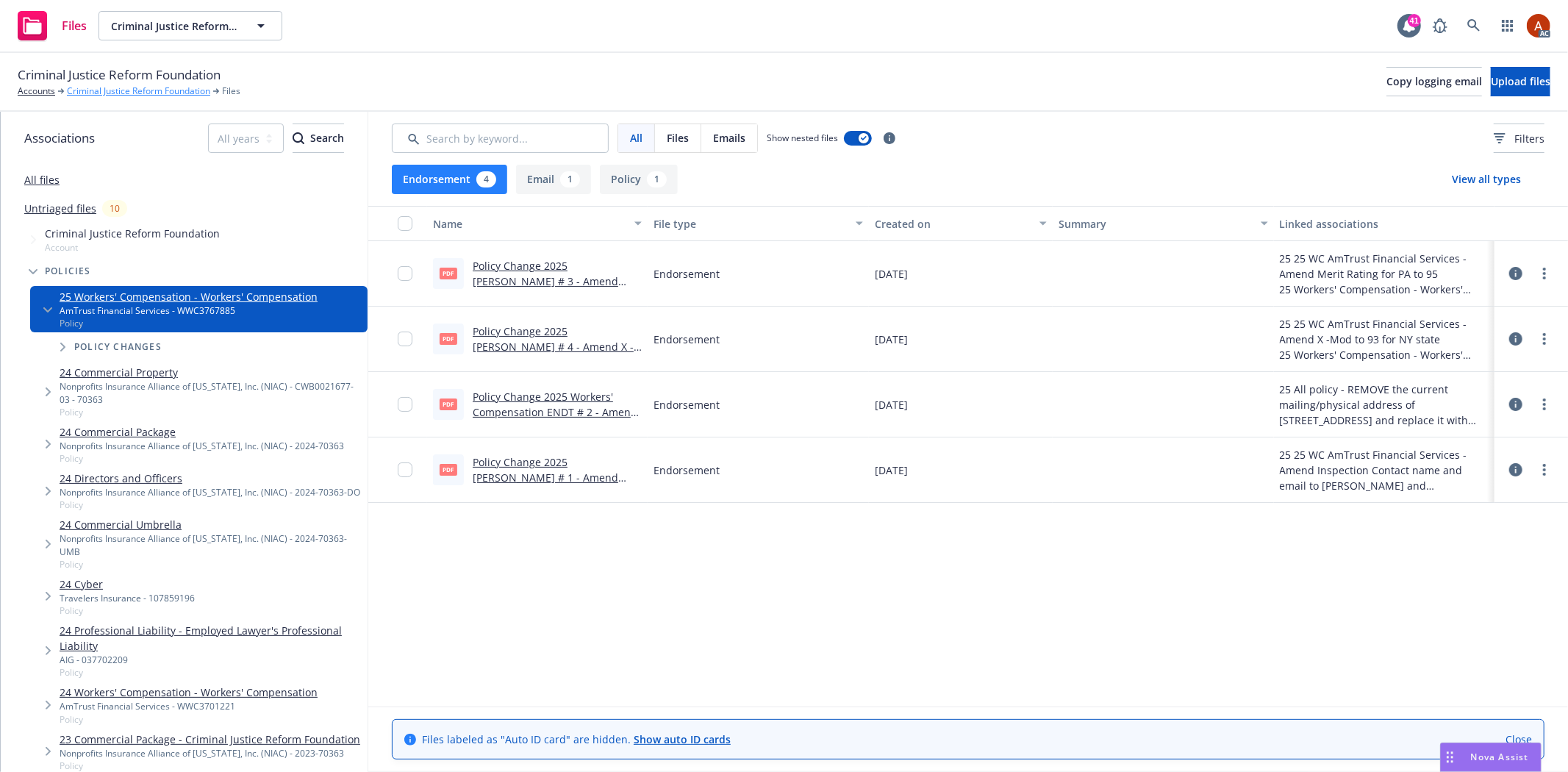
click at [142, 91] on link "Criminal Justice Reform Foundation" at bounding box center [139, 91] width 144 height 14
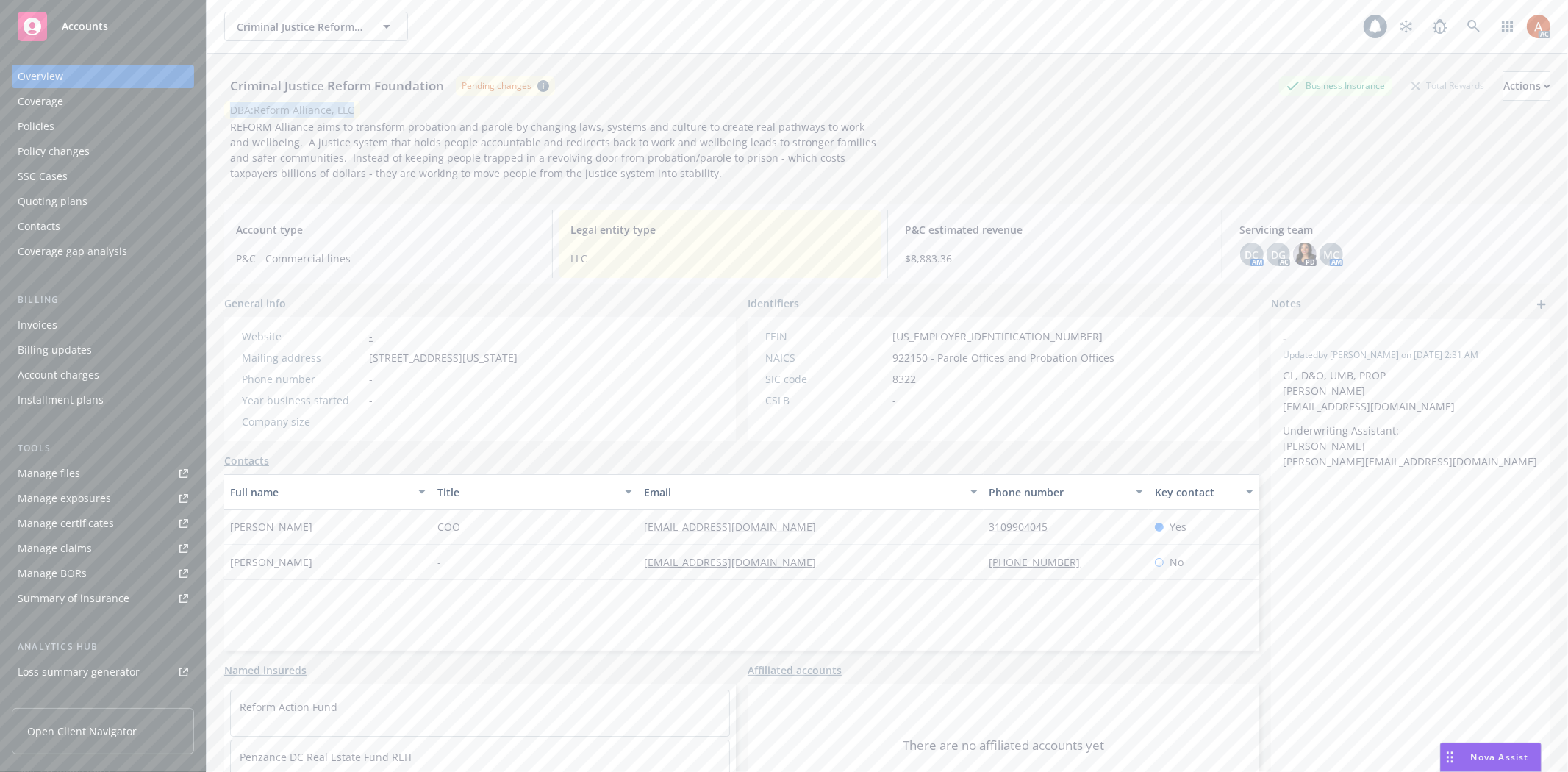
drag, startPoint x: 230, startPoint y: 108, endPoint x: 404, endPoint y: 114, distance: 174.1
click at [404, 114] on div "DBA: Reform Alliance, LLC" at bounding box center [887, 110] width 1326 height 19
click at [426, 214] on div "Account type P&C - Commercial lines" at bounding box center [385, 244] width 322 height 68
